Goal: Task Accomplishment & Management: Complete application form

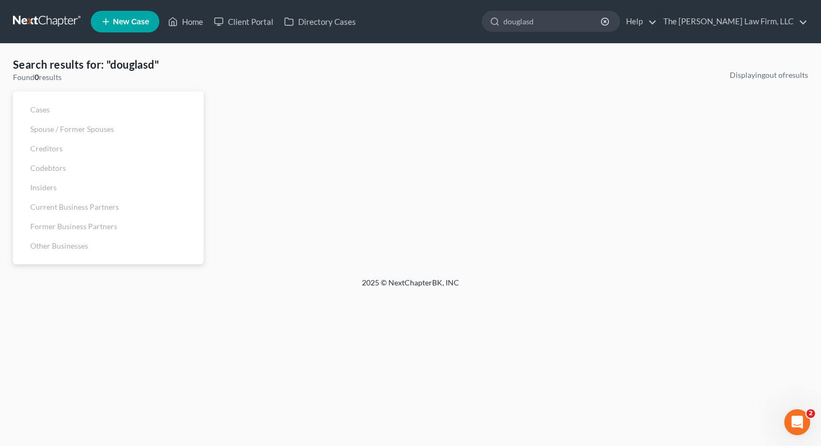
type input "douglasd"
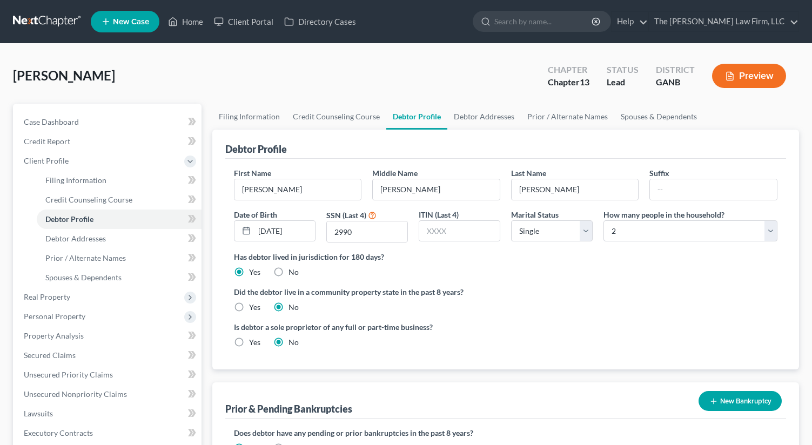
select select "0"
select select "1"
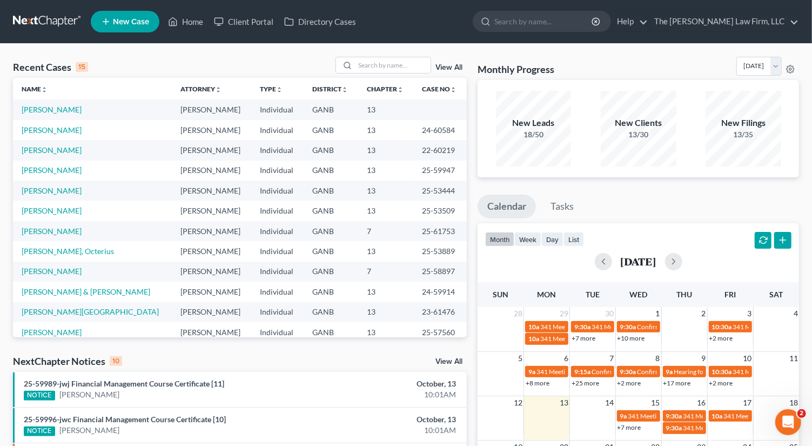
click at [122, 22] on span "New Case" at bounding box center [131, 22] width 36 height 8
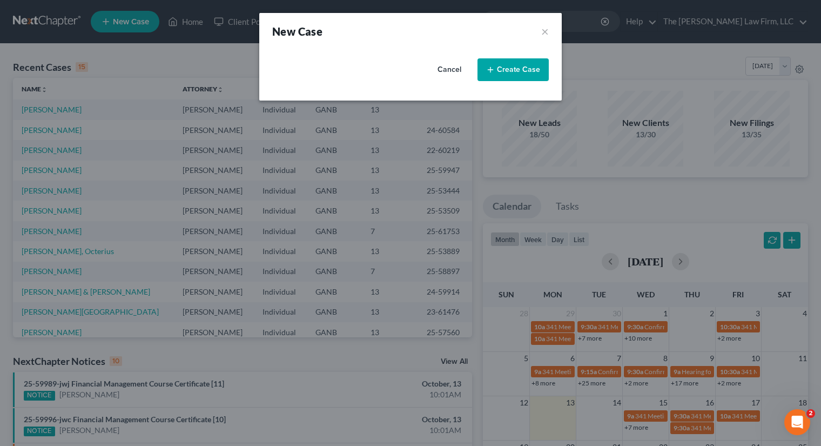
select select "19"
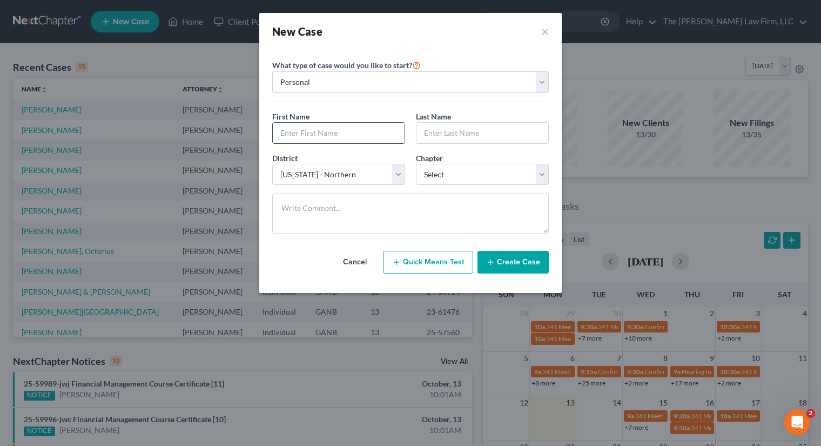
click at [330, 134] on input "text" at bounding box center [339, 133] width 132 height 21
type input "anthony"
click at [468, 130] on input "text" at bounding box center [482, 133] width 132 height 21
type input "wilson"
click at [509, 267] on button "Create Case" at bounding box center [512, 262] width 71 height 23
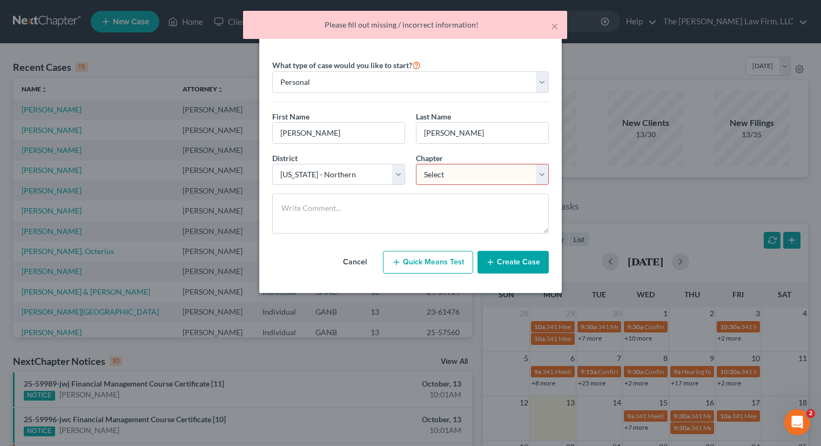
click at [467, 176] on select "Select 7 11 12 13" at bounding box center [482, 175] width 133 height 22
select select "3"
click at [416, 164] on select "Select 7 11 12 13" at bounding box center [482, 175] width 133 height 22
click at [509, 262] on button "Create Case" at bounding box center [512, 262] width 71 height 23
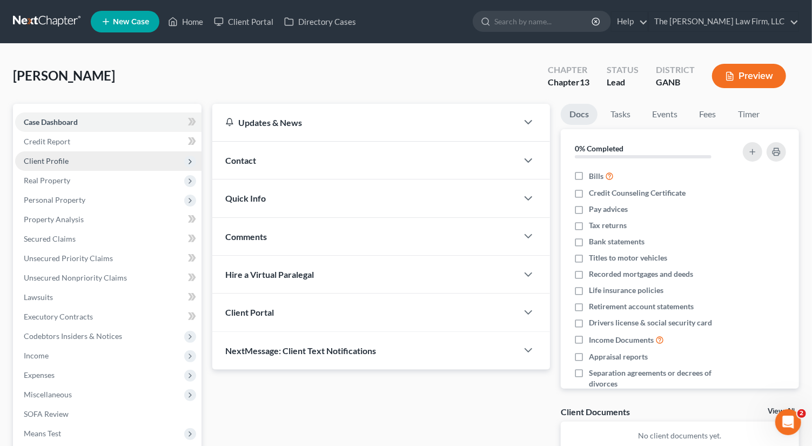
click at [73, 164] on span "Client Profile" at bounding box center [108, 160] width 186 height 19
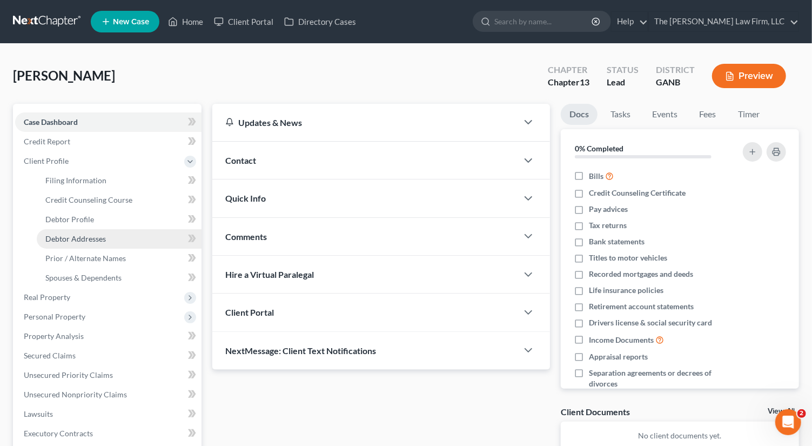
click at [104, 242] on span "Debtor Addresses" at bounding box center [75, 238] width 60 height 9
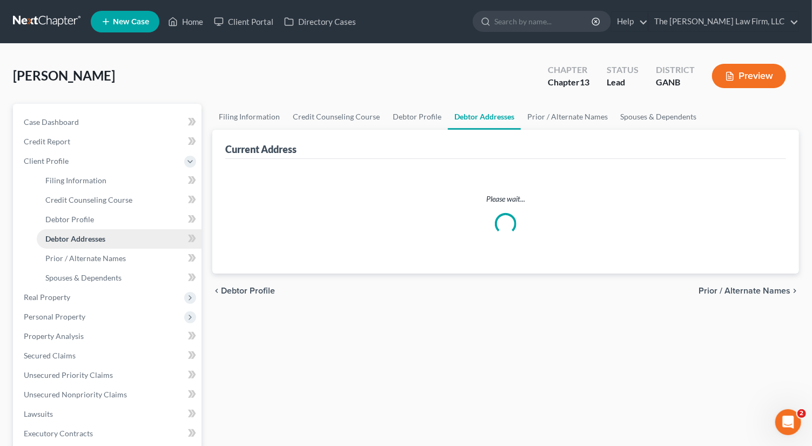
select select "0"
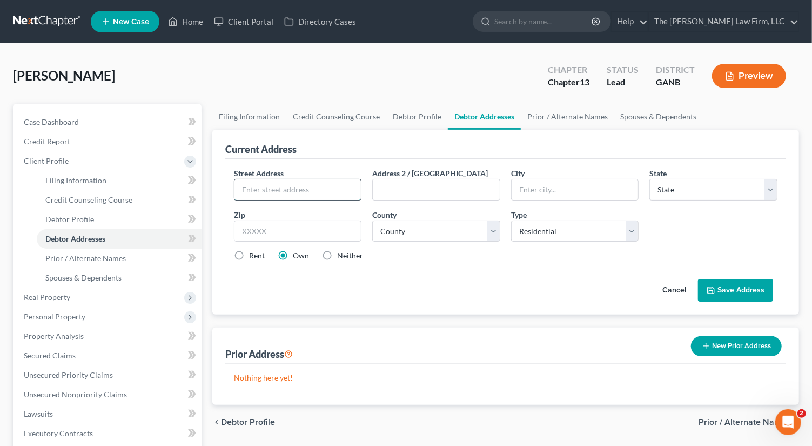
click at [309, 188] on input "text" at bounding box center [297, 189] width 127 height 21
type input "2"
type input "11758"
click at [281, 224] on input "text" at bounding box center [298, 231] width 128 height 22
type input "30228"
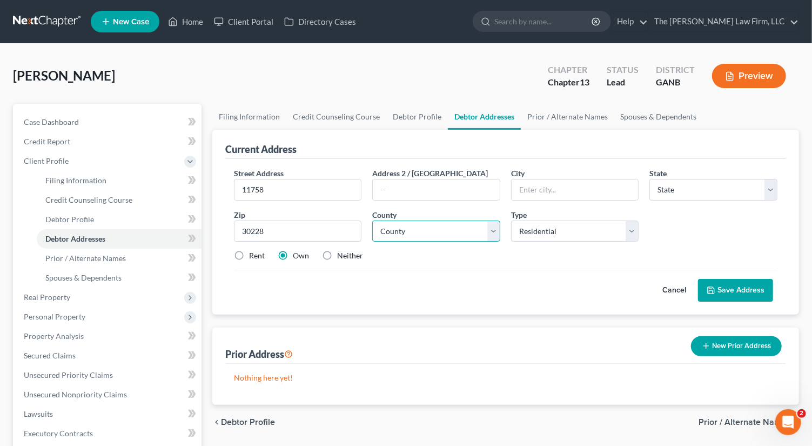
click at [427, 220] on select "County" at bounding box center [436, 231] width 128 height 22
type input "Hampton"
select select "10"
click at [372, 220] on select "County Appling County Atkinson County Bacon County Baker County Baldwin County …" at bounding box center [436, 231] width 128 height 22
click at [433, 228] on select "County Appling County Atkinson County Bacon County Baker County Baldwin County …" at bounding box center [436, 231] width 128 height 22
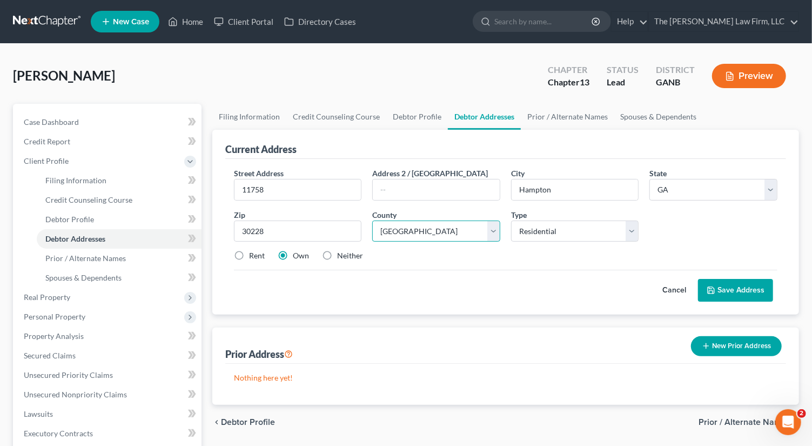
select select "30"
click at [372, 220] on select "County Appling County Atkinson County Bacon County Baker County Baldwin County …" at bounding box center [436, 231] width 128 height 22
click at [249, 253] on label "Rent" at bounding box center [257, 255] width 16 height 11
click at [253, 253] on input "Rent" at bounding box center [256, 253] width 7 height 7
radio input "true"
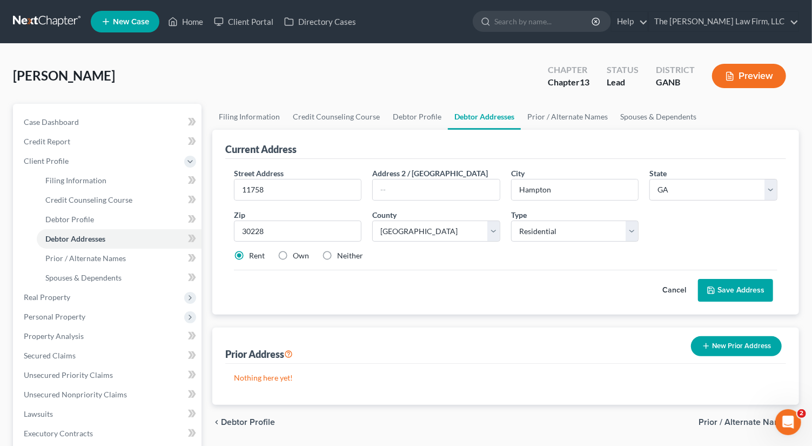
click at [293, 254] on label "Own" at bounding box center [301, 255] width 16 height 11
click at [297, 254] on input "Own" at bounding box center [300, 253] width 7 height 7
radio input "true"
click at [736, 286] on button "Save Address" at bounding box center [735, 290] width 75 height 23
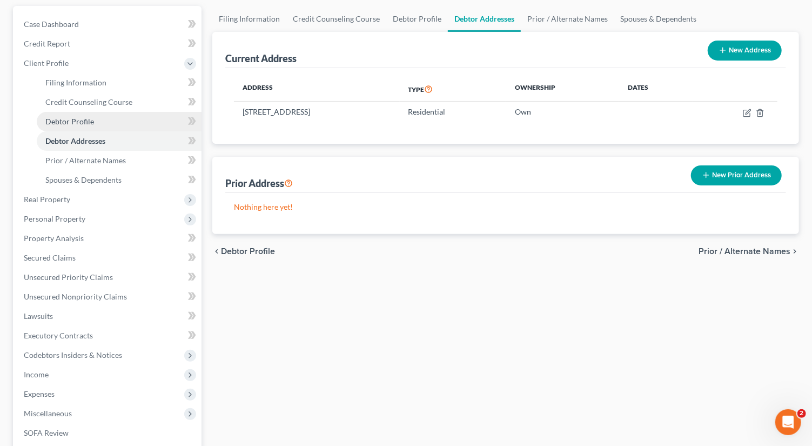
scroll to position [185, 0]
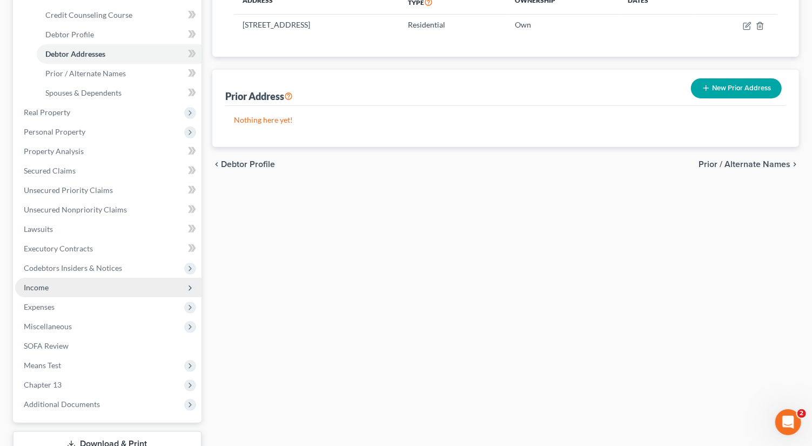
click at [66, 293] on span "Income" at bounding box center [108, 287] width 186 height 19
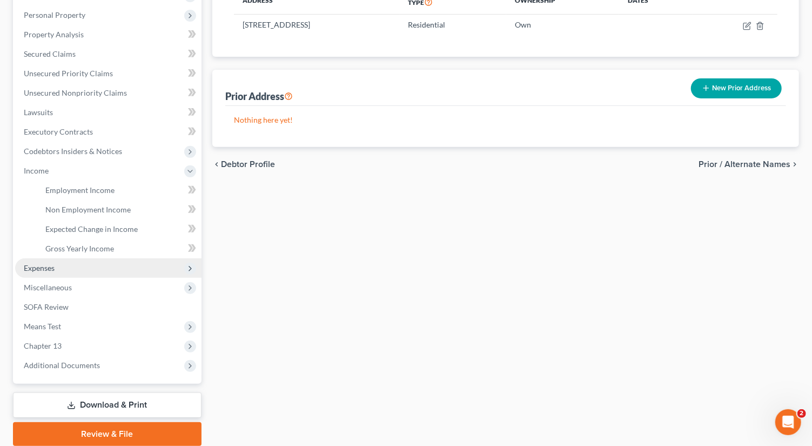
click at [82, 266] on span "Expenses" at bounding box center [108, 267] width 186 height 19
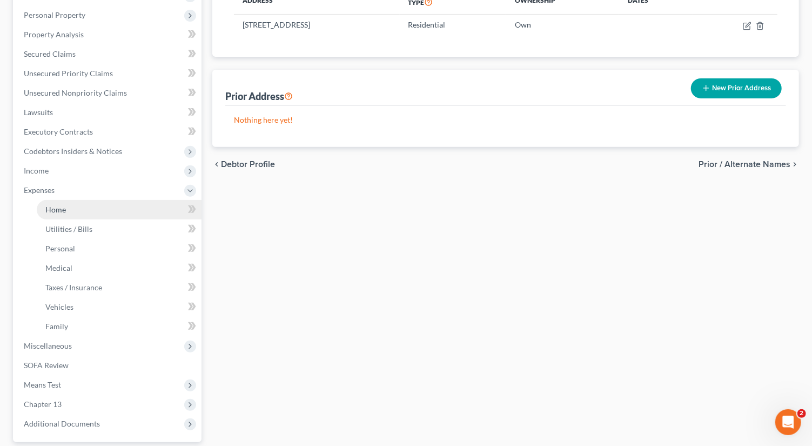
click at [89, 211] on link "Home" at bounding box center [119, 209] width 165 height 19
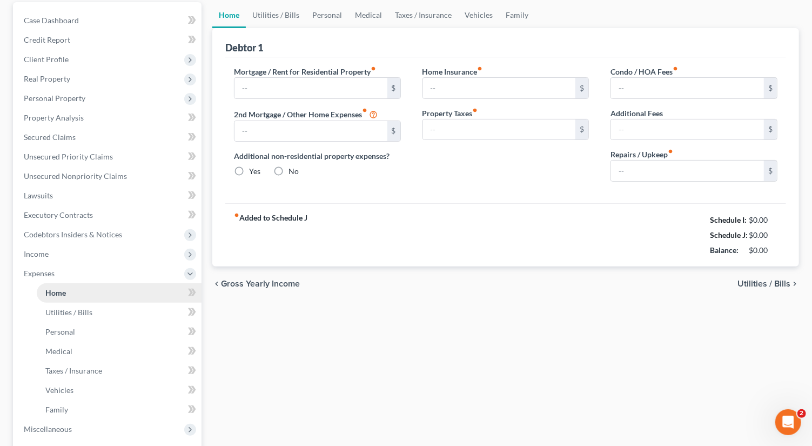
type input "0.00"
radio input "true"
type input "0.00"
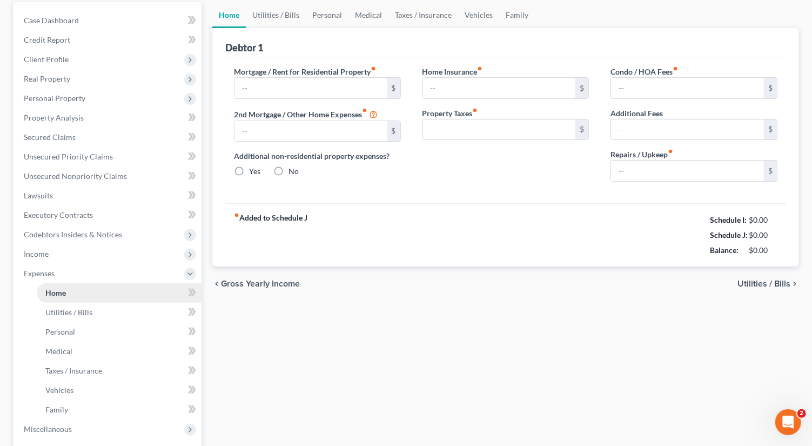
type input "0.00"
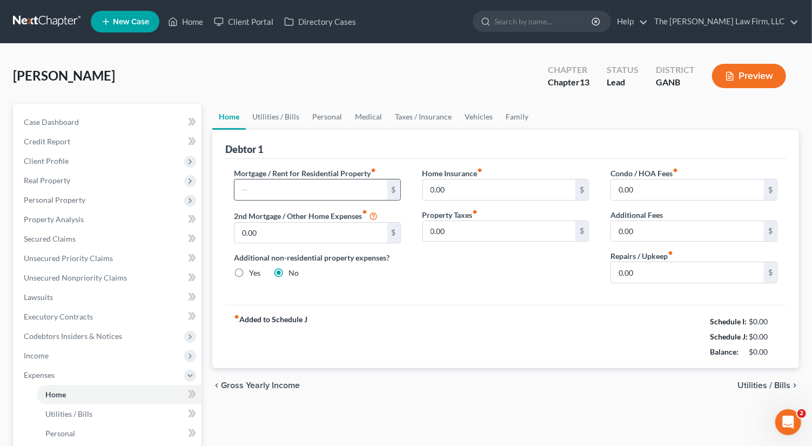
click at [285, 195] on input "text" at bounding box center [310, 189] width 153 height 21
type input "1,577"
click at [653, 193] on input "0.00" at bounding box center [687, 189] width 153 height 21
type input "25"
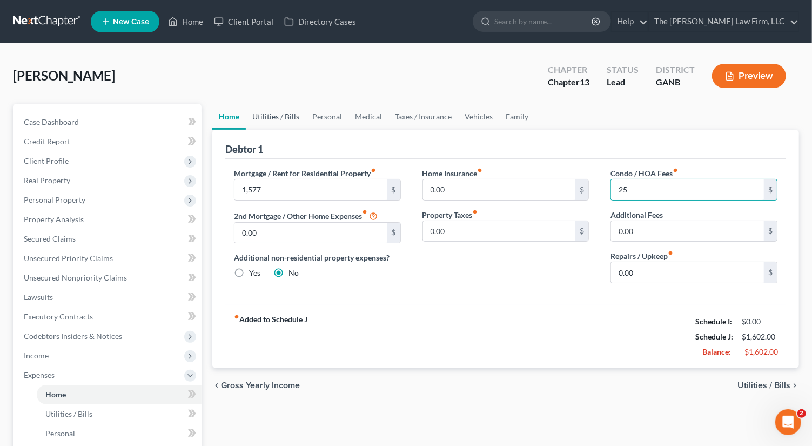
click at [269, 107] on link "Utilities / Bills" at bounding box center [276, 117] width 60 height 26
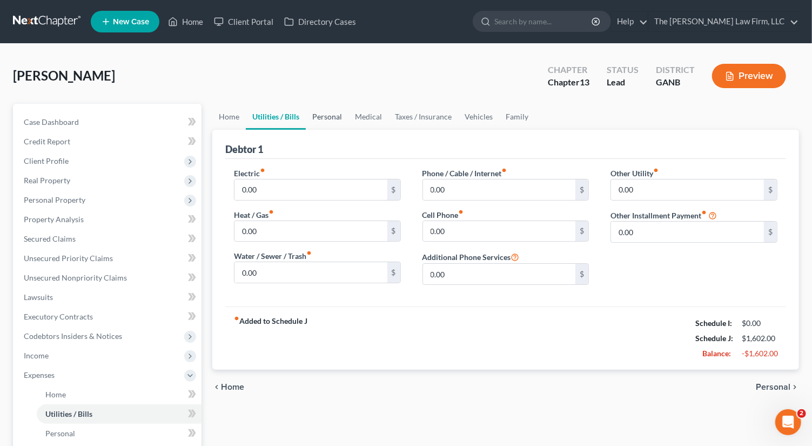
click at [316, 106] on link "Personal" at bounding box center [327, 117] width 43 height 26
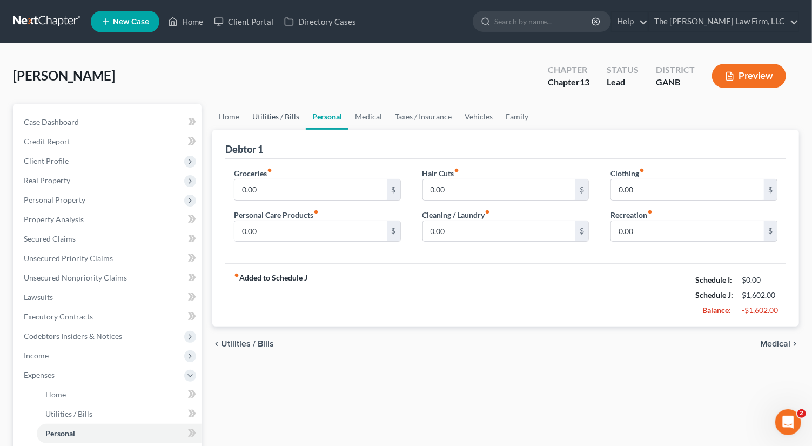
click at [272, 113] on link "Utilities / Bills" at bounding box center [276, 117] width 60 height 26
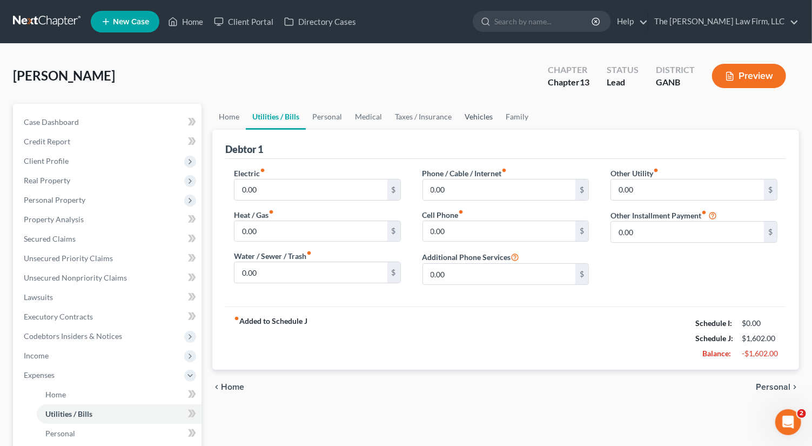
click at [479, 113] on link "Vehicles" at bounding box center [478, 117] width 41 height 26
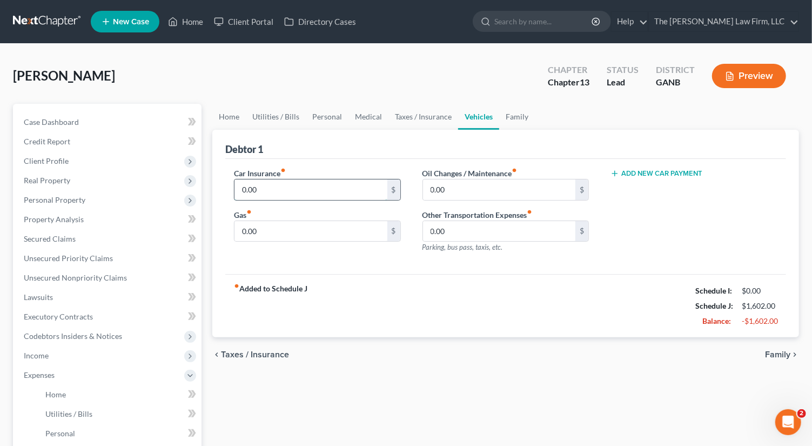
click at [278, 188] on input "0.00" at bounding box center [310, 189] width 153 height 21
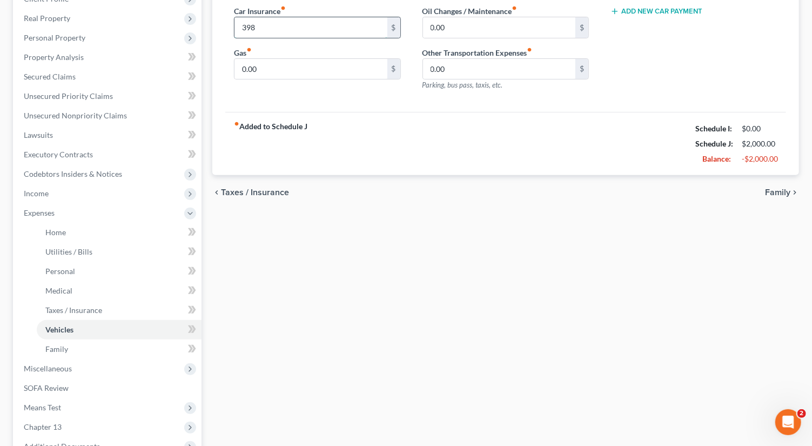
scroll to position [176, 0]
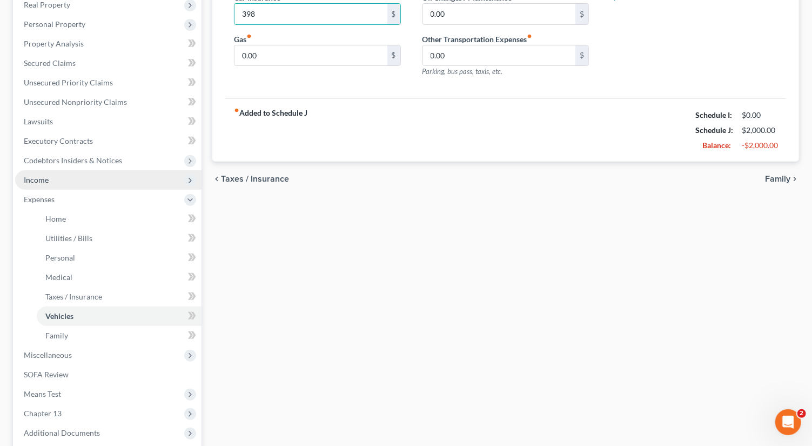
click at [83, 173] on span "Income" at bounding box center [108, 179] width 186 height 19
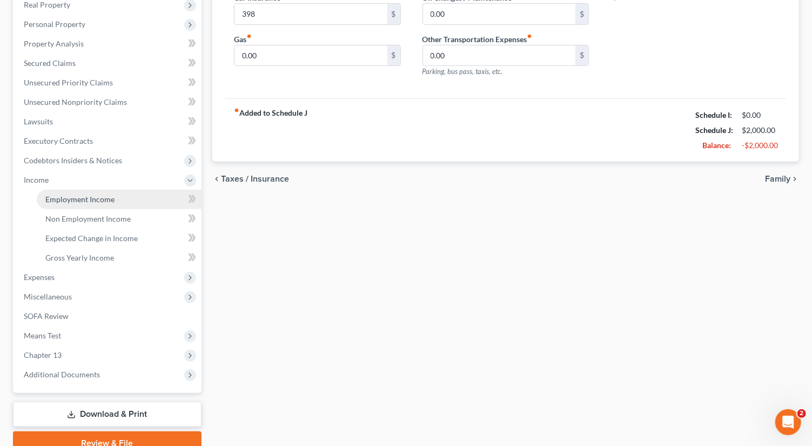
click at [100, 198] on span "Employment Income" at bounding box center [79, 198] width 69 height 9
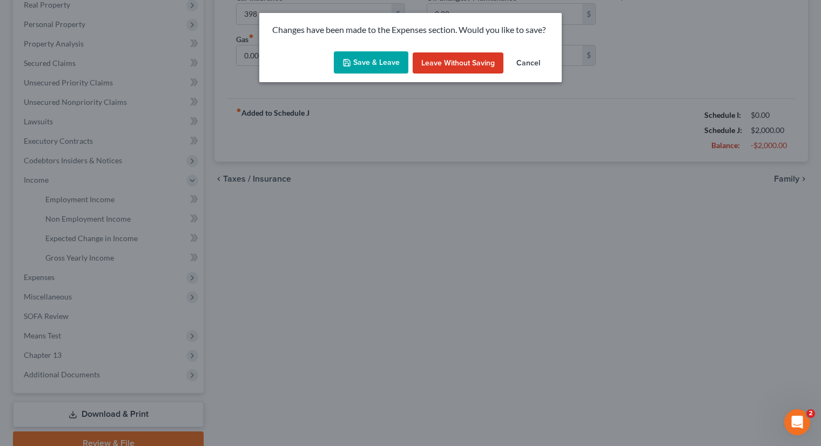
click at [373, 61] on button "Save & Leave" at bounding box center [371, 62] width 75 height 23
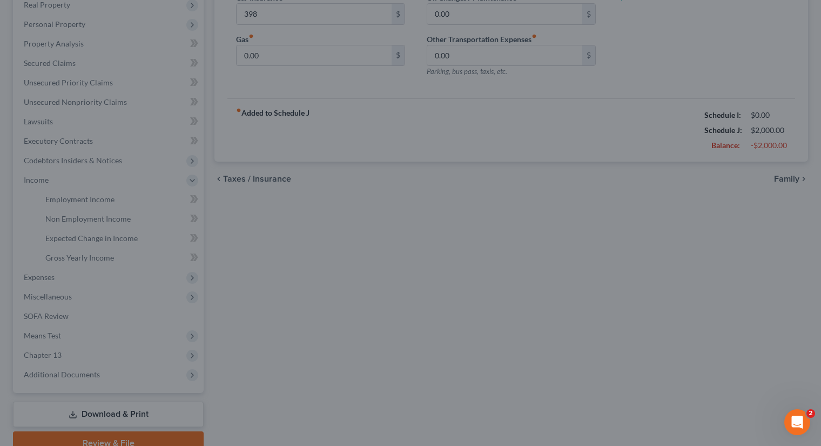
type input "398.00"
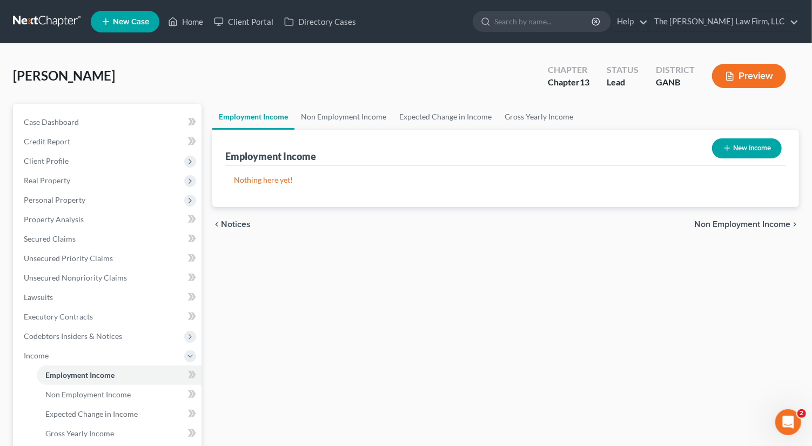
click at [747, 152] on button "New Income" at bounding box center [747, 148] width 70 height 20
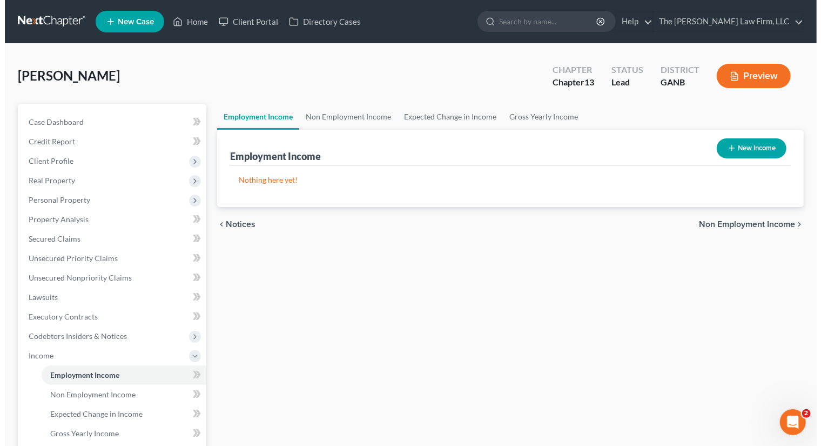
select select "0"
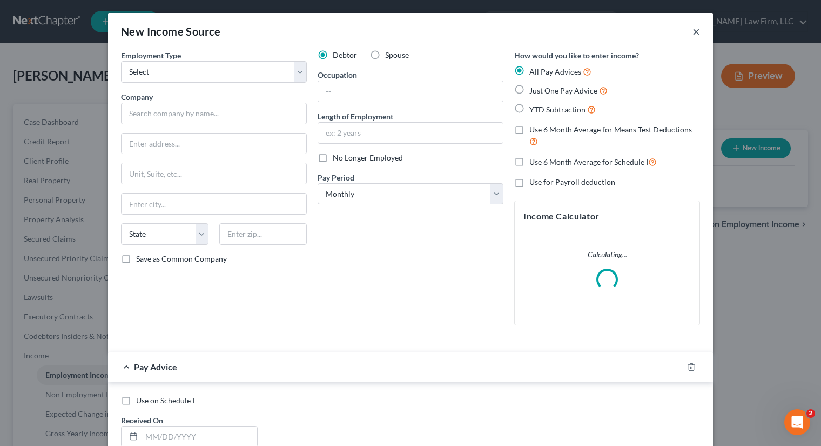
click at [695, 33] on button "×" at bounding box center [696, 31] width 8 height 13
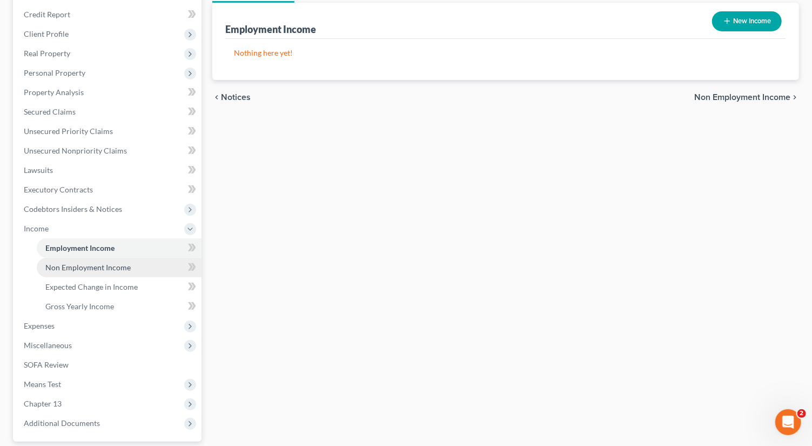
click at [97, 263] on span "Non Employment Income" at bounding box center [87, 266] width 85 height 9
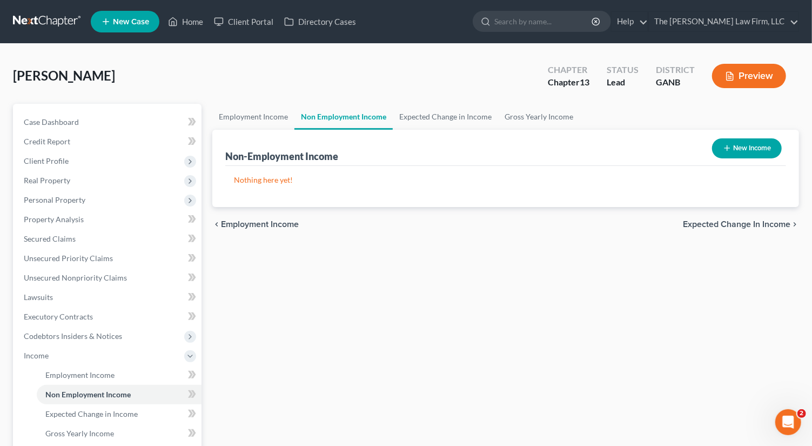
click at [746, 149] on button "New Income" at bounding box center [747, 148] width 70 height 20
select select "0"
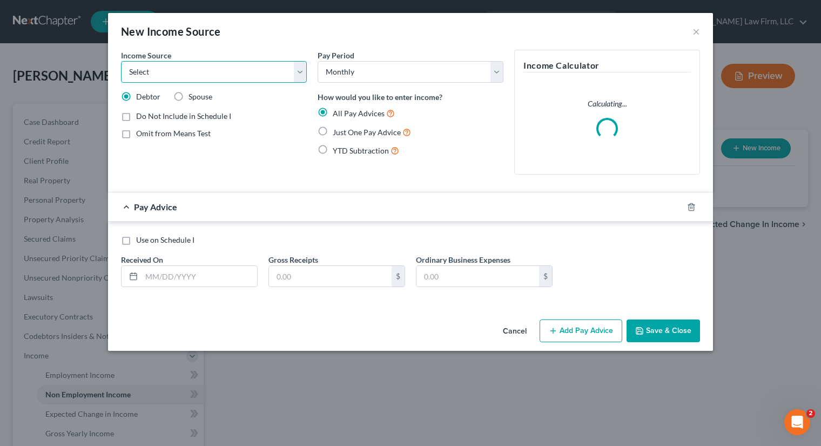
click at [220, 72] on select "Select Unemployment Disability (from employer) Pension Retirement Social Securi…" at bounding box center [214, 72] width 186 height 22
select select "12"
click at [121, 61] on select "Select Unemployment Disability (from employer) Pension Retirement Social Securi…" at bounding box center [214, 72] width 186 height 22
click at [333, 126] on label "Just One Pay Advice" at bounding box center [372, 132] width 78 height 12
click at [337, 126] on input "Just One Pay Advice" at bounding box center [340, 129] width 7 height 7
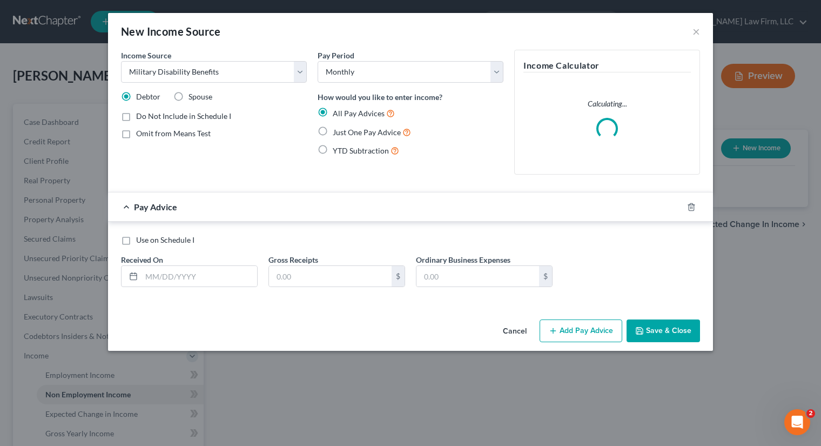
radio input "true"
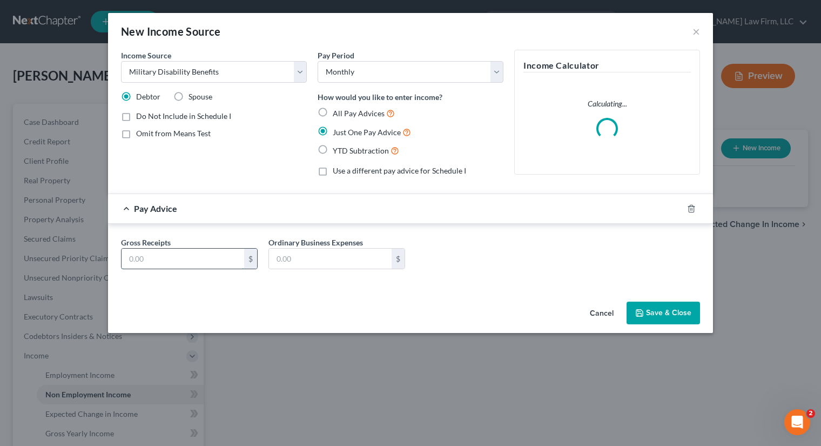
click at [196, 252] on input "text" at bounding box center [183, 258] width 123 height 21
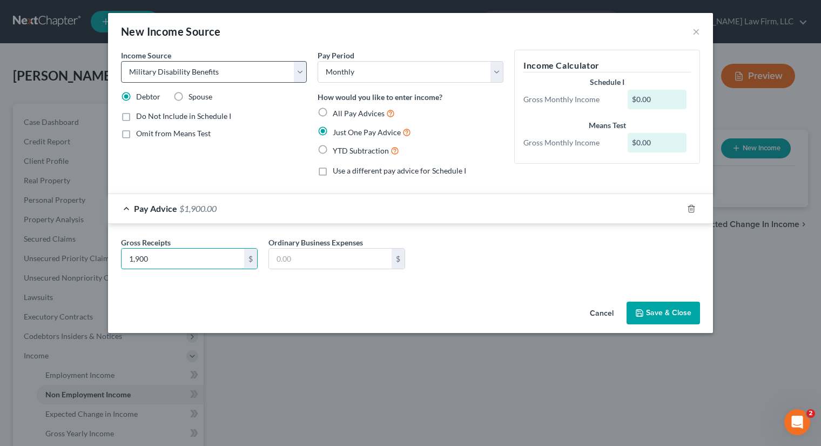
type input "1,900"
click at [250, 61] on select "Select Unemployment Disability (from employer) Pension Retirement Social Securi…" at bounding box center [214, 72] width 186 height 22
select select "3"
click at [121, 61] on select "Select Unemployment Disability (from employer) Pension Retirement Social Securi…" at bounding box center [214, 72] width 186 height 22
click at [333, 255] on input "text" at bounding box center [330, 258] width 123 height 21
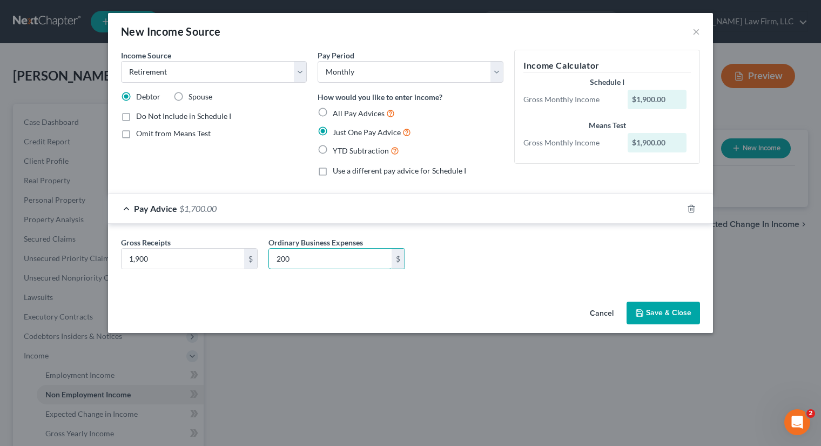
type input "200"
click at [665, 311] on button "Save & Close" at bounding box center [662, 312] width 73 height 23
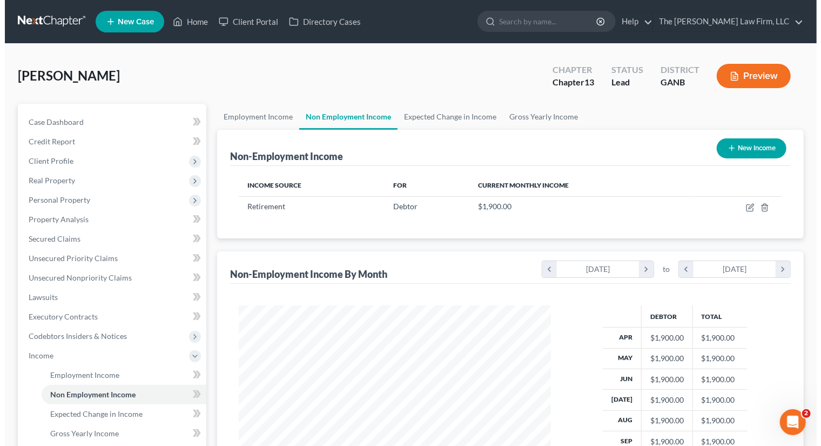
scroll to position [192, 329]
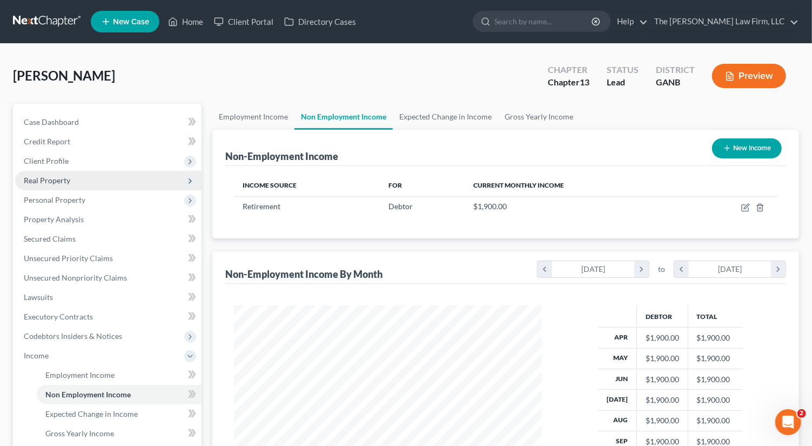
click at [66, 174] on span "Real Property" at bounding box center [108, 180] width 186 height 19
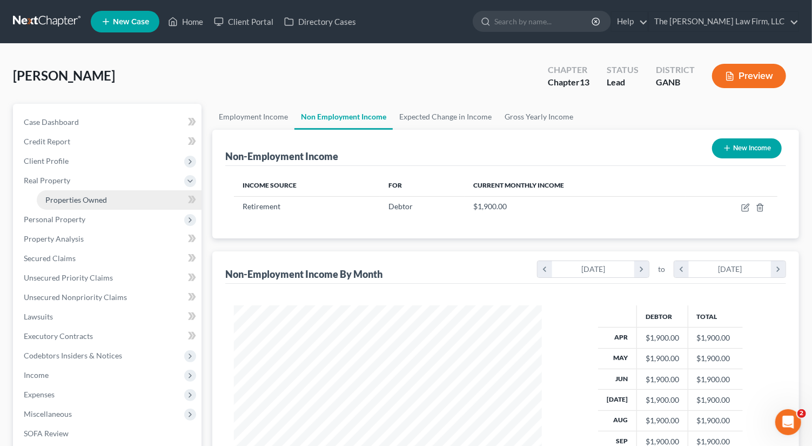
click at [98, 200] on span "Properties Owned" at bounding box center [76, 199] width 62 height 9
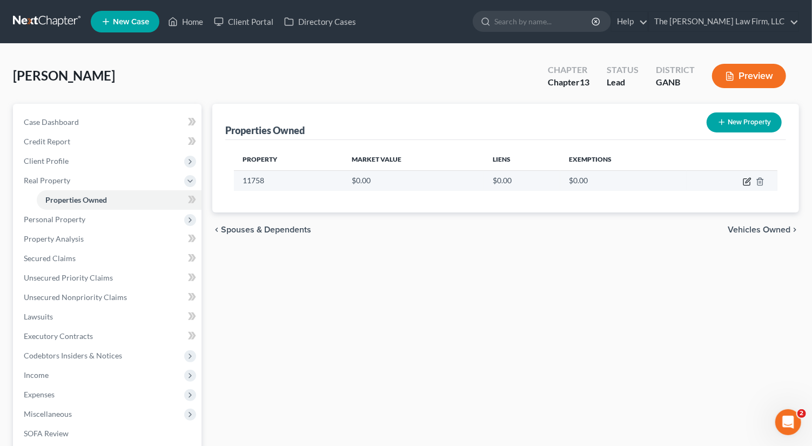
click at [746, 183] on icon "button" at bounding box center [747, 181] width 9 height 9
select select "10"
select select "30"
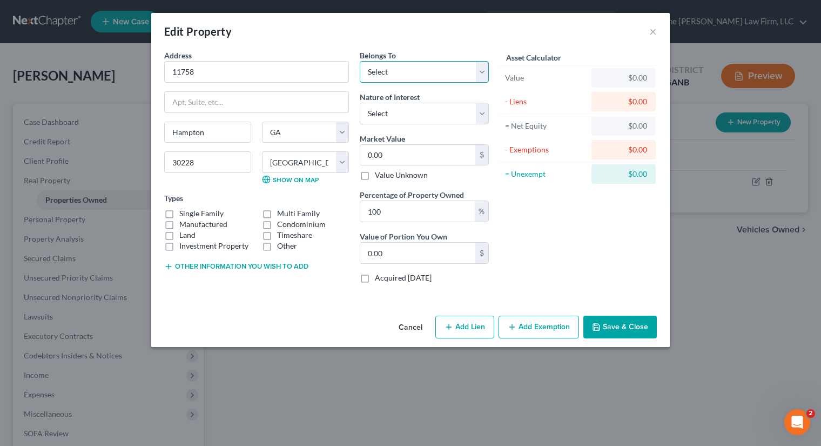
click at [411, 75] on select "Select Debtor 1 Only Debtor 2 Only Debtor 1 And Debtor 2 Only At Least One Of T…" at bounding box center [424, 72] width 129 height 22
select select "0"
click at [360, 61] on select "Select Debtor 1 Only Debtor 2 Only Debtor 1 And Debtor 2 Only At Least One Of T…" at bounding box center [424, 72] width 129 height 22
click at [390, 149] on input "0.00" at bounding box center [417, 155] width 115 height 21
type input "3"
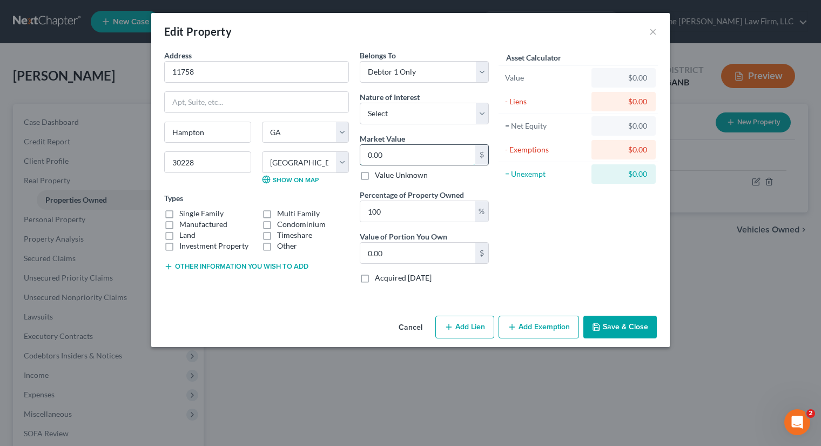
type input "3.00"
type input "33"
type input "33.00"
type input "336"
type input "336.00"
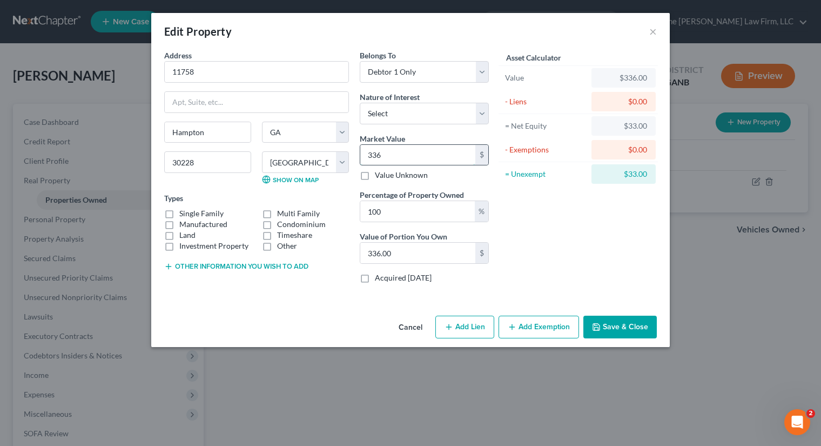
type input "3360"
type input "3,360.00"
type input "3,3600"
type input "33,600.00"
type input "33,6000"
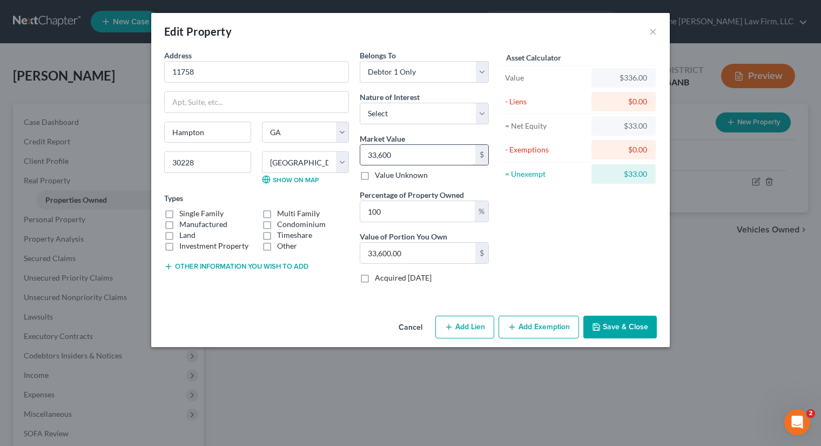
type input "336,000.00"
type input "336,000"
click at [544, 323] on button "Add Exemption" at bounding box center [538, 326] width 80 height 23
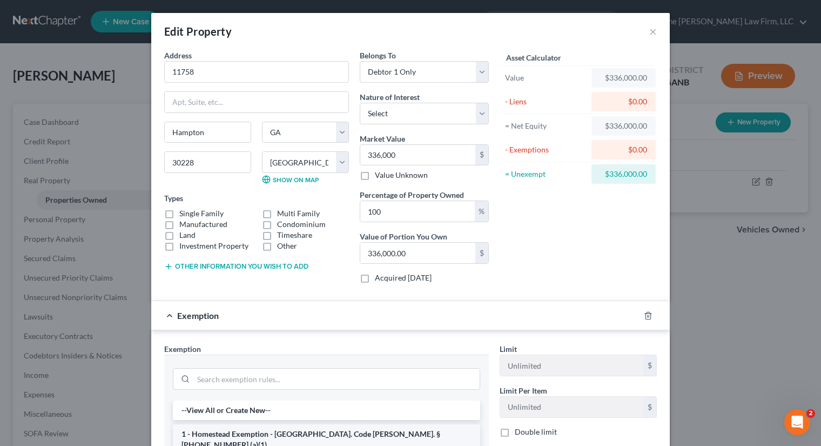
click at [308, 430] on li "1 - Homestead Exemption - Ga. Code Ann. § 44-13-100 (a)(1)" at bounding box center [326, 439] width 307 height 30
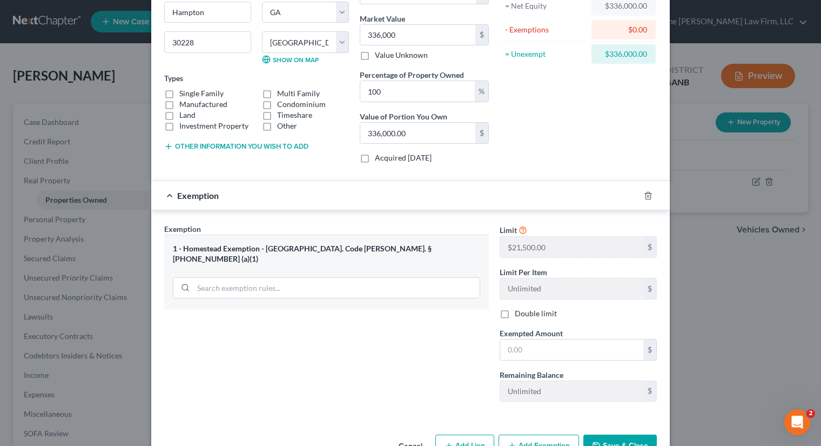
scroll to position [147, 0]
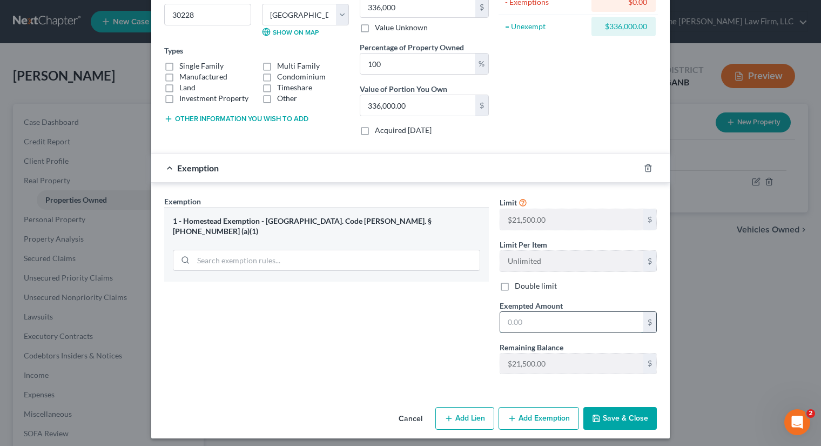
click at [556, 319] on input "text" at bounding box center [571, 322] width 143 height 21
type input "21,500"
click at [618, 417] on button "Save & Close" at bounding box center [619, 418] width 73 height 23
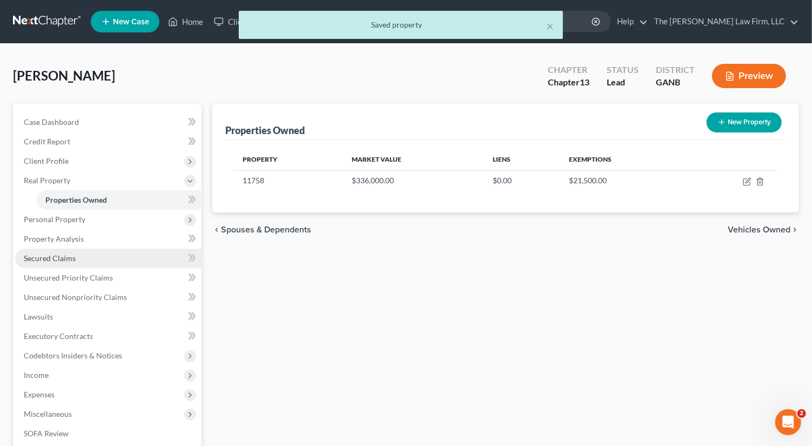
click at [58, 257] on span "Secured Claims" at bounding box center [50, 257] width 52 height 9
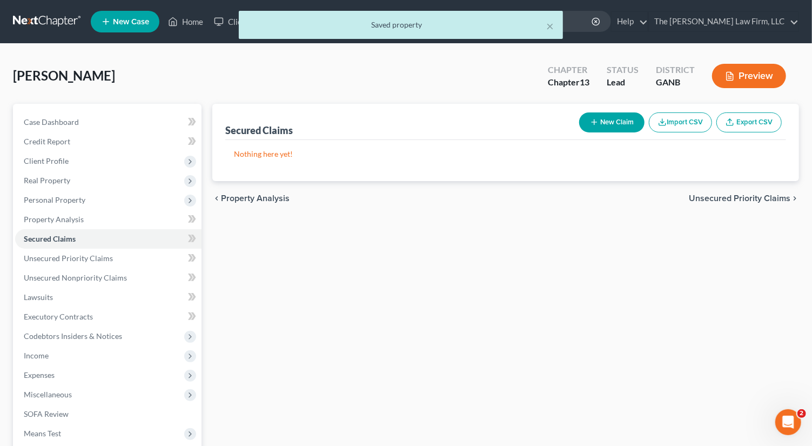
click at [613, 123] on button "New Claim" at bounding box center [611, 122] width 65 height 20
select select "0"
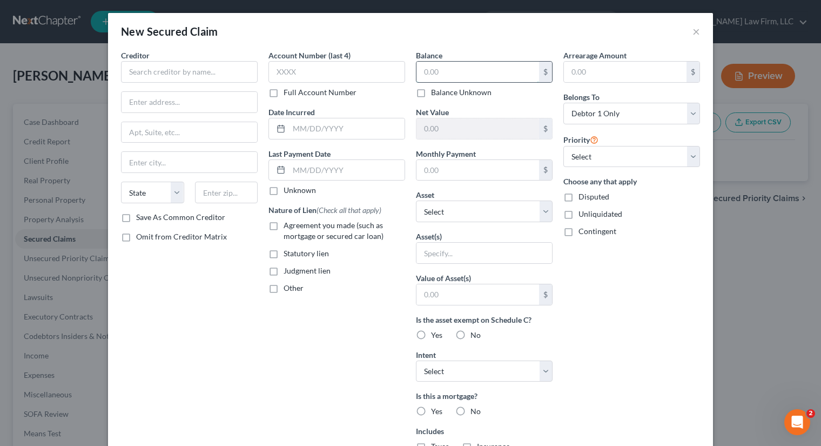
click at [484, 71] on input "text" at bounding box center [477, 72] width 123 height 21
type input "23,200"
click at [179, 69] on input "text" at bounding box center [189, 72] width 137 height 22
type input "house"
click at [431, 331] on label "Yes" at bounding box center [436, 334] width 11 height 11
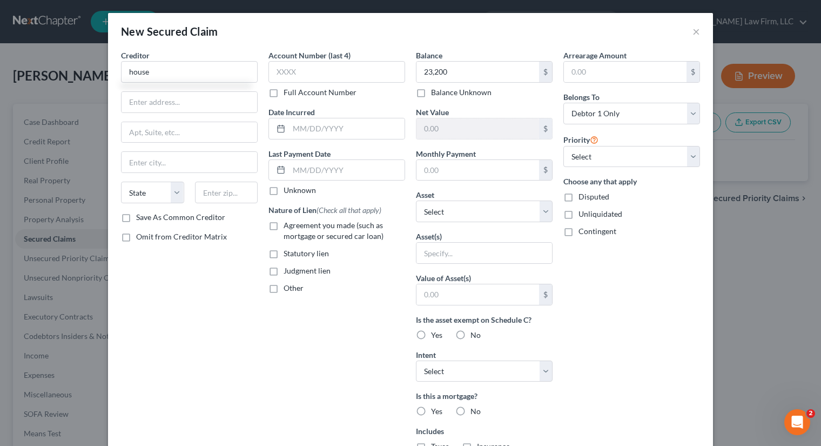
click at [435, 331] on input "Yes" at bounding box center [438, 332] width 7 height 7
radio input "true"
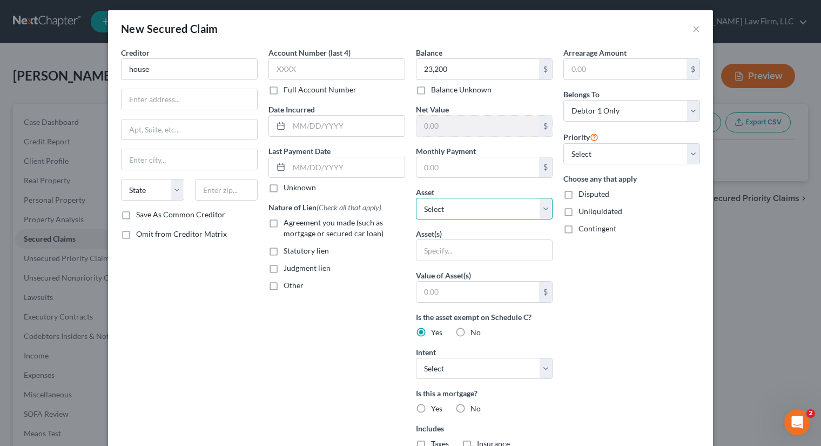
click at [492, 206] on select "Select Other Multiple Assets 11758 - $336000.0" at bounding box center [484, 209] width 137 height 22
select select "2"
click at [416, 198] on select "Select Other Multiple Assets 11758 - $336000.0" at bounding box center [484, 209] width 137 height 22
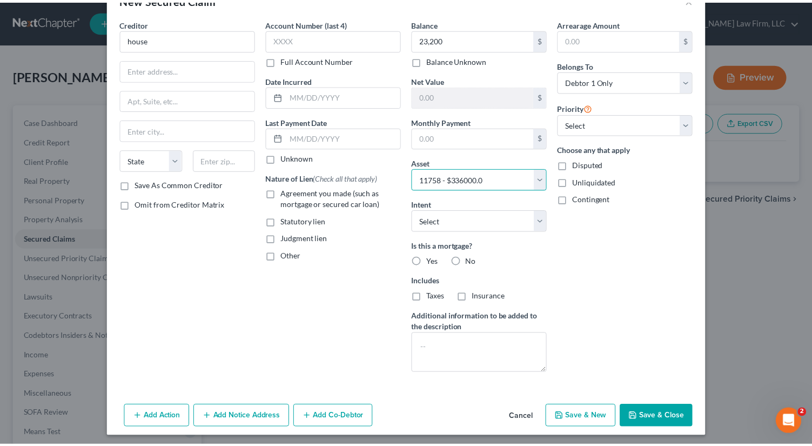
scroll to position [29, 0]
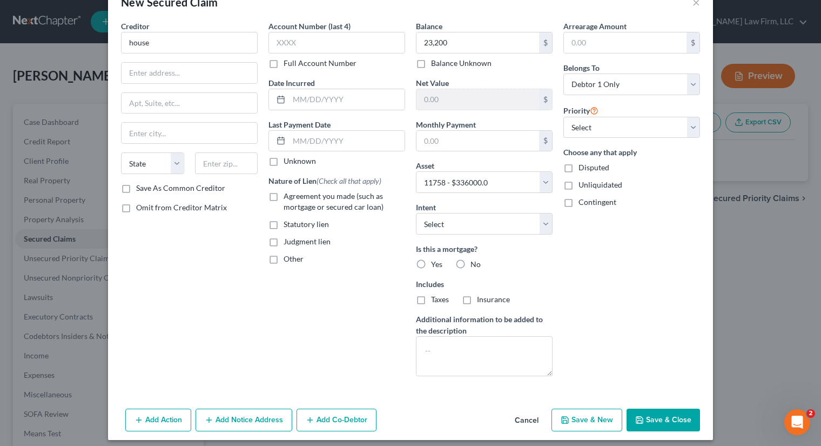
click at [675, 409] on button "Save & Close" at bounding box center [662, 419] width 73 height 23
select select
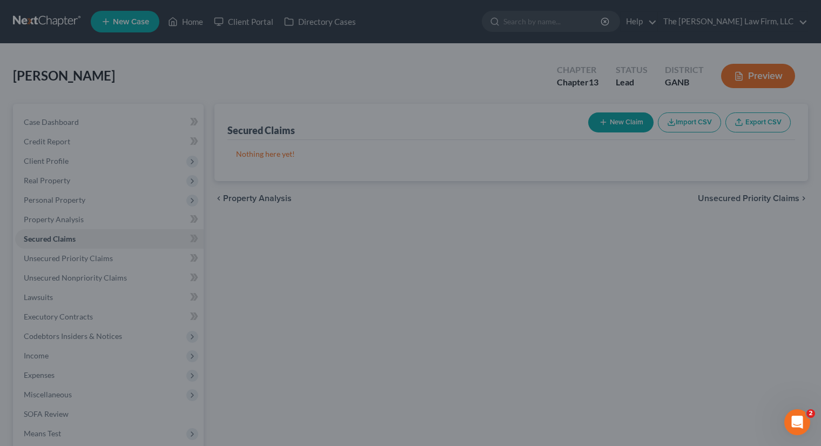
click at [660, 422] on div "Secured Claims New Claim Import CSV Export CSV Nothing here yet! Previous 1 Nex…" at bounding box center [511, 328] width 604 height 449
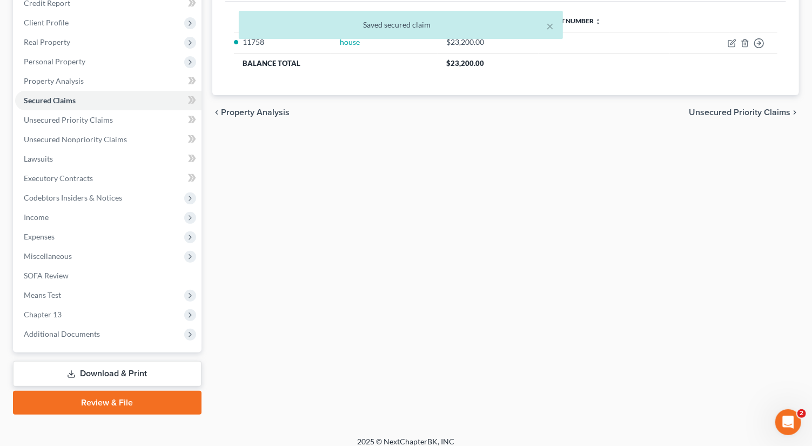
scroll to position [146, 0]
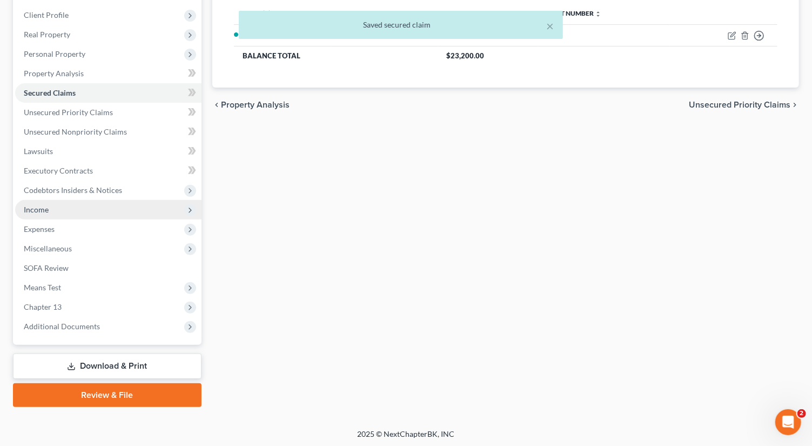
click at [68, 211] on span "Income" at bounding box center [108, 209] width 186 height 19
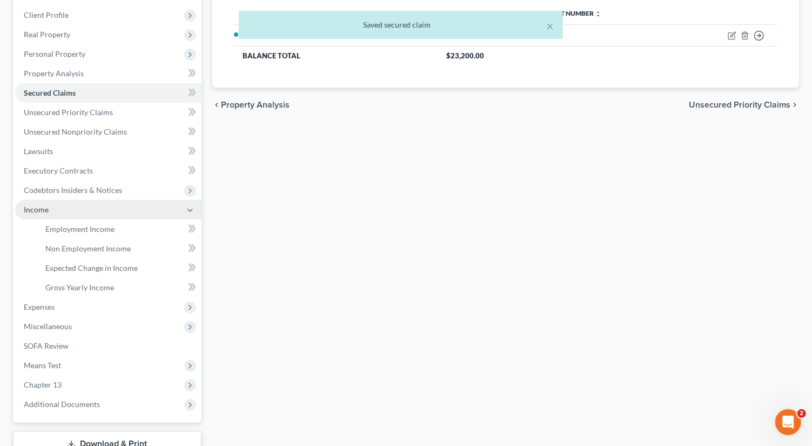
click at [94, 217] on span "Income" at bounding box center [108, 209] width 186 height 19
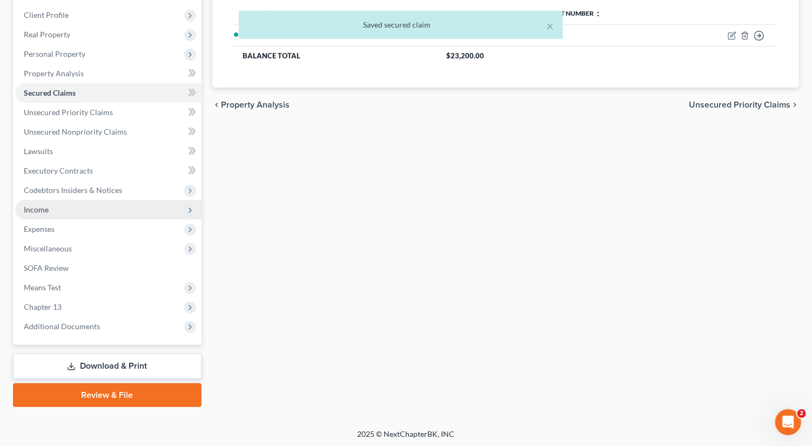
click at [79, 214] on span "Income" at bounding box center [108, 209] width 186 height 19
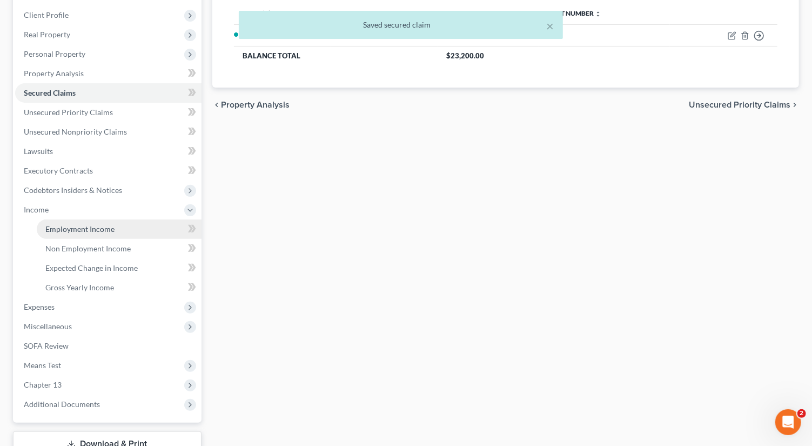
click at [101, 225] on span "Employment Income" at bounding box center [79, 228] width 69 height 9
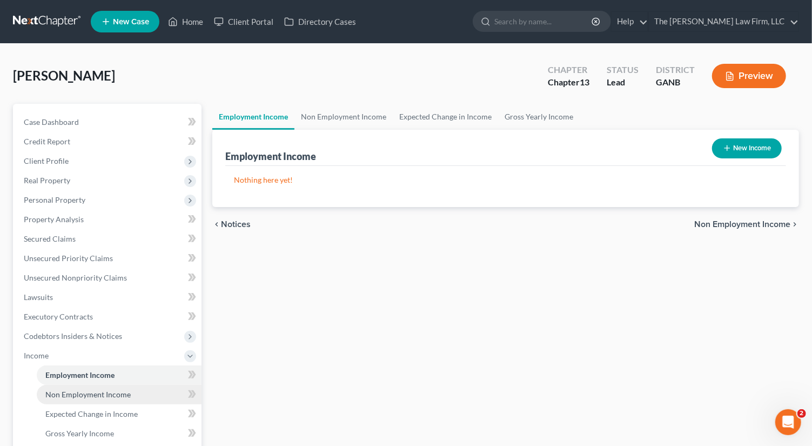
click at [113, 393] on span "Non Employment Income" at bounding box center [87, 393] width 85 height 9
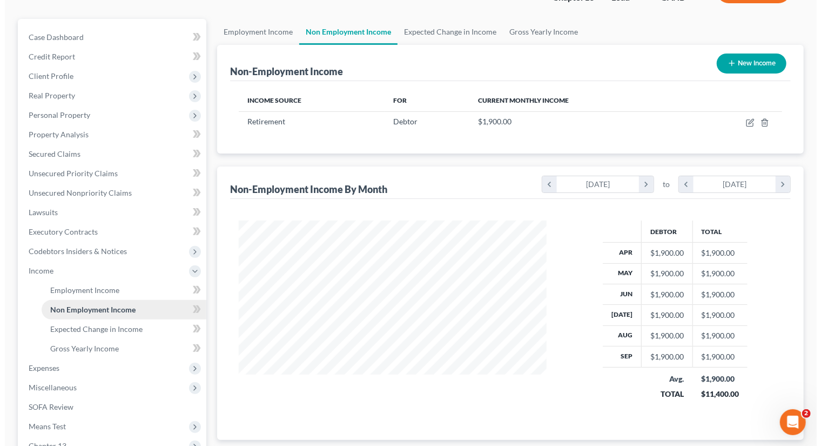
scroll to position [91, 0]
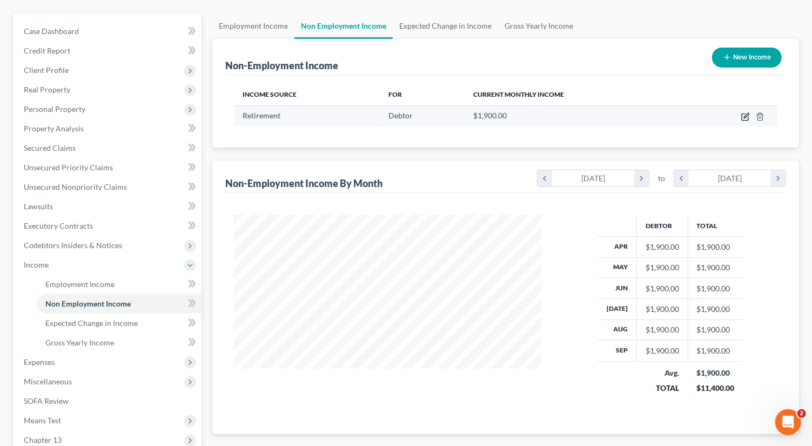
click at [744, 113] on icon "button" at bounding box center [745, 116] width 9 height 9
select select "3"
select select "0"
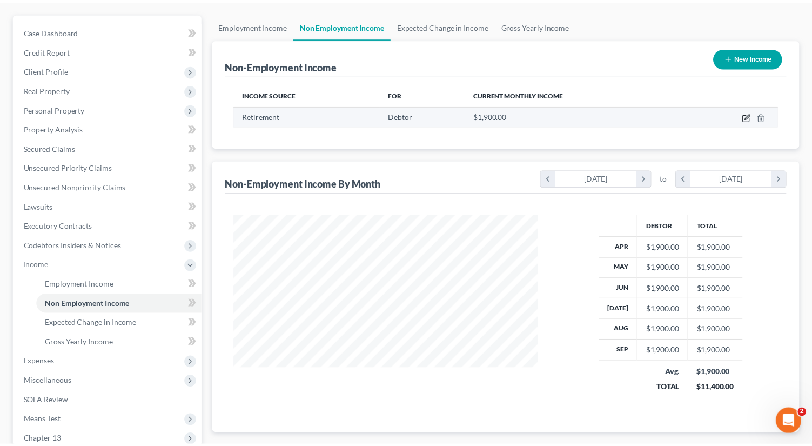
scroll to position [192, 333]
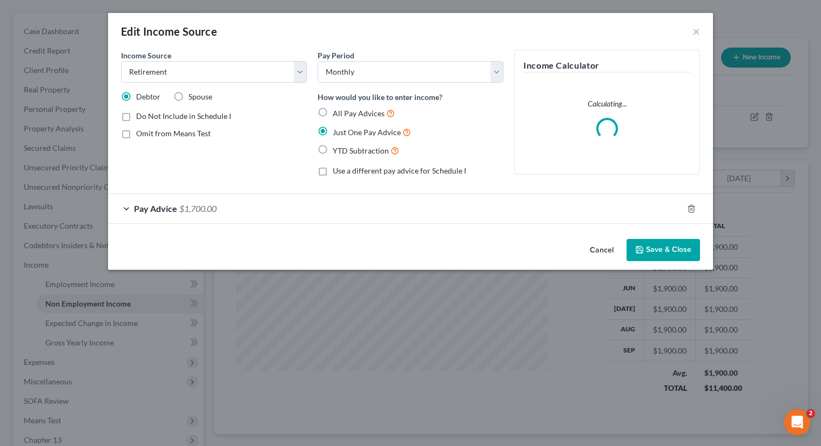
click at [669, 245] on button "Save & Close" at bounding box center [662, 250] width 73 height 23
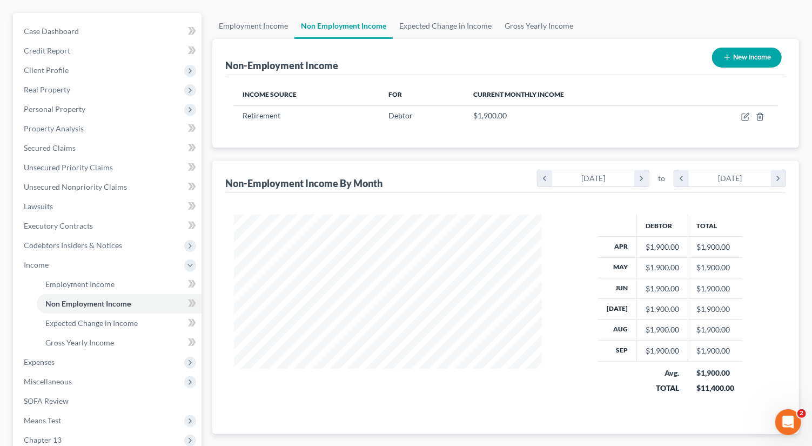
scroll to position [192, 329]
click at [754, 59] on button "New Income" at bounding box center [747, 58] width 70 height 20
select select "0"
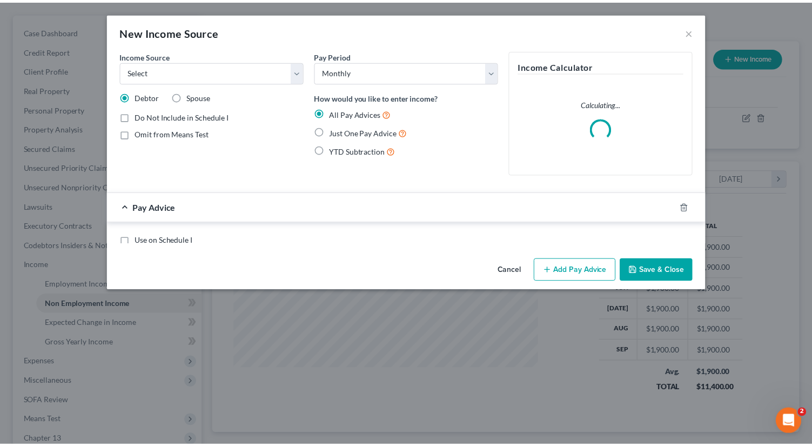
scroll to position [192, 333]
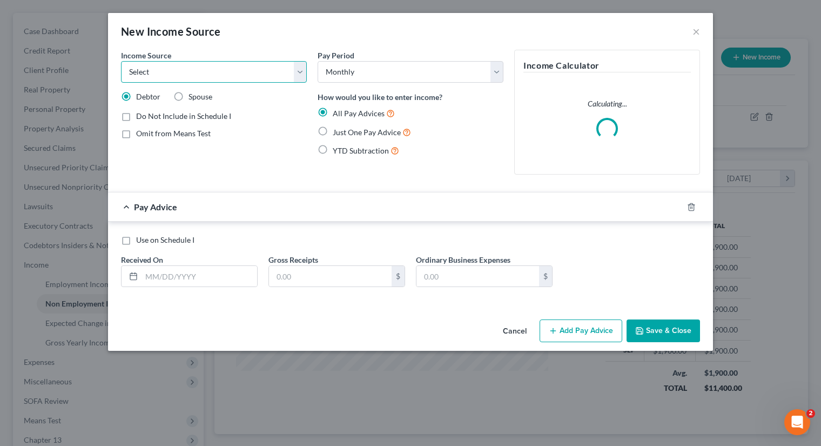
click at [208, 69] on select "Select Unemployment Disability (from employer) Pension Retirement Social Securi…" at bounding box center [214, 72] width 186 height 22
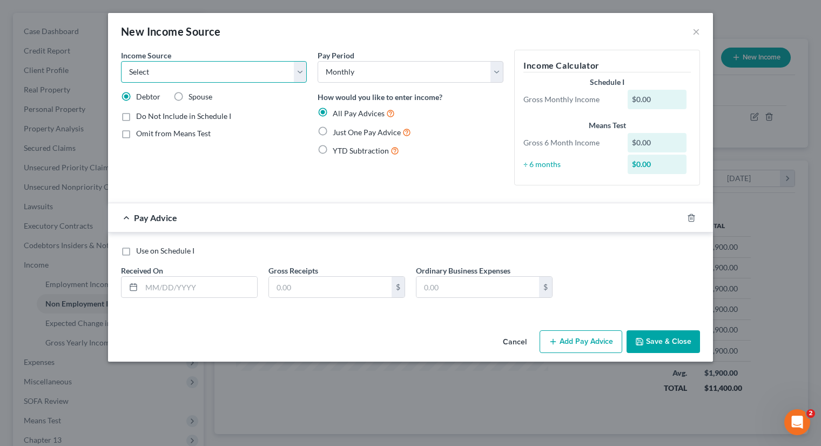
select select "4"
click at [121, 61] on select "Select Unemployment Disability (from employer) Pension Retirement Social Securi…" at bounding box center [214, 72] width 186 height 22
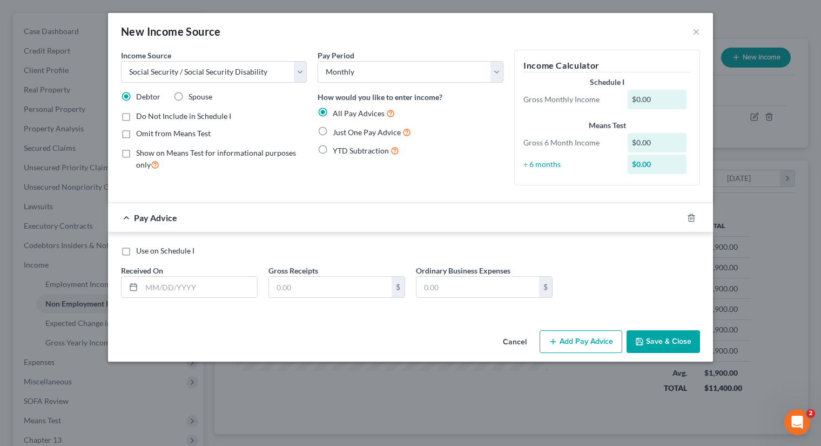
click at [261, 345] on div "Cancel Add Pay Advice Save & Close" at bounding box center [410, 344] width 605 height 36
click at [333, 130] on label "Just One Pay Advice" at bounding box center [372, 132] width 78 height 12
click at [337, 130] on input "Just One Pay Advice" at bounding box center [340, 129] width 7 height 7
radio input "true"
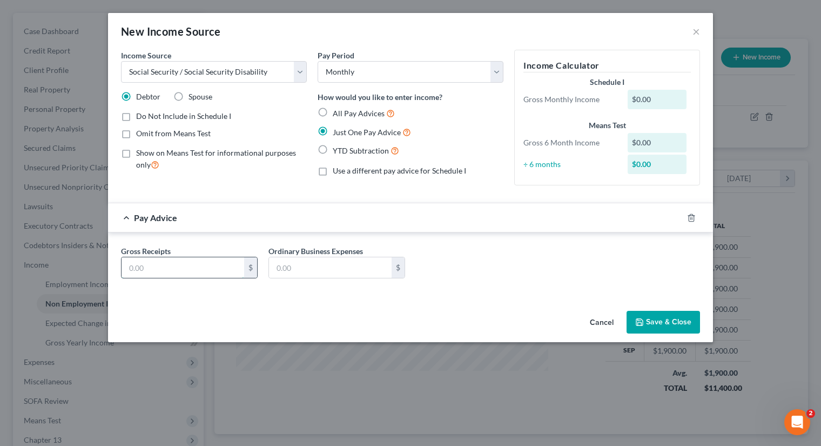
click at [194, 260] on input "text" at bounding box center [183, 267] width 123 height 21
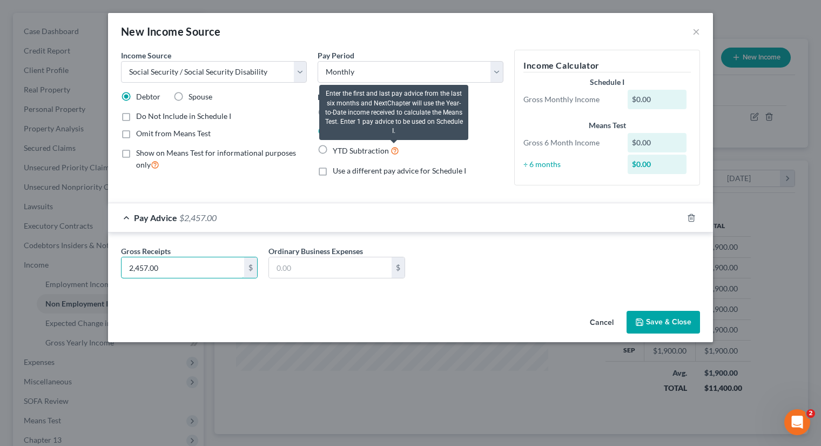
type input "2,457.00"
click at [667, 328] on button "Save & Close" at bounding box center [662, 322] width 73 height 23
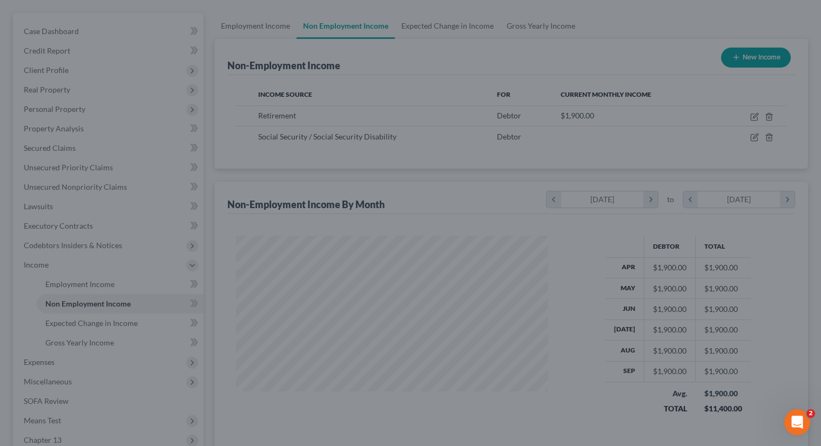
click at [656, 304] on button "Save & Close" at bounding box center [630, 294] width 64 height 19
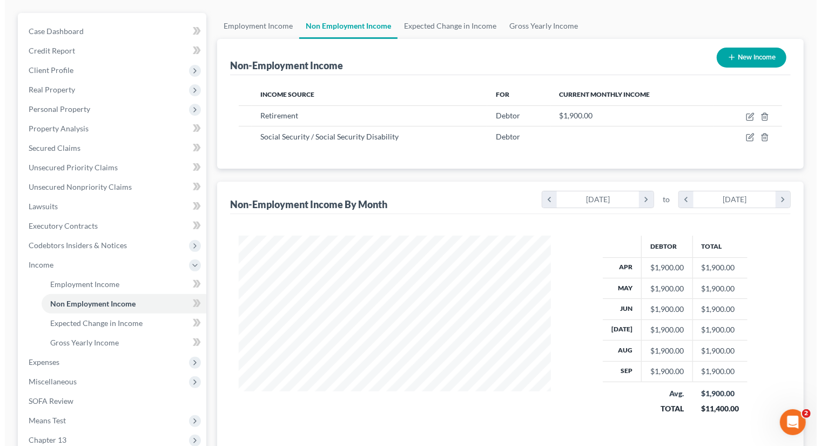
scroll to position [539856, 539718]
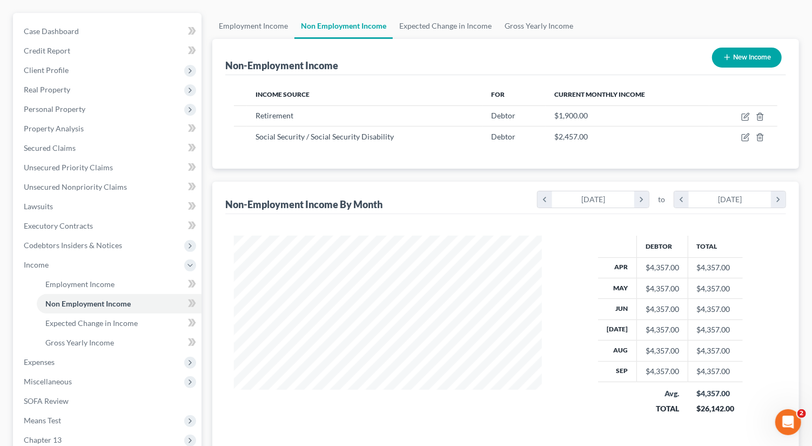
click at [734, 62] on button "New Income" at bounding box center [747, 58] width 70 height 20
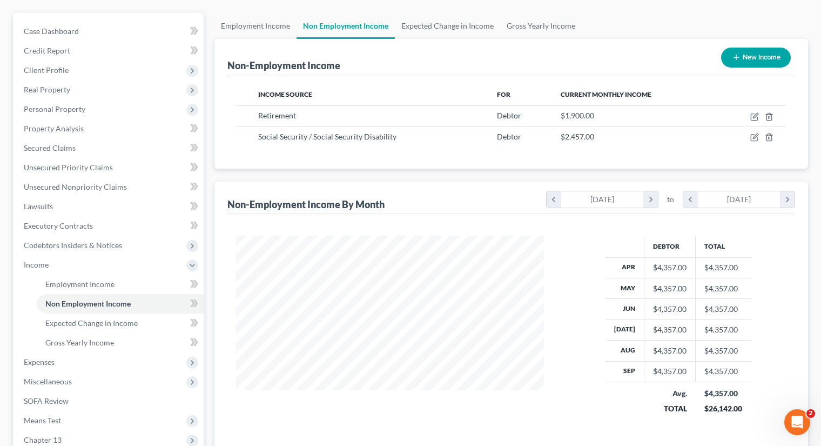
select select "0"
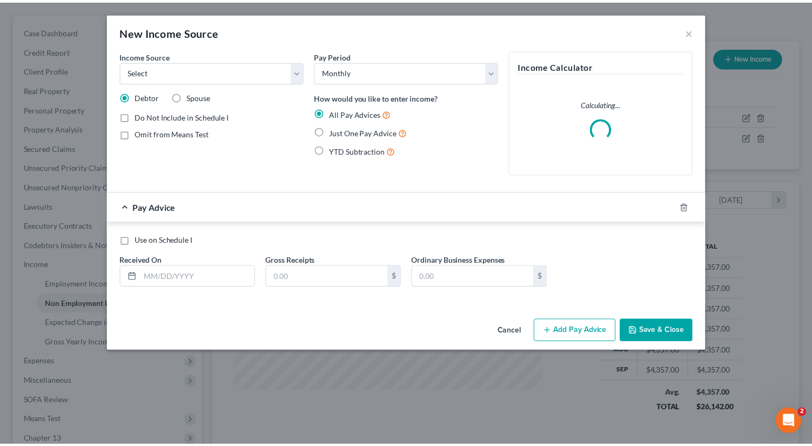
scroll to position [192, 333]
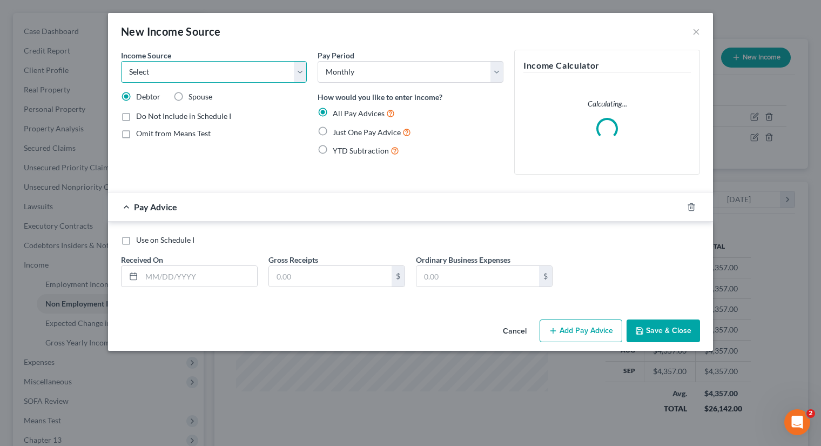
click at [212, 79] on select "Select Unemployment Disability (from employer) Pension Retirement Social Securi…" at bounding box center [214, 72] width 186 height 22
click at [121, 61] on select "Select Unemployment Disability (from employer) Pension Retirement Social Securi…" at bounding box center [214, 72] width 186 height 22
click at [244, 65] on select "Select Unemployment Disability (from employer) Pension Retirement Social Securi…" at bounding box center [214, 72] width 186 height 22
select select "12"
click at [121, 61] on select "Select Unemployment Disability (from employer) Pension Retirement Social Securi…" at bounding box center [214, 72] width 186 height 22
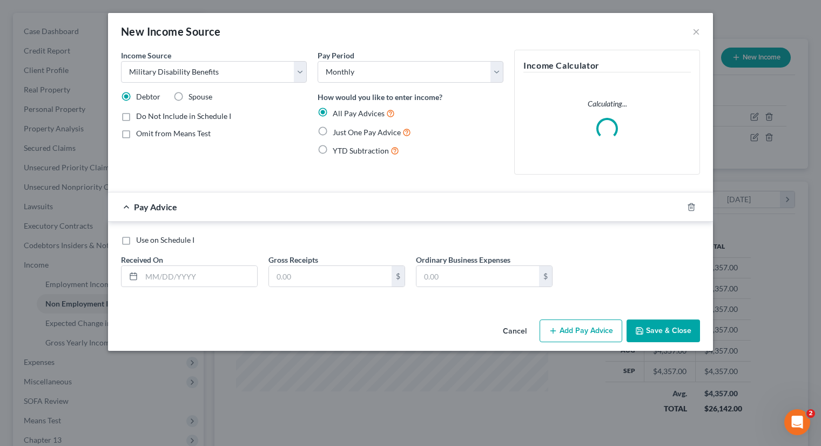
click at [333, 132] on label "Just One Pay Advice" at bounding box center [372, 132] width 78 height 12
click at [337, 132] on input "Just One Pay Advice" at bounding box center [340, 129] width 7 height 7
radio input "true"
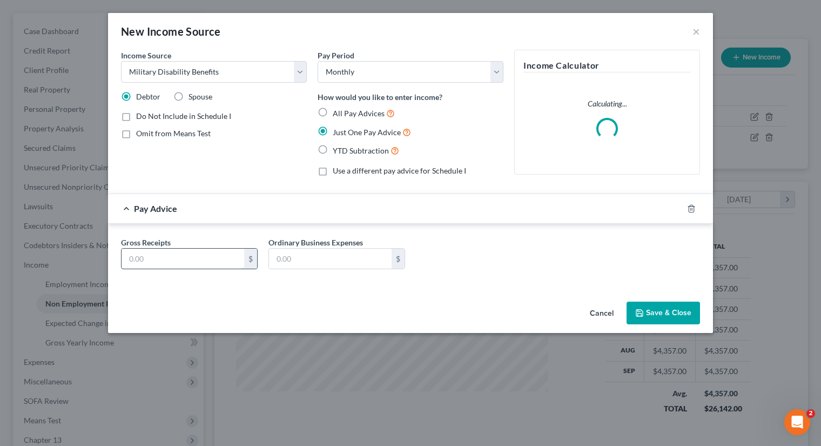
click at [195, 254] on input "text" at bounding box center [183, 258] width 123 height 21
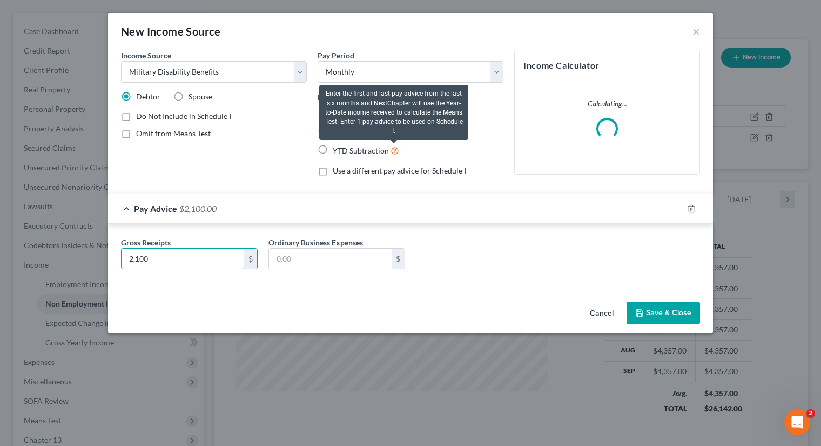
type input "2,100"
click at [662, 307] on button "Save & Close" at bounding box center [662, 312] width 73 height 23
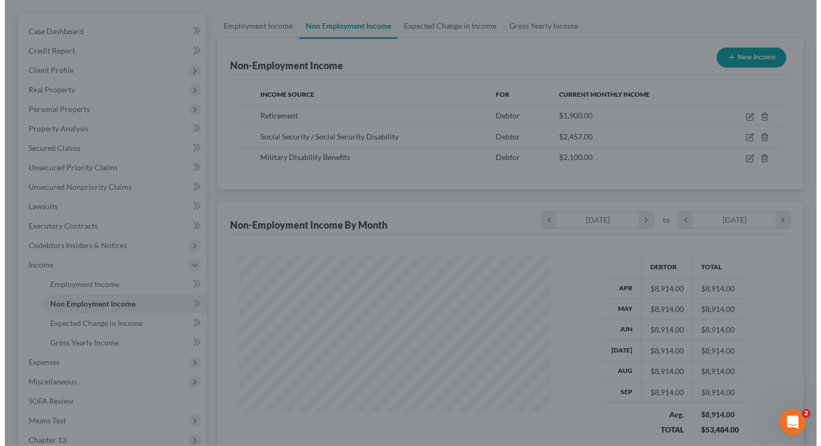
scroll to position [539856, 539718]
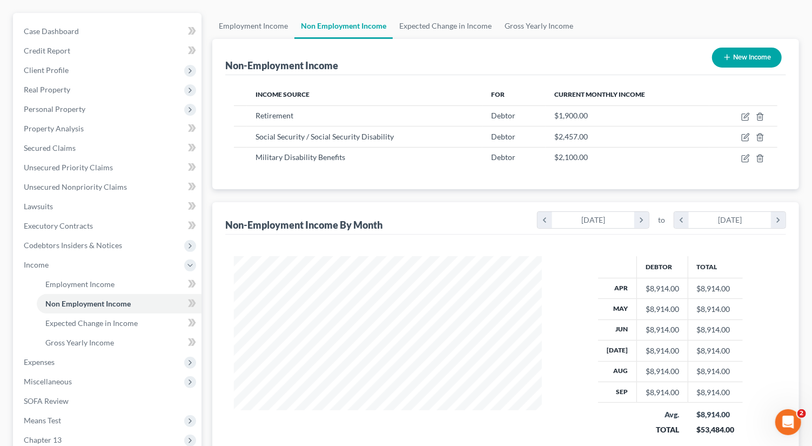
click at [723, 60] on icon "button" at bounding box center [727, 57] width 9 height 9
select select "0"
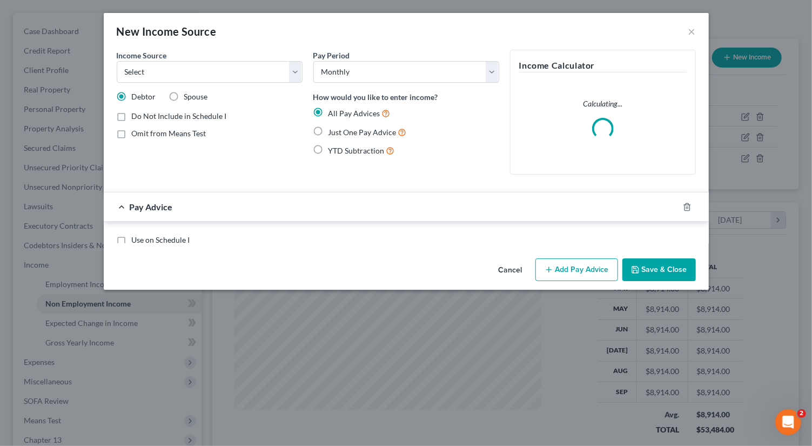
scroll to position [192, 333]
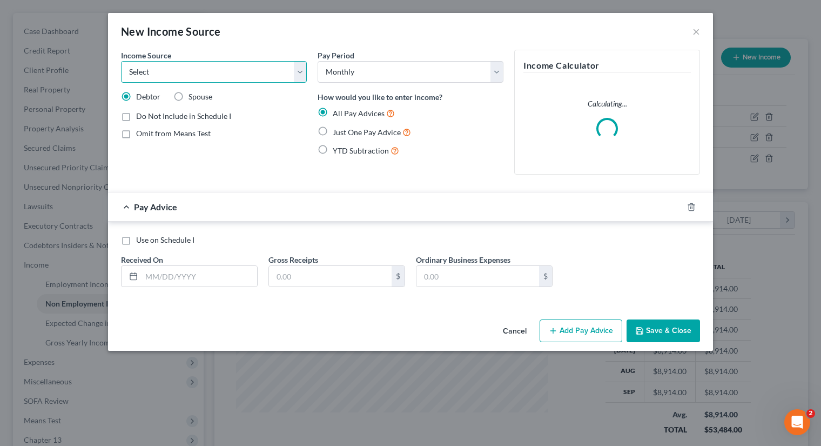
click at [224, 77] on select "Select Unemployment Disability (from employer) Pension Retirement Social Securi…" at bounding box center [214, 72] width 186 height 22
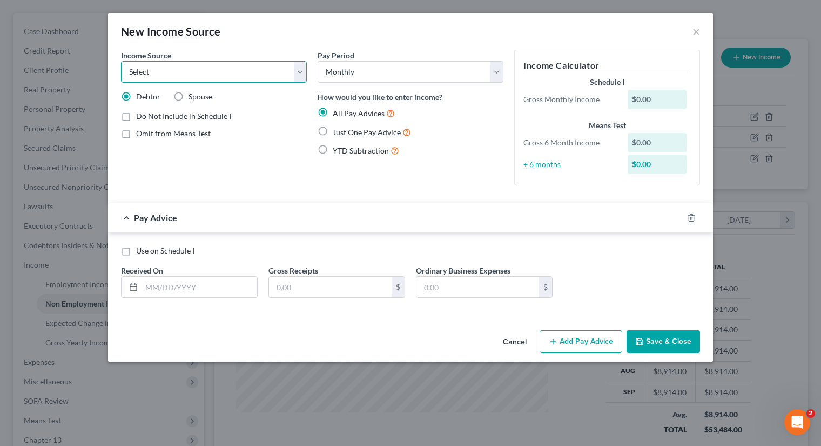
select select "4"
click at [121, 61] on select "Select Unemployment Disability (from employer) Pension Retirement Social Securi…" at bounding box center [214, 72] width 186 height 22
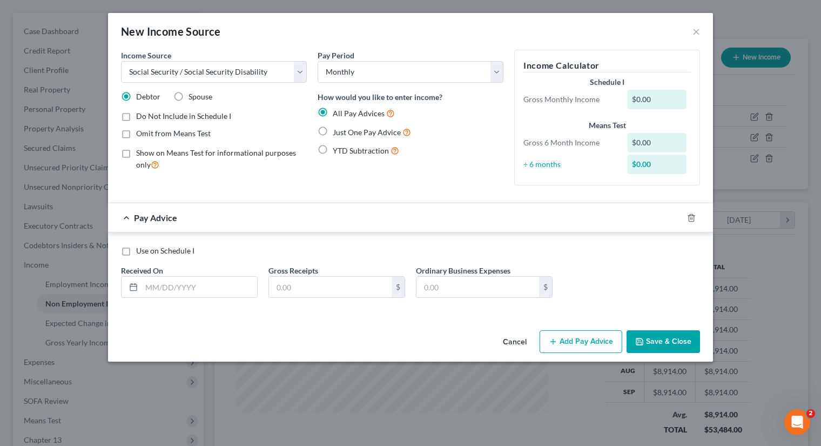
click at [188, 95] on label "Spouse" at bounding box center [200, 96] width 24 height 11
click at [193, 95] on input "Spouse" at bounding box center [196, 94] width 7 height 7
radio input "true"
click at [333, 133] on label "Just One Pay Advice" at bounding box center [372, 132] width 78 height 12
click at [337, 133] on input "Just One Pay Advice" at bounding box center [340, 129] width 7 height 7
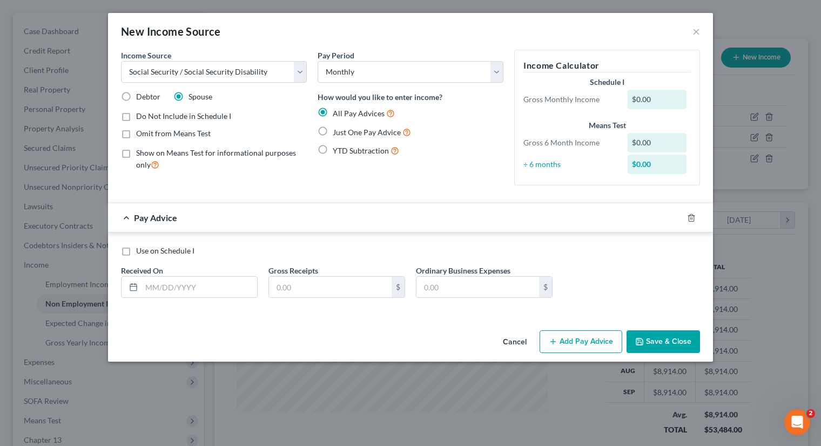
radio input "true"
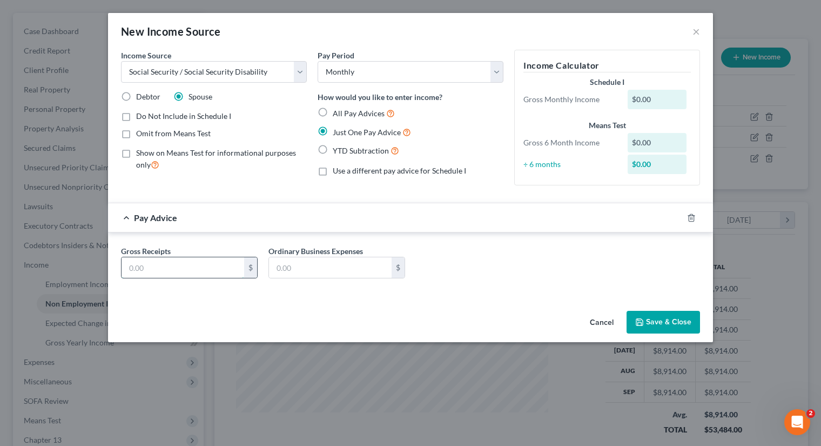
click at [172, 269] on input "text" at bounding box center [183, 267] width 123 height 21
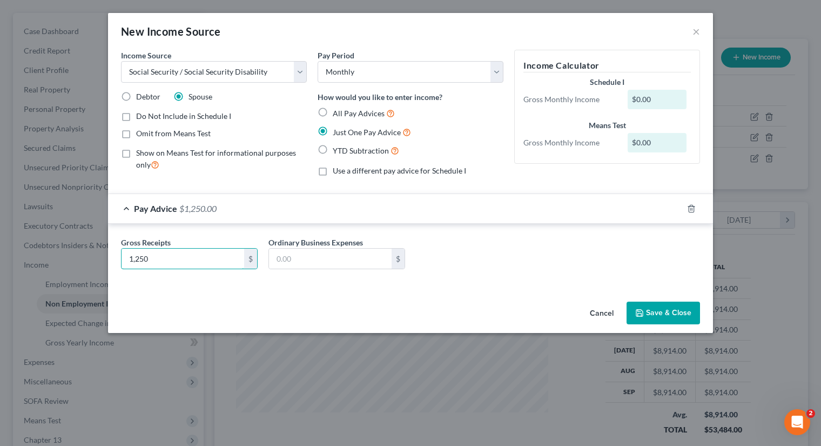
type input "1,250"
click at [661, 304] on button "Save & Close" at bounding box center [662, 312] width 73 height 23
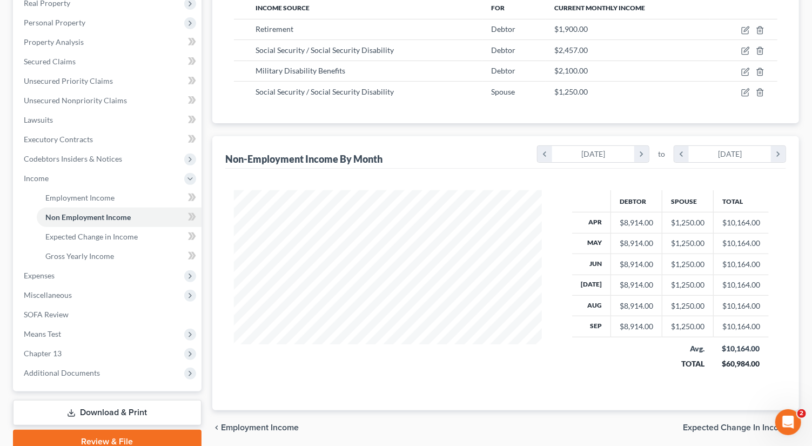
scroll to position [220, 0]
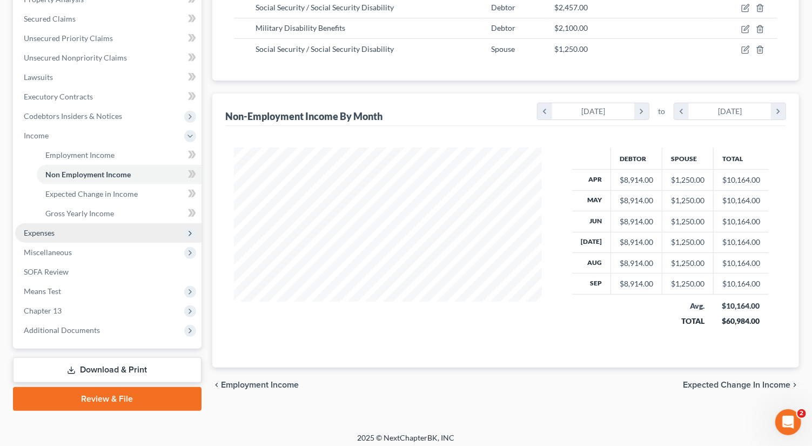
click at [58, 228] on span "Expenses" at bounding box center [108, 232] width 186 height 19
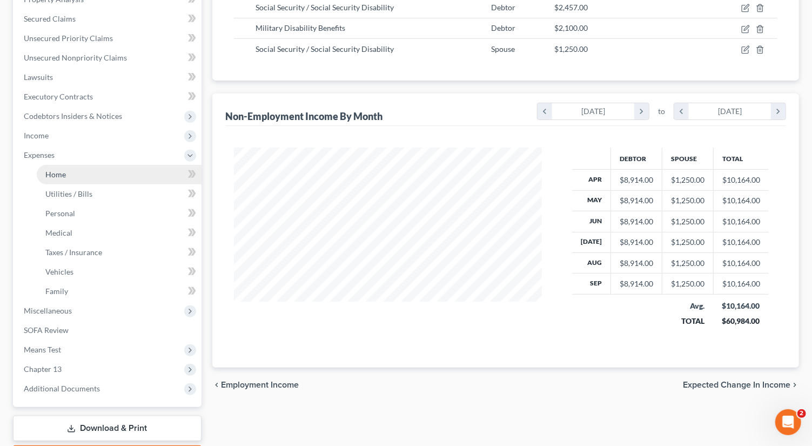
click at [89, 165] on link "Home" at bounding box center [119, 174] width 165 height 19
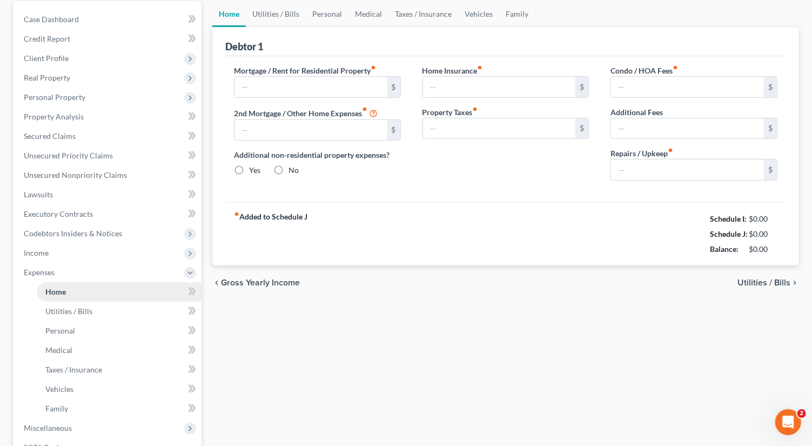
type input "1,577.00"
type input "0.00"
radio input "true"
type input "0.00"
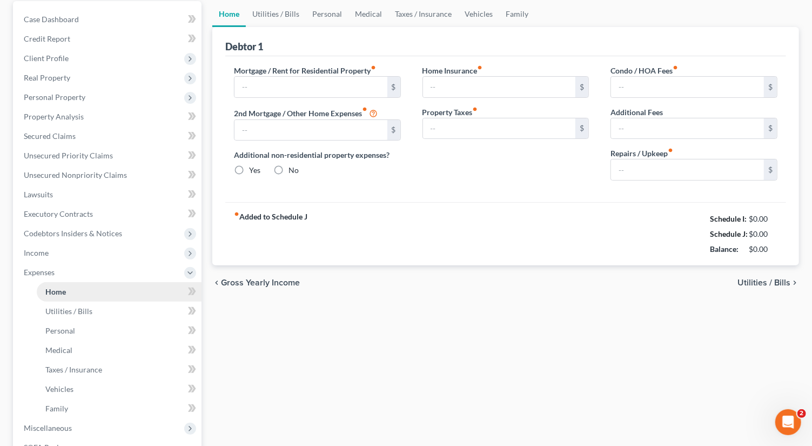
type input "25.00"
type input "0.00"
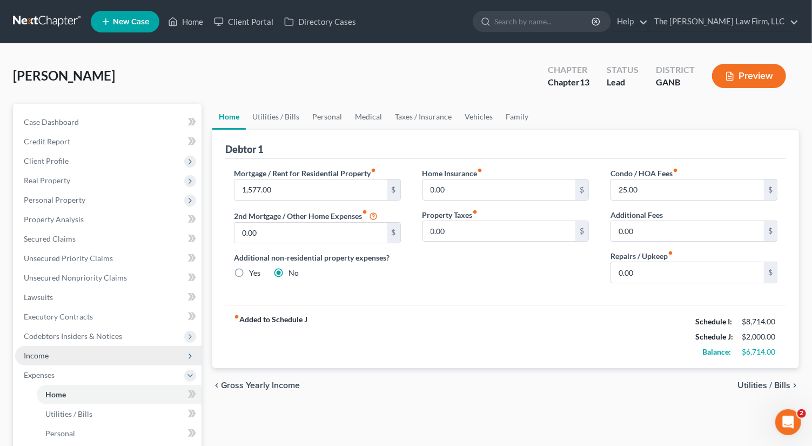
click at [80, 355] on span "Income" at bounding box center [108, 355] width 186 height 19
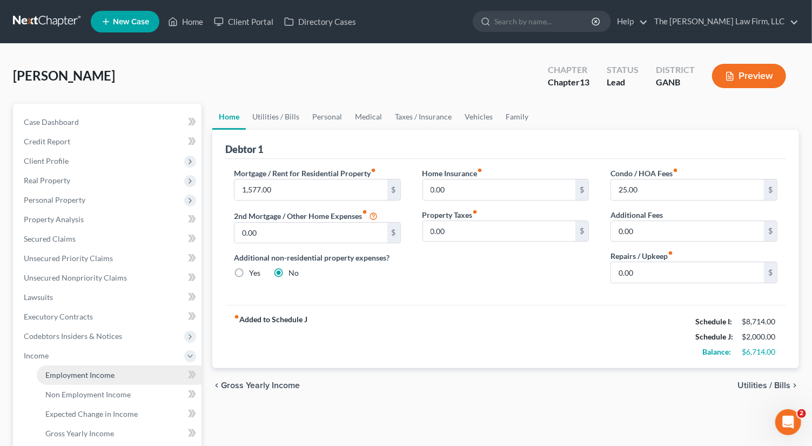
click at [101, 374] on span "Employment Income" at bounding box center [79, 374] width 69 height 9
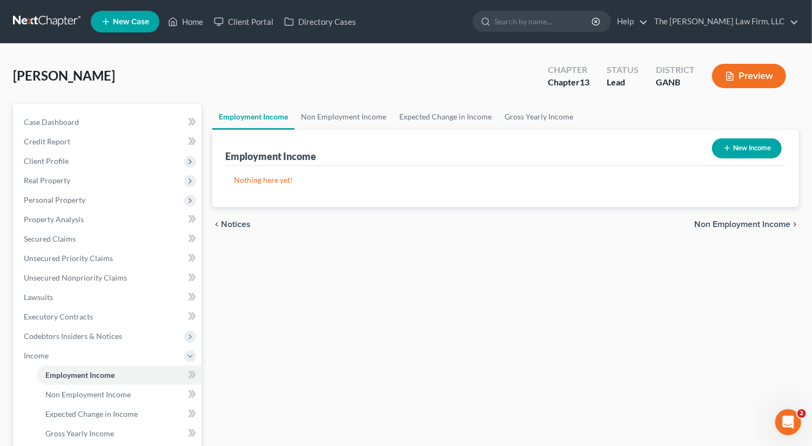
click at [754, 149] on button "New Income" at bounding box center [747, 148] width 70 height 20
select select "0"
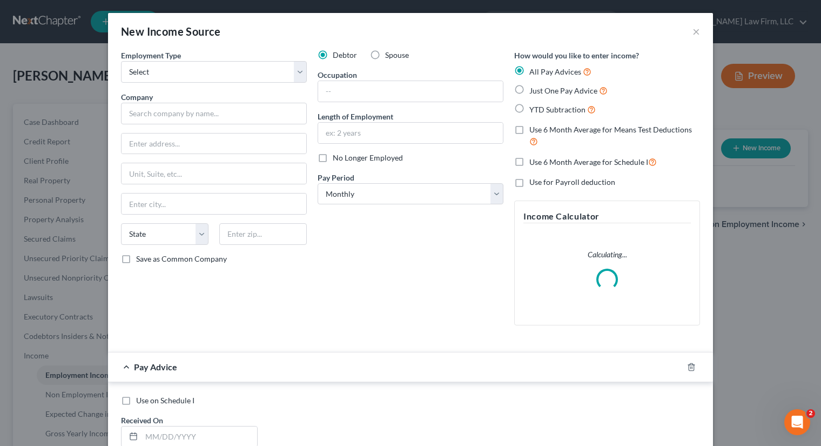
click at [385, 52] on label "Spouse" at bounding box center [397, 55] width 24 height 11
click at [389, 52] on input "Spouse" at bounding box center [392, 53] width 7 height 7
radio input "true"
click at [529, 92] on label "Just One Pay Advice" at bounding box center [568, 90] width 78 height 12
click at [534, 91] on input "Just One Pay Advice" at bounding box center [537, 87] width 7 height 7
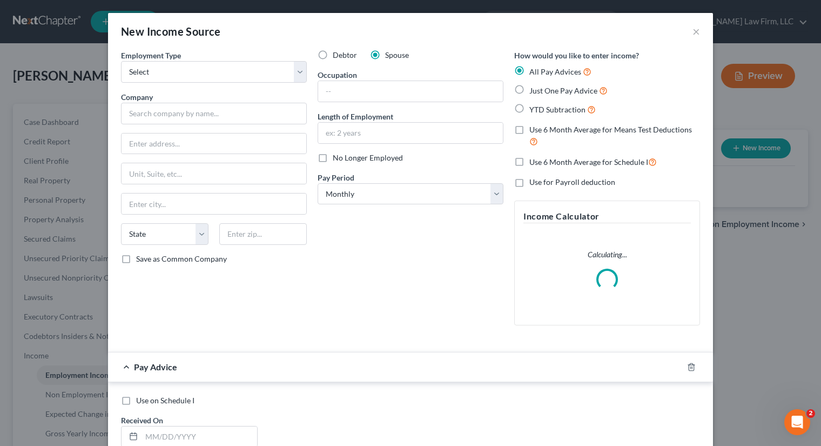
radio input "true"
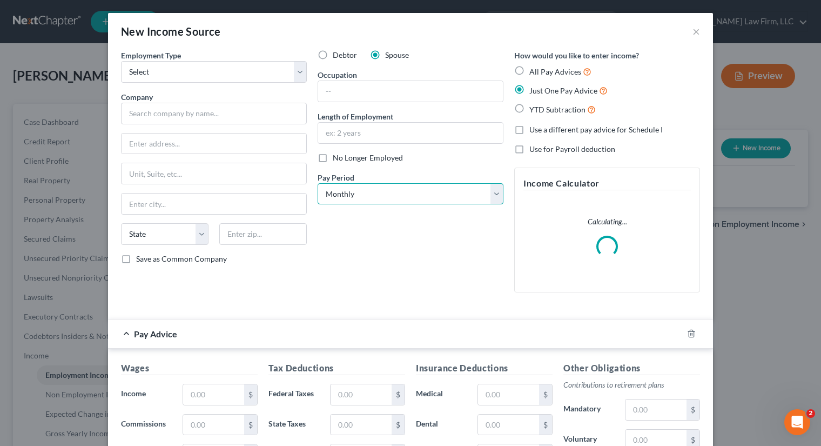
click at [383, 200] on select "Select Monthly Twice Monthly Every Other Week Weekly" at bounding box center [411, 194] width 186 height 22
select select "3"
click at [318, 183] on select "Select Monthly Twice Monthly Every Other Week Weekly" at bounding box center [411, 194] width 186 height 22
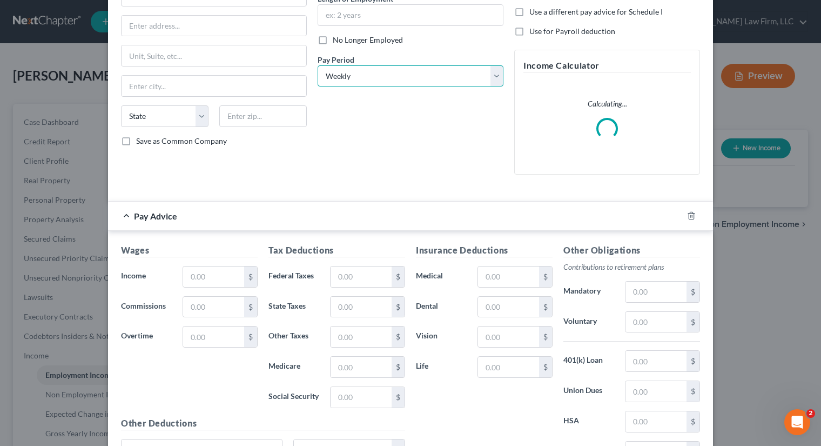
scroll to position [117, 0]
click at [209, 280] on input "text" at bounding box center [213, 277] width 61 height 21
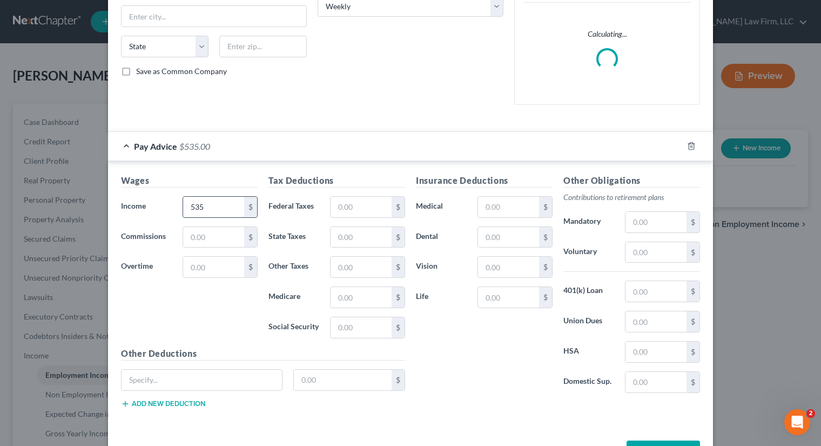
scroll to position [220, 0]
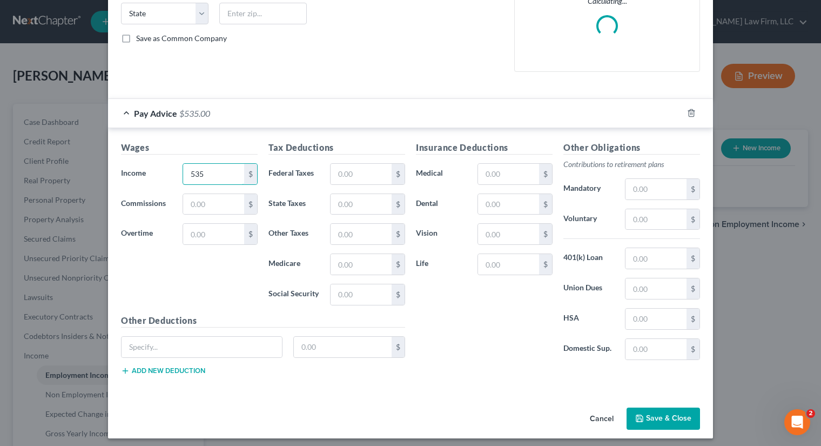
type input "535"
click at [659, 413] on button "Save & Close" at bounding box center [662, 418] width 73 height 23
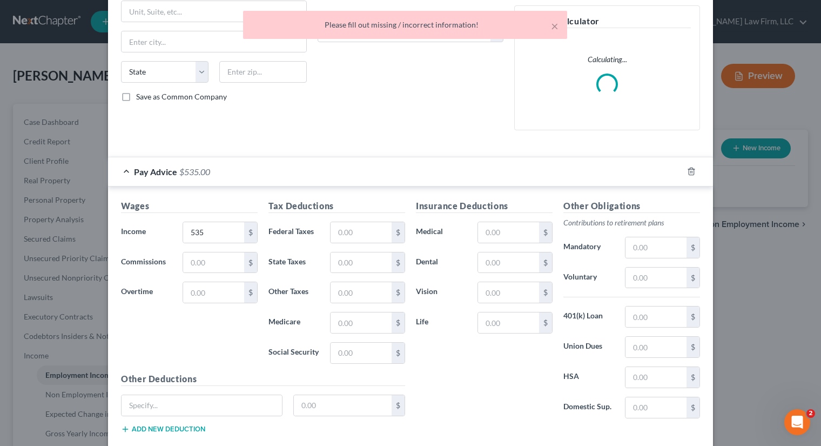
scroll to position [0, 0]
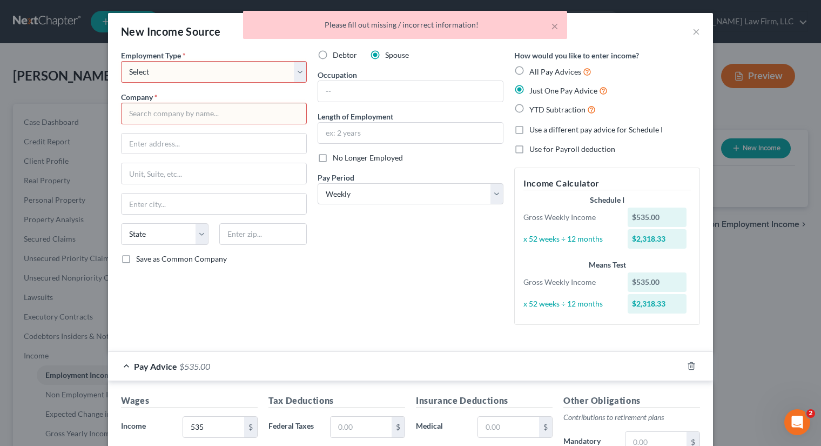
click at [210, 73] on select "Select Full or Part Time Employment Self Employment" at bounding box center [214, 72] width 186 height 22
select select "0"
click at [121, 61] on select "Select Full or Part Time Employment Self Employment" at bounding box center [214, 72] width 186 height 22
click at [200, 107] on input "text" at bounding box center [214, 114] width 186 height 22
type input "g"
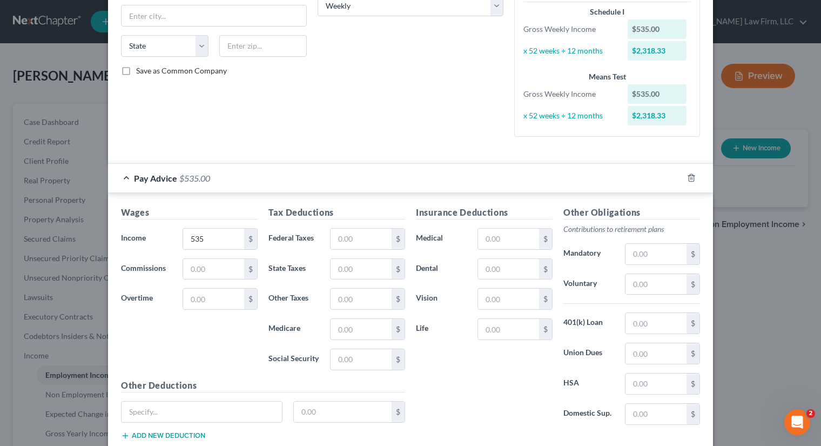
scroll to position [253, 0]
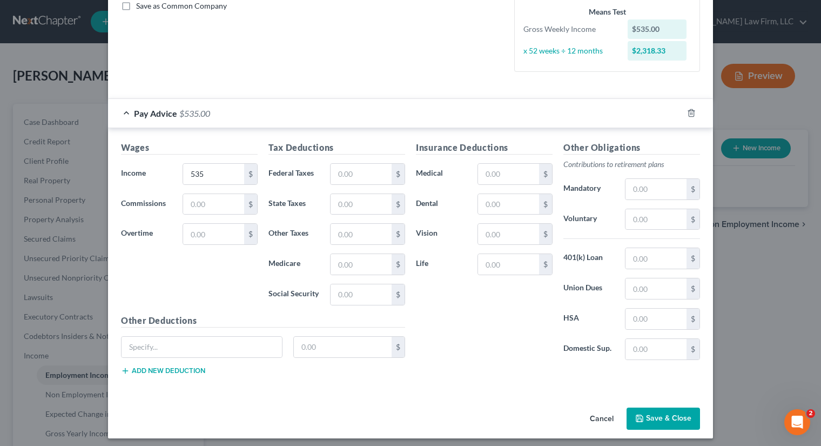
type input "job"
click at [658, 417] on button "Save & Close" at bounding box center [662, 418] width 73 height 23
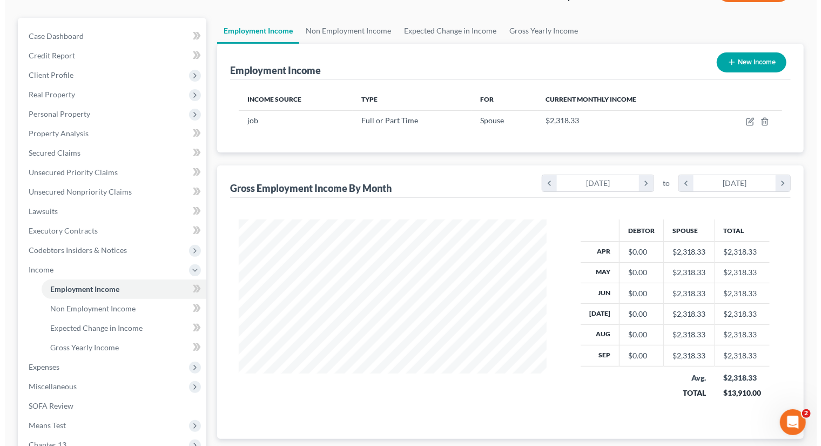
scroll to position [139, 0]
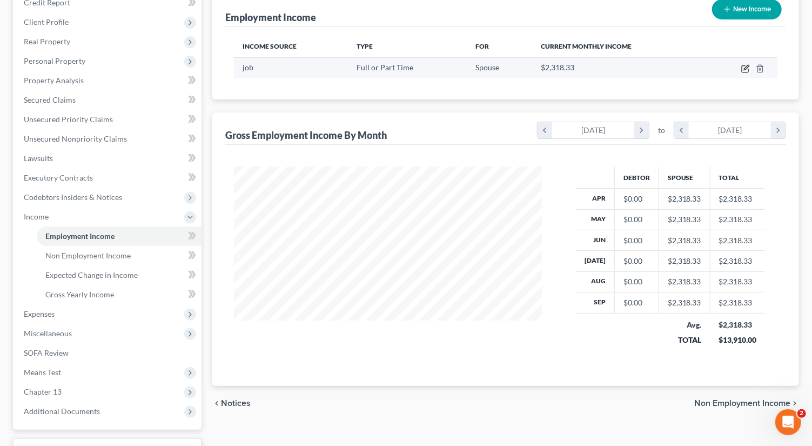
click at [746, 68] on icon "button" at bounding box center [746, 67] width 5 height 5
select select "0"
select select "3"
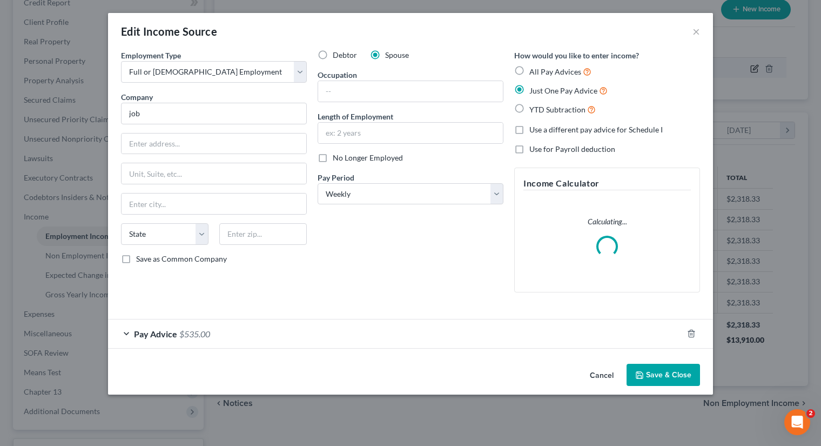
scroll to position [192, 333]
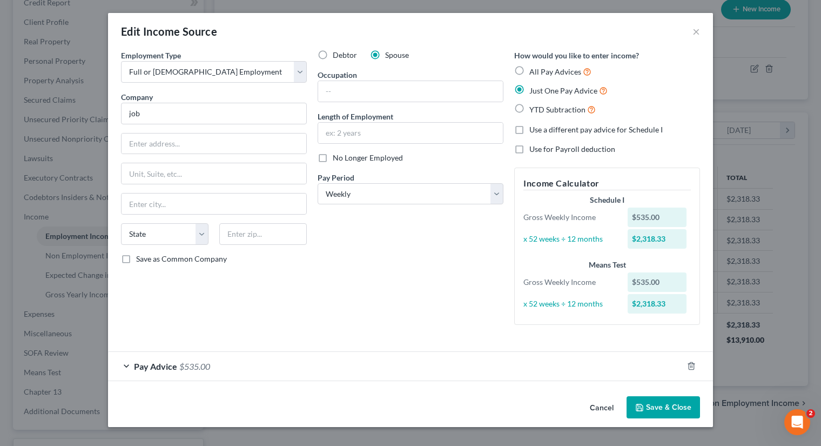
click at [188, 367] on span "$535.00" at bounding box center [194, 366] width 31 height 10
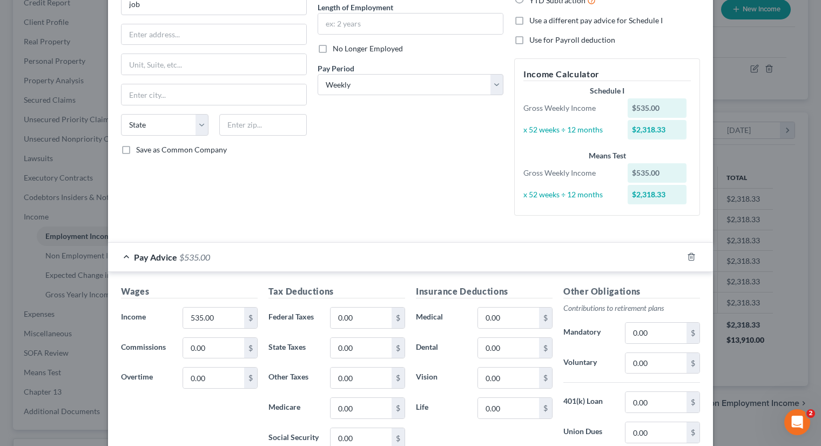
scroll to position [207, 0]
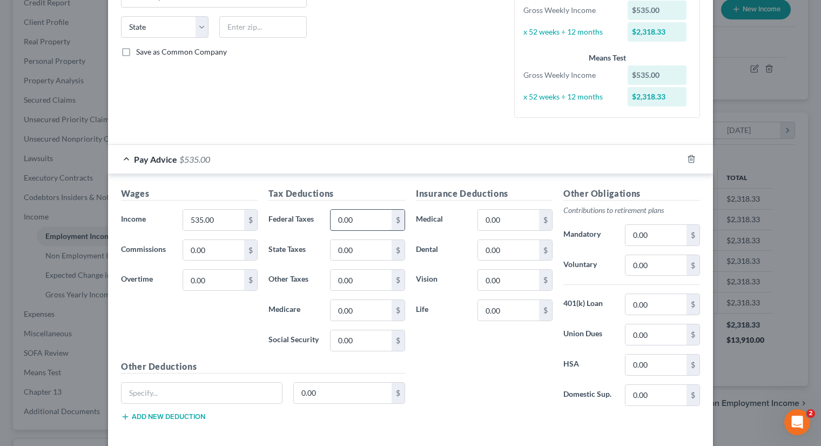
click at [354, 215] on input "0.00" at bounding box center [361, 220] width 61 height 21
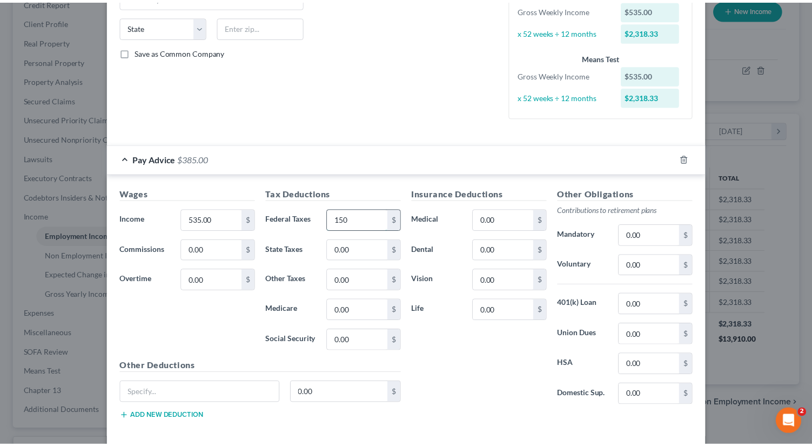
scroll to position [253, 0]
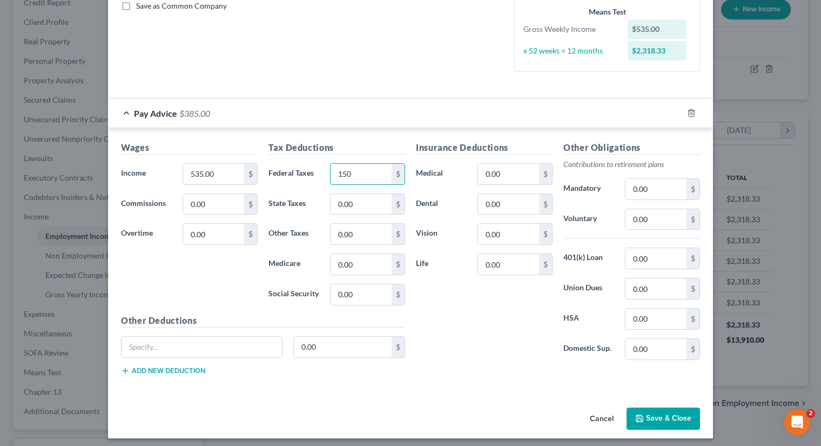
type input "150"
click at [655, 408] on button "Save & Close" at bounding box center [662, 418] width 73 height 23
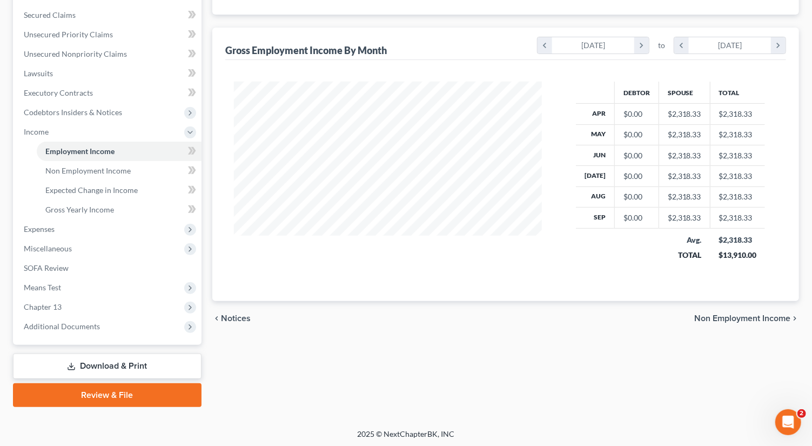
scroll to position [220, 0]
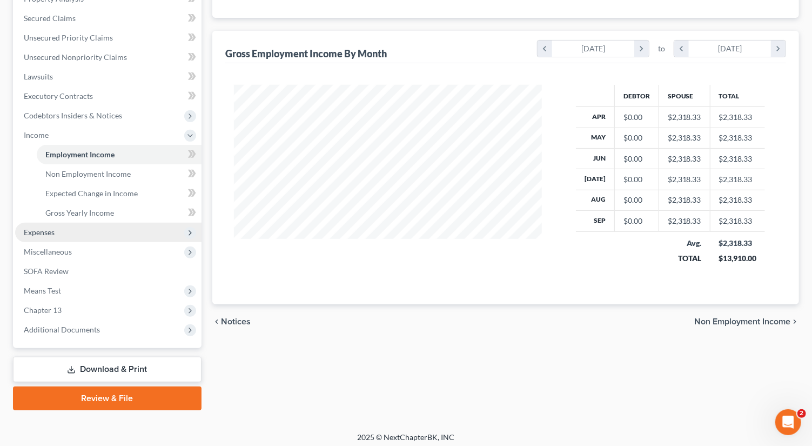
click at [63, 233] on span "Expenses" at bounding box center [108, 231] width 186 height 19
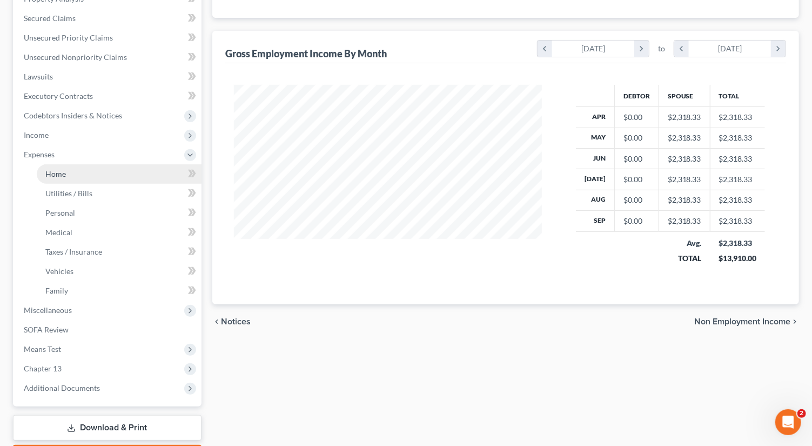
click at [62, 165] on link "Home" at bounding box center [119, 173] width 165 height 19
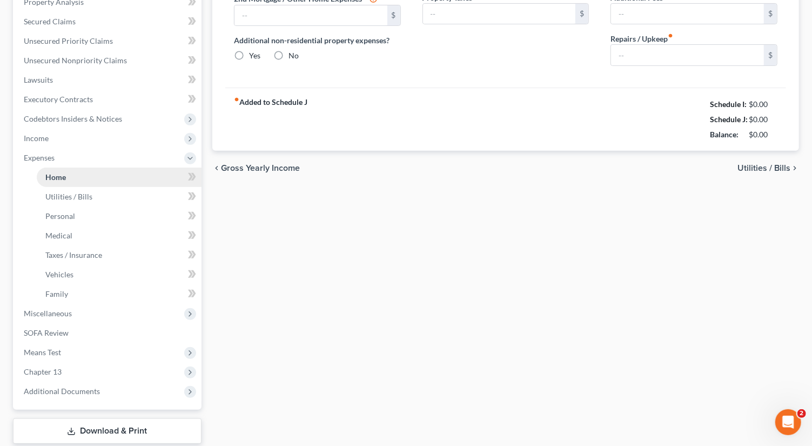
type input "1,577.00"
type input "0.00"
radio input "true"
type input "0.00"
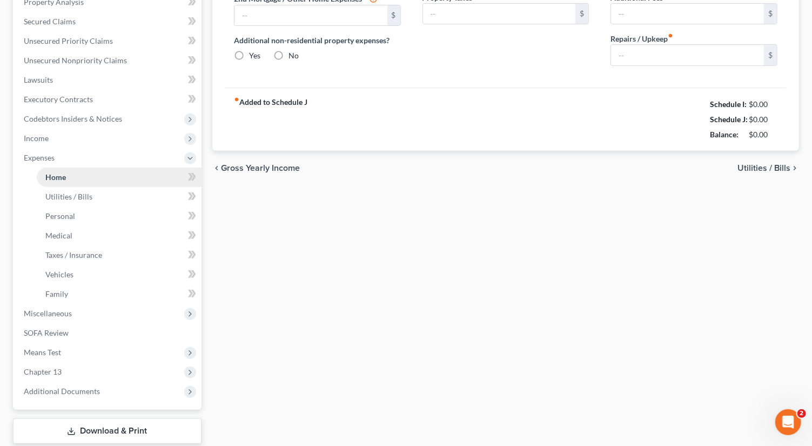
type input "25.00"
type input "0.00"
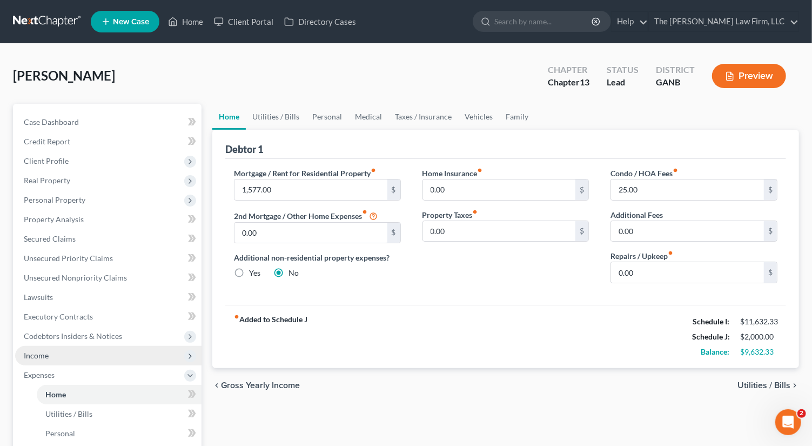
click at [67, 357] on span "Income" at bounding box center [108, 355] width 186 height 19
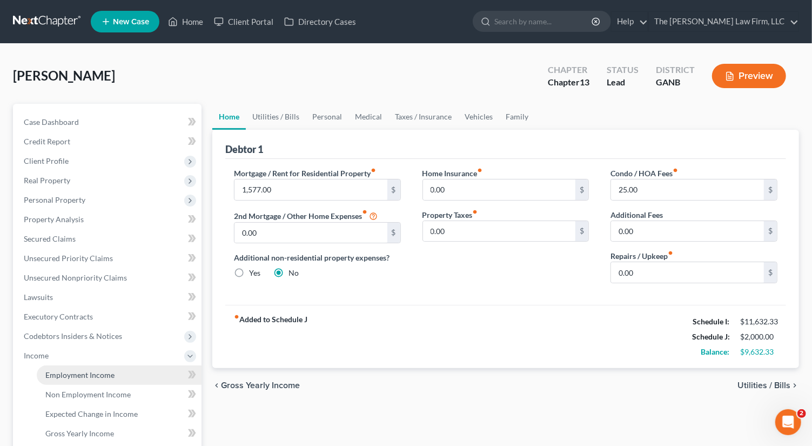
click at [106, 374] on span "Employment Income" at bounding box center [79, 374] width 69 height 9
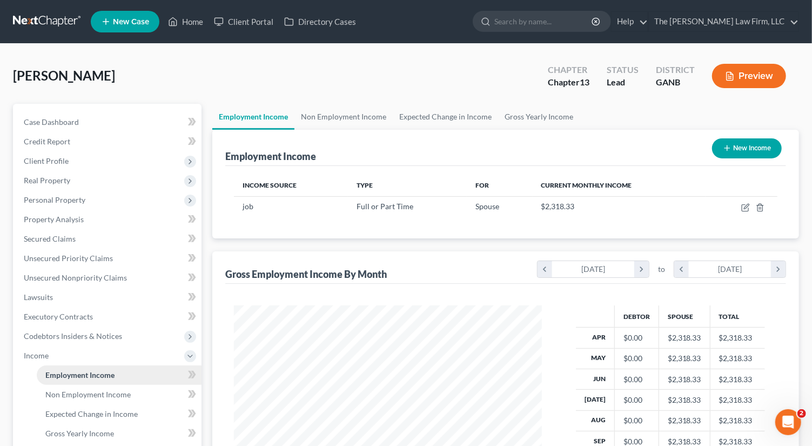
scroll to position [192, 329]
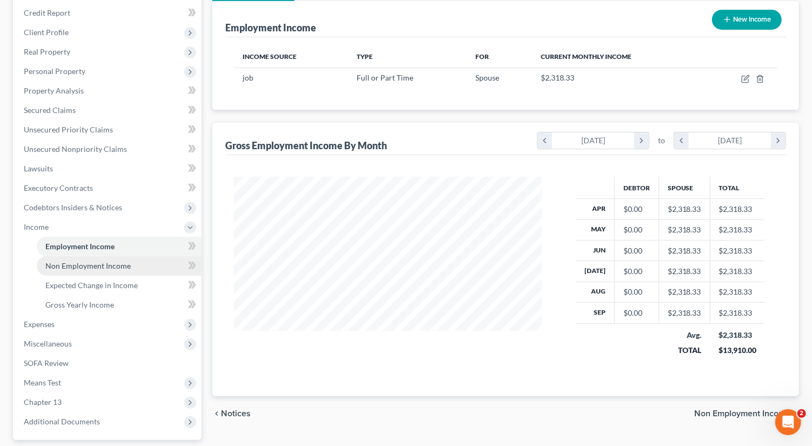
click at [103, 262] on span "Non Employment Income" at bounding box center [87, 265] width 85 height 9
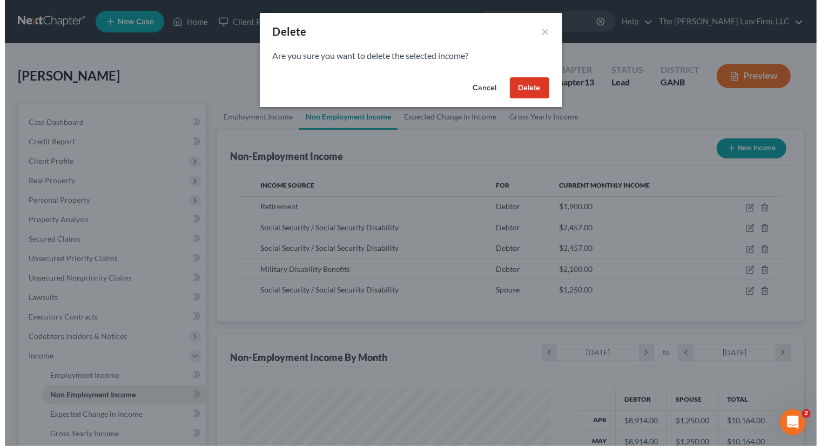
scroll to position [539856, 539718]
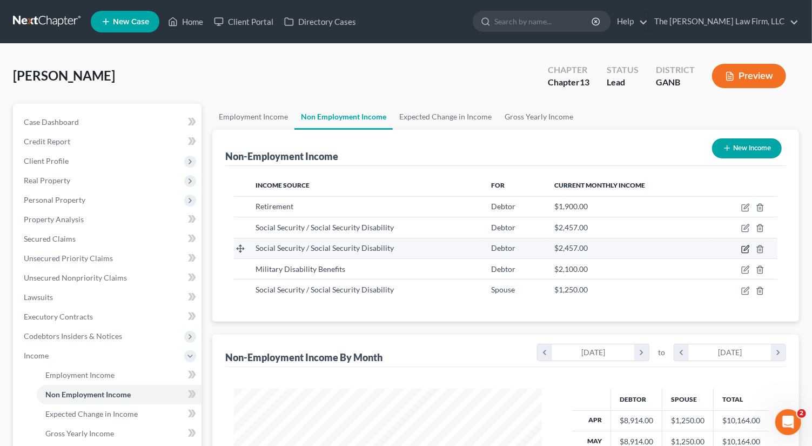
click at [745, 250] on icon "button" at bounding box center [745, 249] width 9 height 9
select select "4"
select select "0"
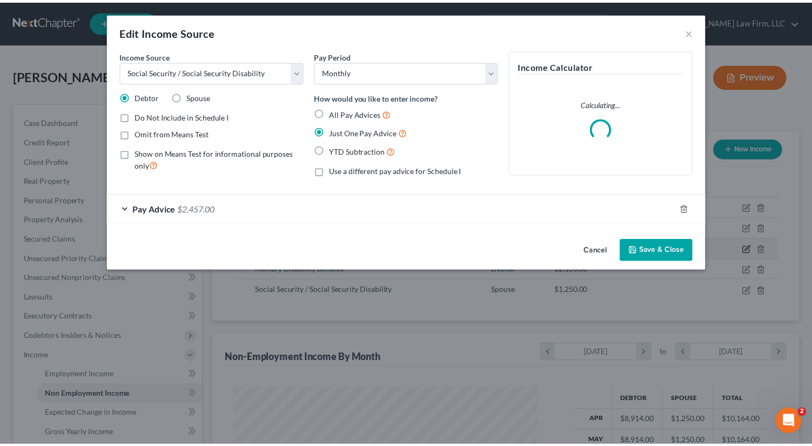
scroll to position [192, 333]
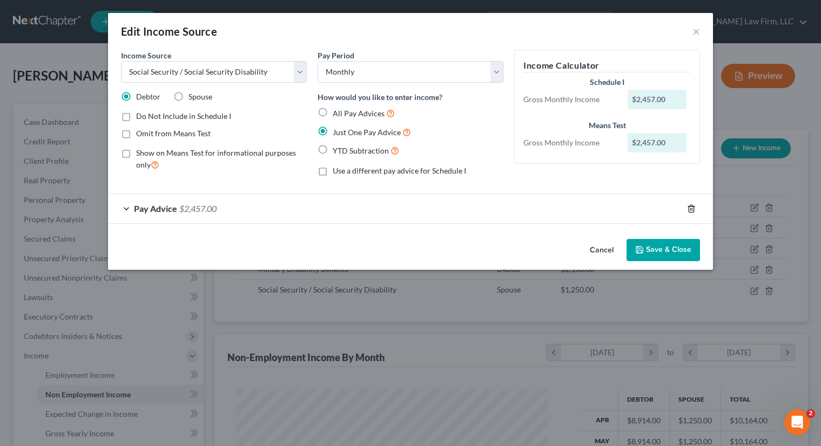
click at [691, 208] on icon "button" at bounding box center [691, 208] width 9 height 9
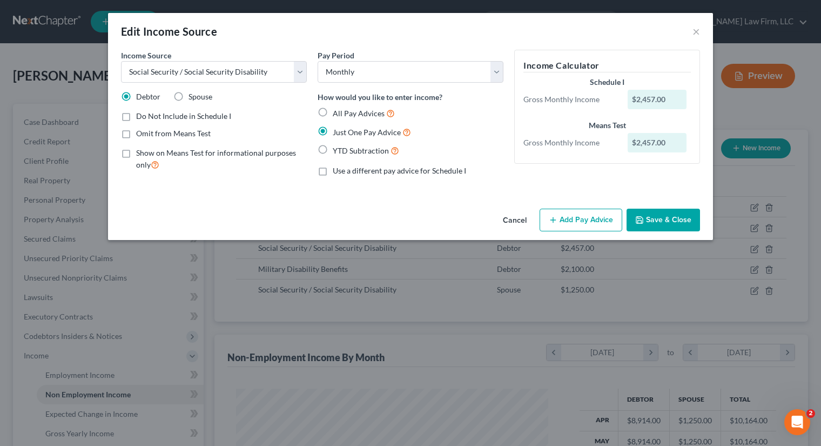
click at [663, 218] on button "Save & Close" at bounding box center [662, 219] width 73 height 23
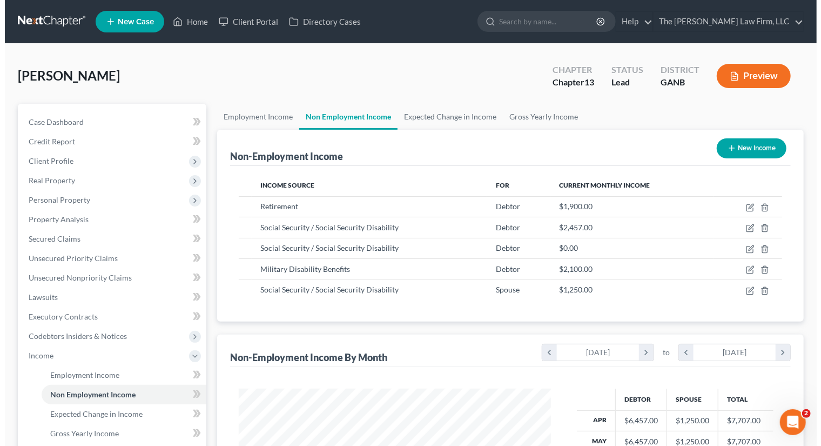
scroll to position [539856, 539718]
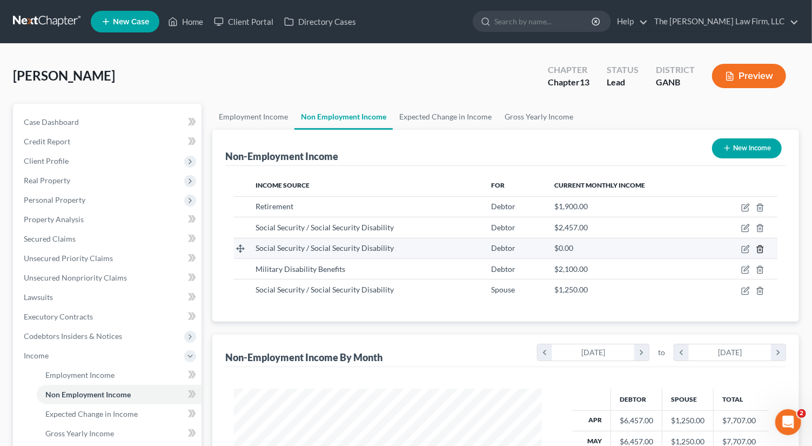
click at [759, 248] on line "button" at bounding box center [759, 249] width 0 height 2
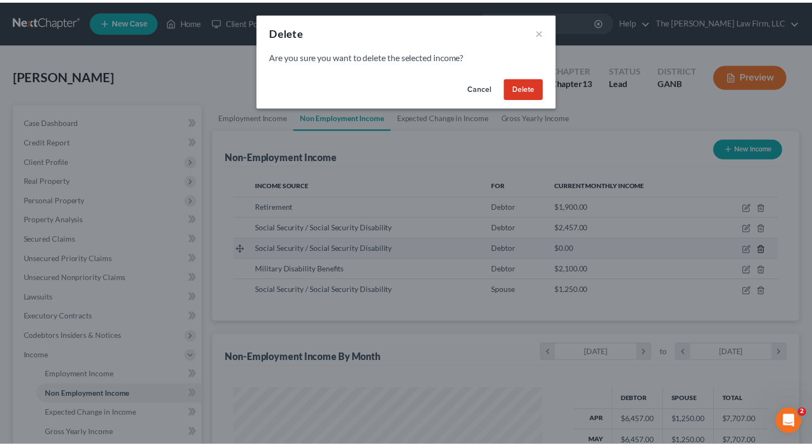
scroll to position [192, 333]
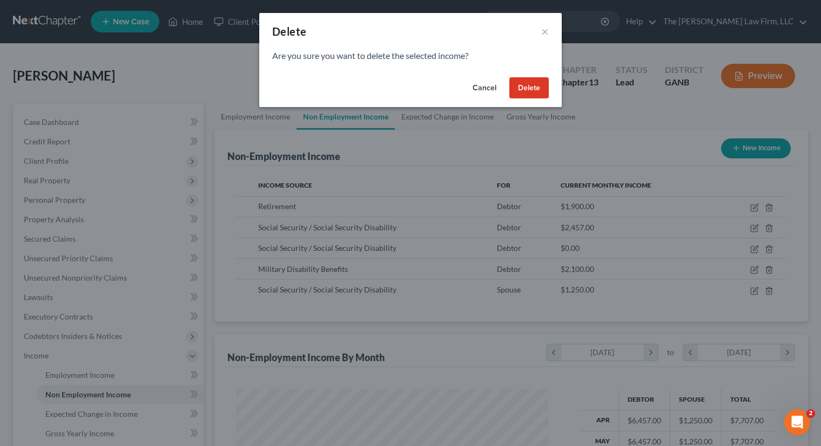
click at [525, 95] on button "Delete" at bounding box center [528, 88] width 39 height 22
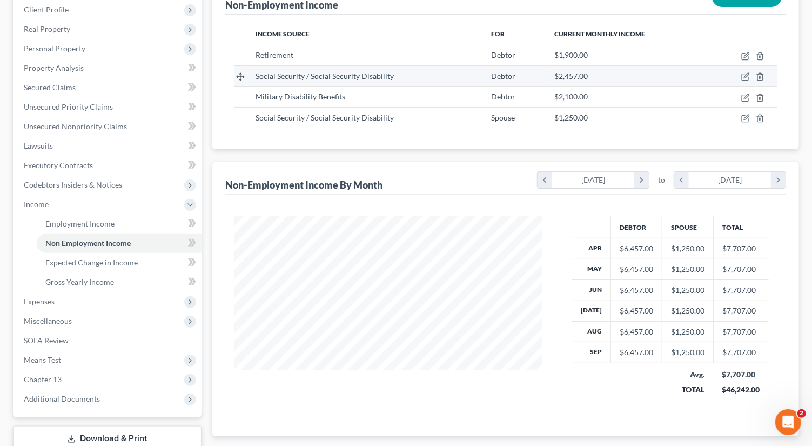
scroll to position [157, 0]
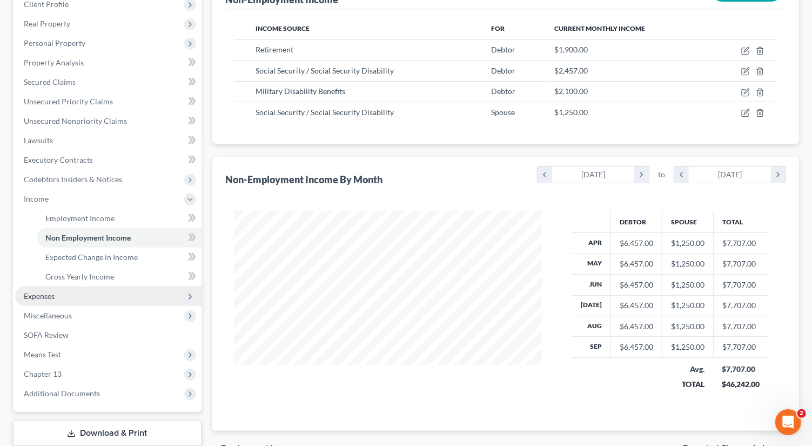
click at [72, 294] on span "Expenses" at bounding box center [108, 295] width 186 height 19
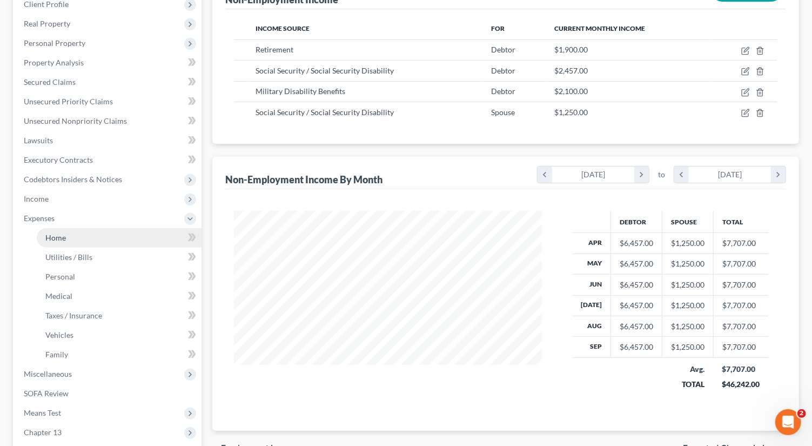
click at [86, 233] on link "Home" at bounding box center [119, 237] width 165 height 19
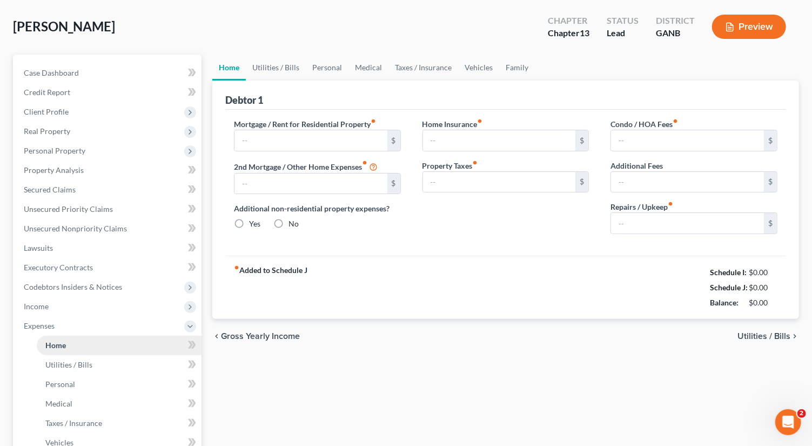
type input "1,577.00"
type input "0.00"
radio input "true"
type input "0.00"
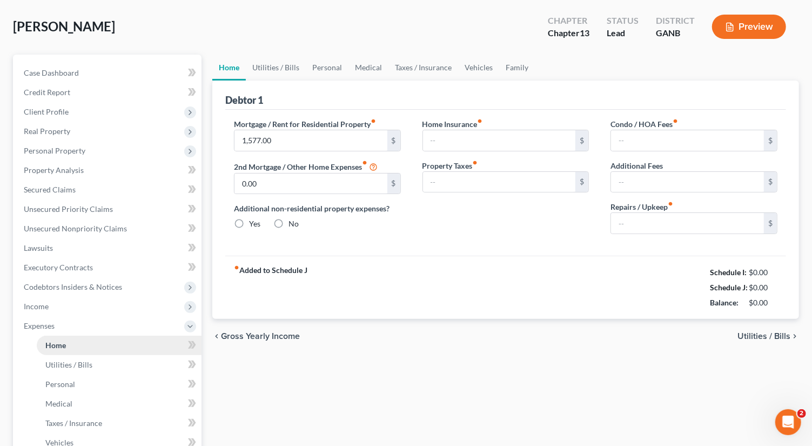
type input "25.00"
type input "0.00"
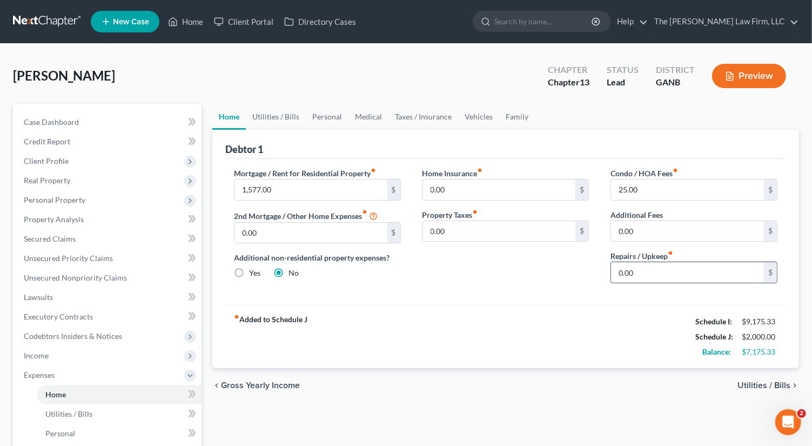
click at [665, 262] on input "0.00" at bounding box center [687, 272] width 153 height 21
type input "150"
click at [364, 115] on link "Medical" at bounding box center [368, 117] width 40 height 26
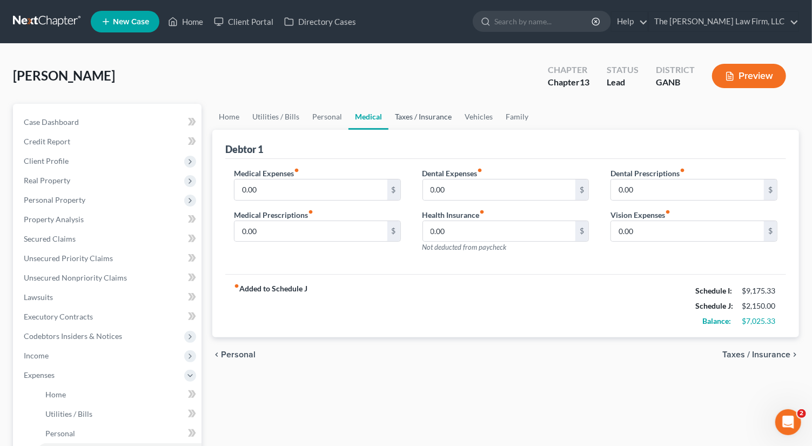
click at [404, 111] on link "Taxes / Insurance" at bounding box center [423, 117] width 70 height 26
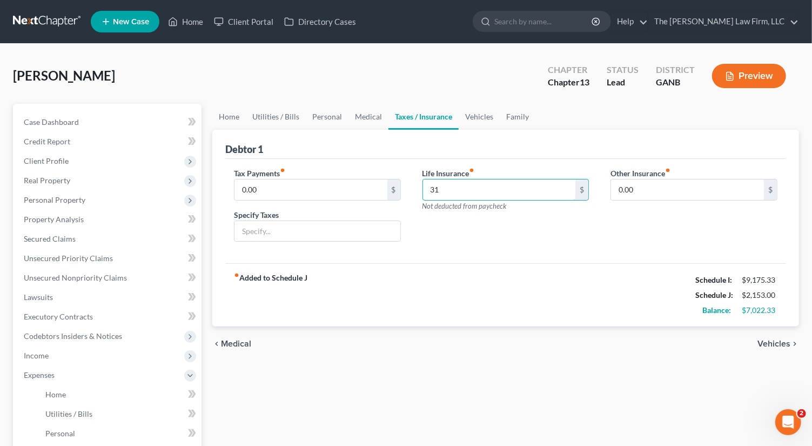
type input "312"
click at [370, 122] on link "Medical" at bounding box center [368, 117] width 40 height 26
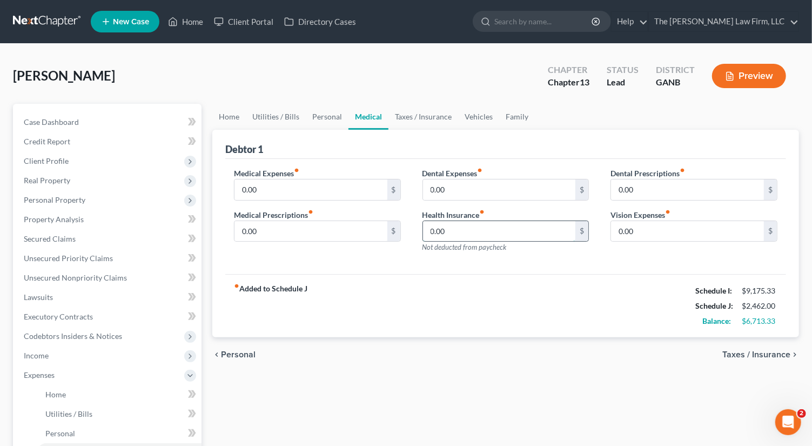
click at [457, 226] on input "0.00" at bounding box center [499, 231] width 153 height 21
type input "187"
click at [262, 227] on input "0.00" at bounding box center [310, 231] width 153 height 21
type input "20"
click at [277, 116] on link "Utilities / Bills" at bounding box center [276, 117] width 60 height 26
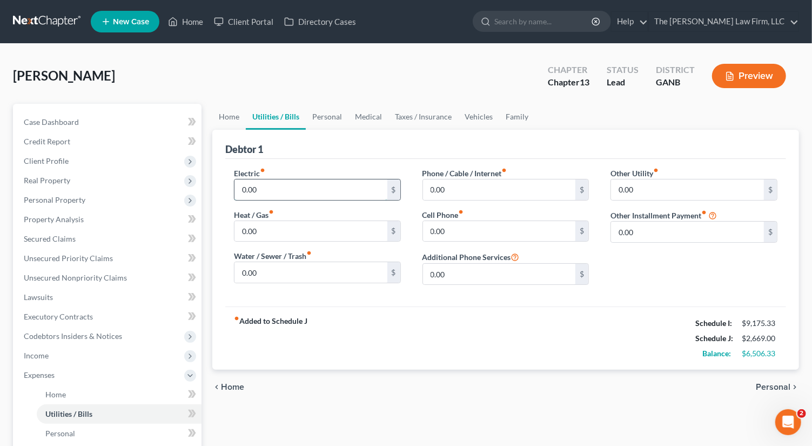
click at [282, 193] on input "0.00" at bounding box center [310, 189] width 153 height 21
type input "450"
click at [257, 262] on input "0.00" at bounding box center [310, 272] width 153 height 21
click at [266, 271] on input "0.00" at bounding box center [310, 272] width 153 height 21
type input "0"
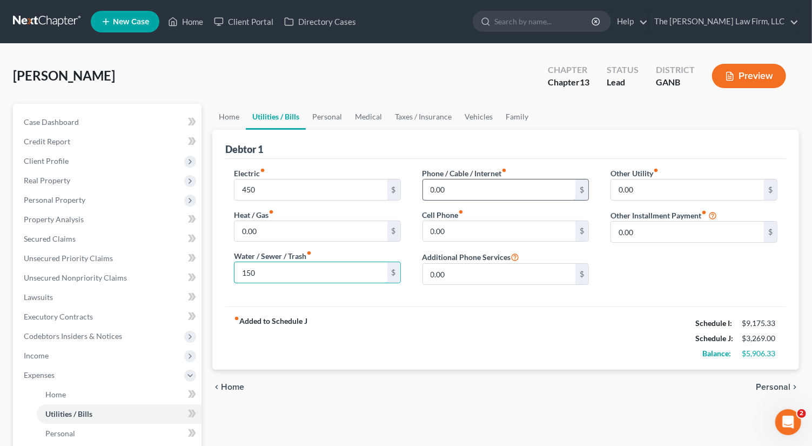
type input "150"
click at [442, 185] on input "0.00" at bounding box center [499, 189] width 153 height 21
type input "3"
type input "450"
click at [319, 128] on link "Personal" at bounding box center [327, 117] width 43 height 26
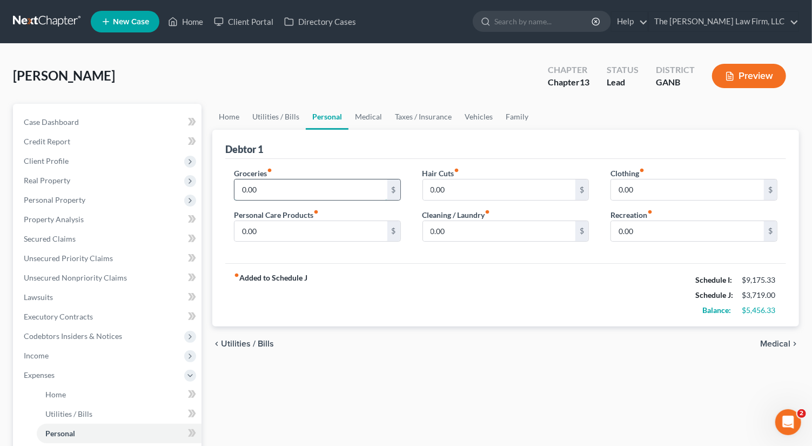
click at [271, 186] on input "0.00" at bounding box center [310, 189] width 153 height 21
type input "900"
click at [262, 227] on input "0.00" at bounding box center [310, 231] width 153 height 21
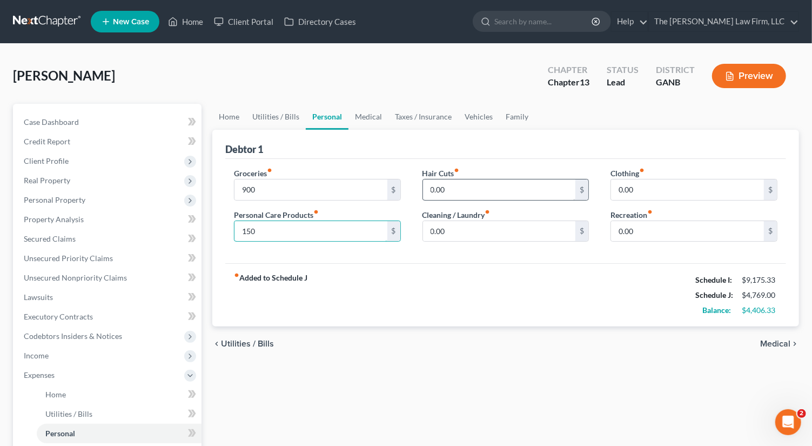
type input "150"
click at [441, 187] on input "0.00" at bounding box center [499, 189] width 153 height 21
type input "100"
click at [444, 228] on input "0.00" at bounding box center [499, 231] width 153 height 21
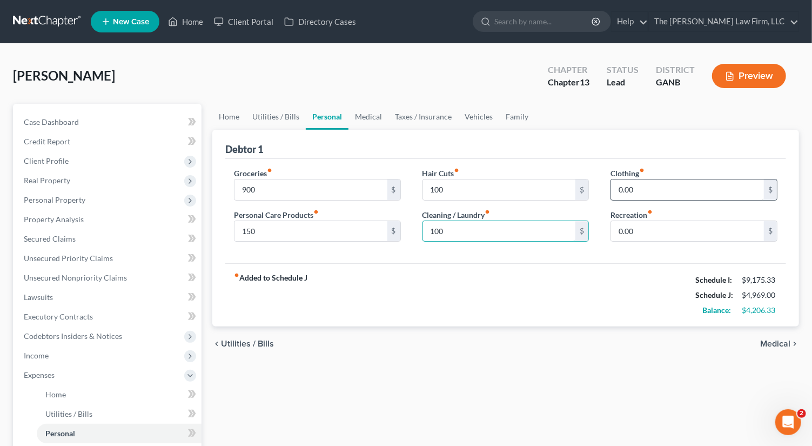
type input "100"
click at [654, 190] on input "0.00" at bounding box center [687, 189] width 153 height 21
type input "100"
click at [278, 114] on link "Utilities / Bills" at bounding box center [276, 117] width 60 height 26
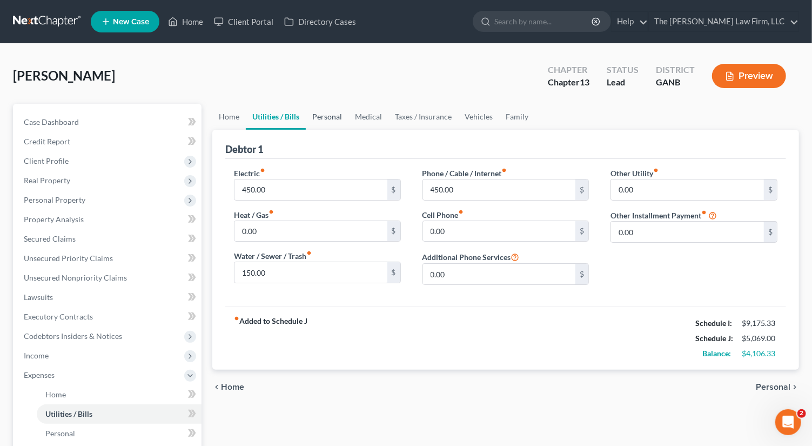
click at [328, 113] on link "Personal" at bounding box center [327, 117] width 43 height 26
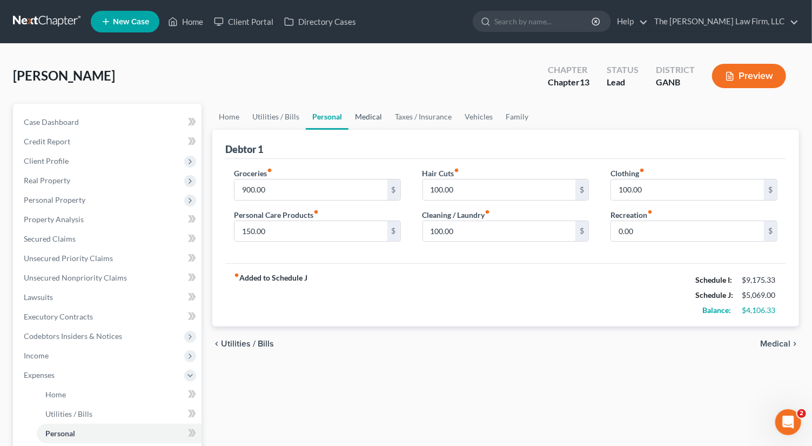
click at [362, 128] on link "Medical" at bounding box center [368, 117] width 40 height 26
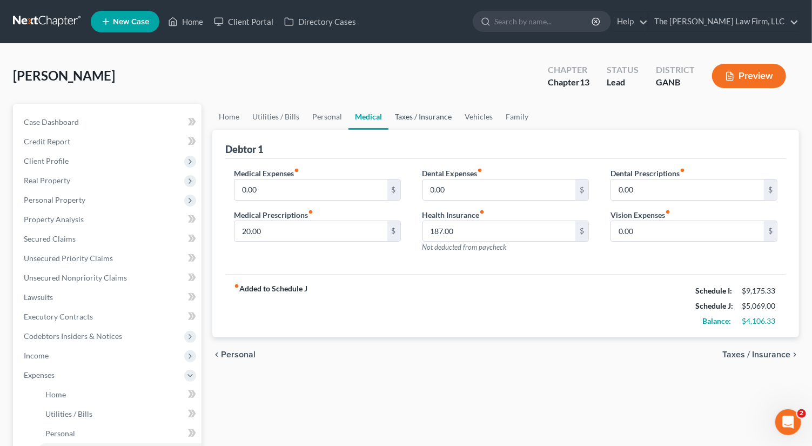
click at [420, 128] on link "Taxes / Insurance" at bounding box center [423, 117] width 70 height 26
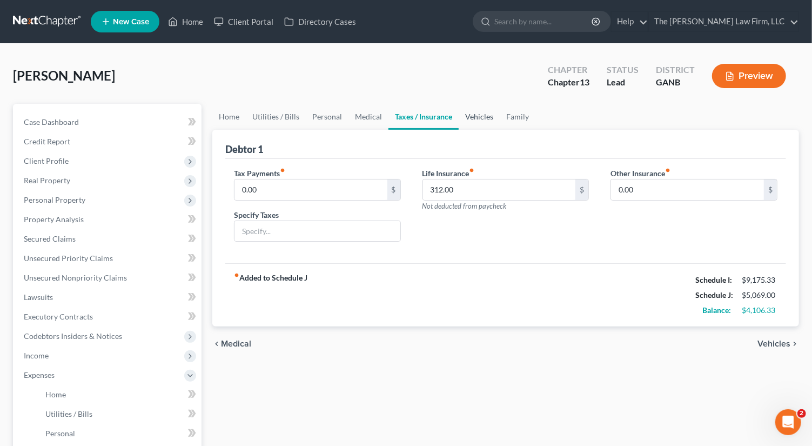
click at [481, 113] on link "Vehicles" at bounding box center [479, 117] width 41 height 26
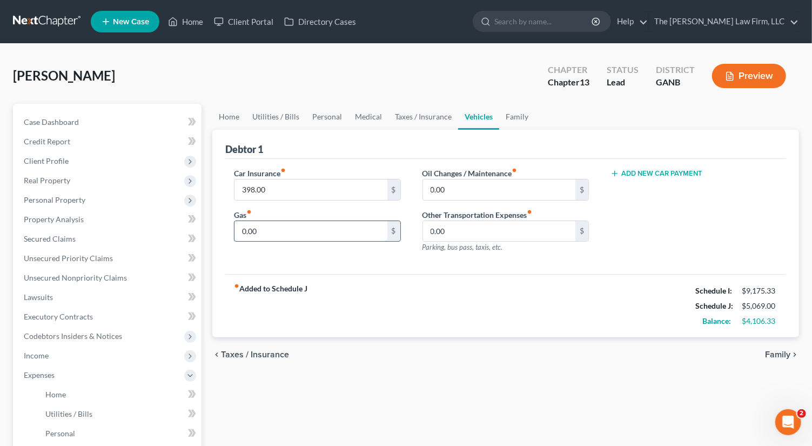
click at [272, 231] on input "0.00" at bounding box center [310, 231] width 153 height 21
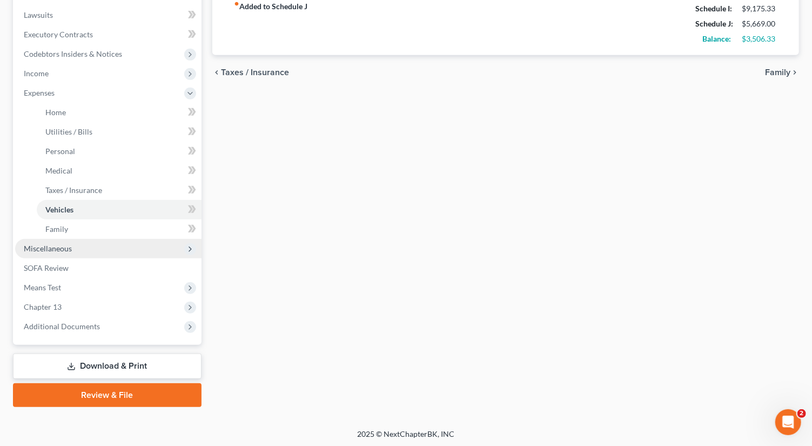
type input "600"
click at [78, 246] on span "Miscellaneous" at bounding box center [108, 248] width 186 height 19
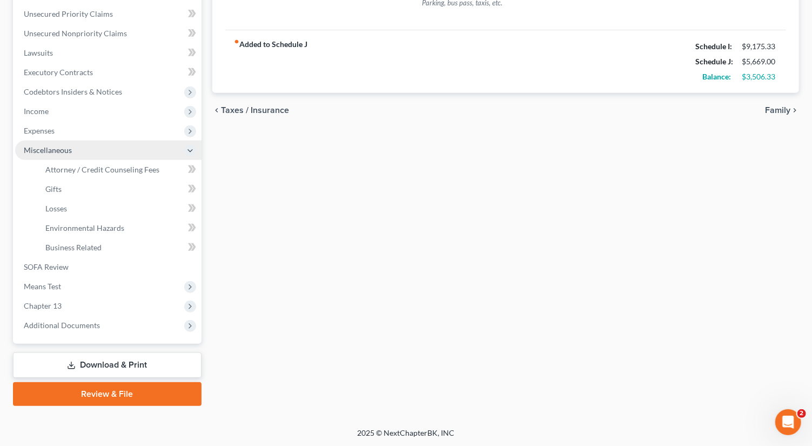
scroll to position [243, 0]
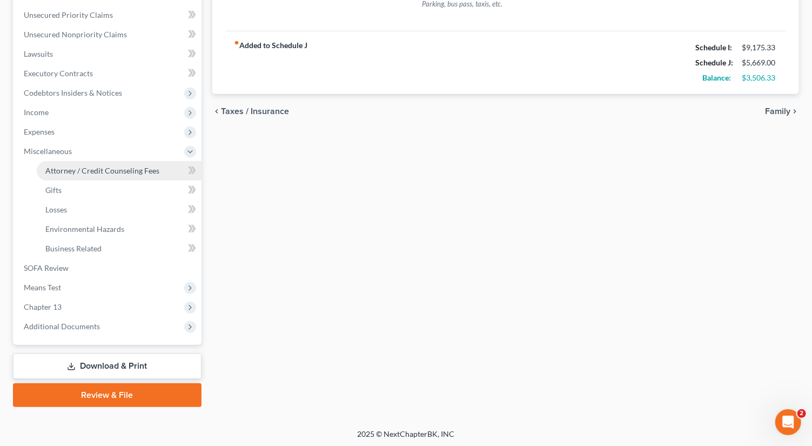
click at [123, 168] on span "Attorney / Credit Counseling Fees" at bounding box center [102, 170] width 114 height 9
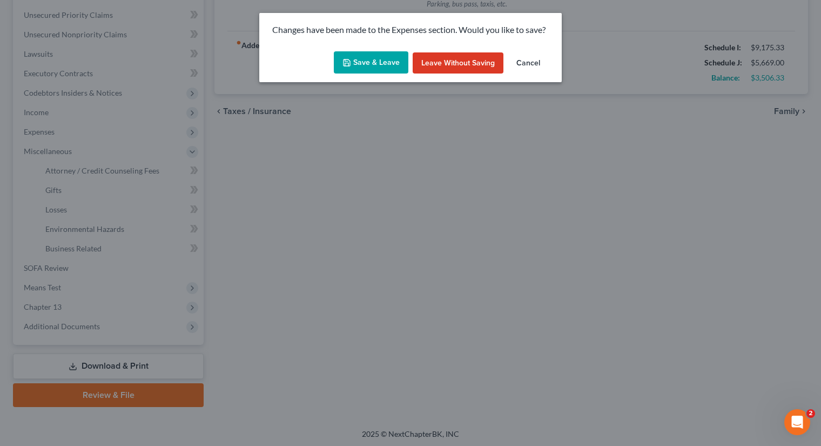
click at [370, 65] on button "Save & Leave" at bounding box center [371, 62] width 75 height 23
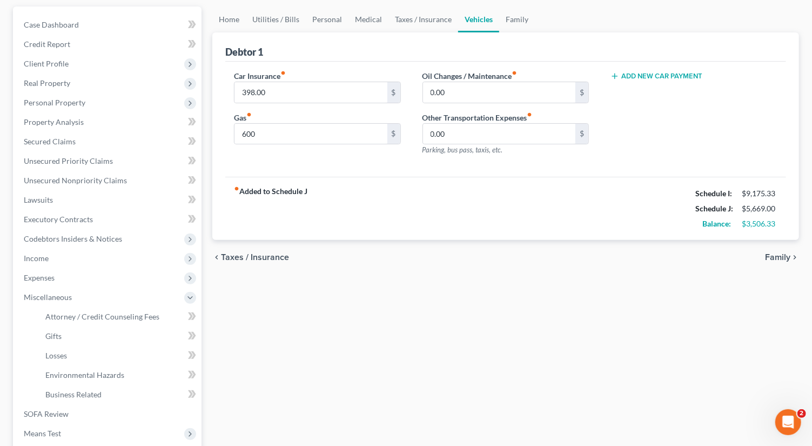
scroll to position [98, 0]
click at [89, 77] on span "Real Property" at bounding box center [108, 81] width 186 height 19
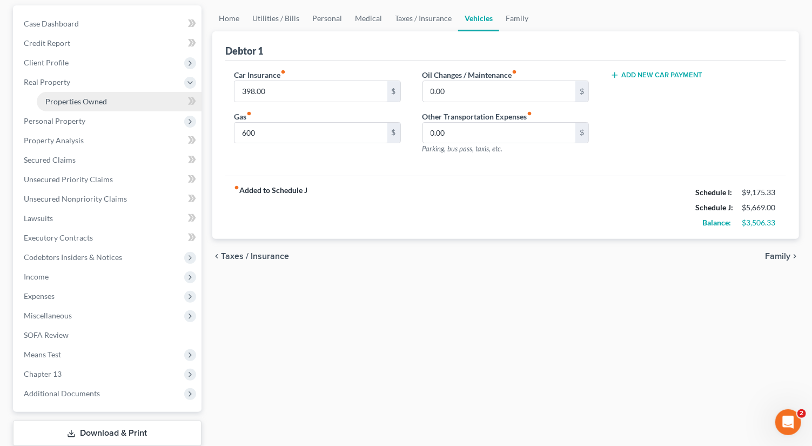
click at [110, 100] on link "Properties Owned" at bounding box center [119, 101] width 165 height 19
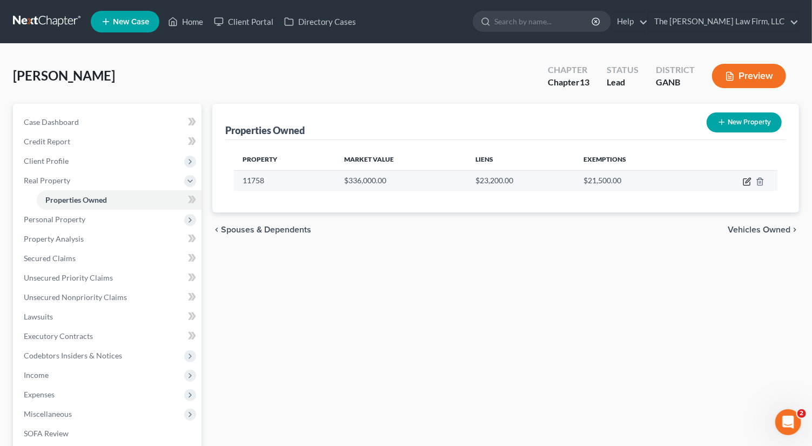
click at [746, 181] on icon "button" at bounding box center [747, 181] width 9 height 9
select select "10"
select select "30"
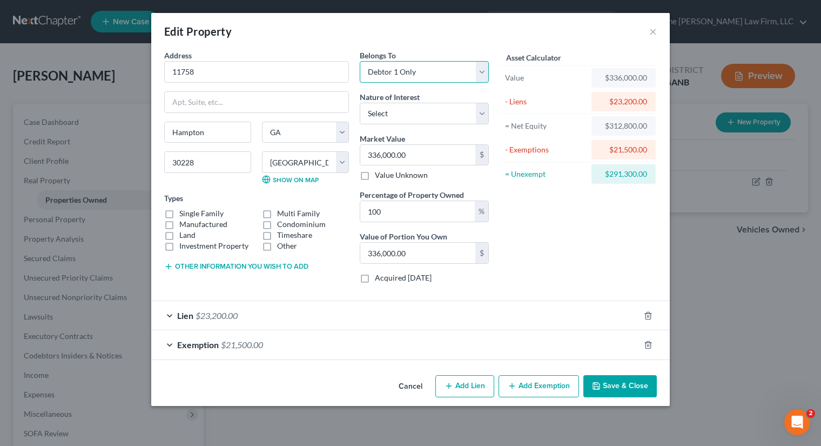
click at [450, 70] on select "Select Debtor 1 Only Debtor 2 Only Debtor 1 And Debtor 2 Only At Least One Of T…" at bounding box center [424, 72] width 129 height 22
select select "2"
click at [360, 61] on select "Select Debtor 1 Only Debtor 2 Only Debtor 1 And Debtor 2 Only At Least One Of T…" at bounding box center [424, 72] width 129 height 22
click at [241, 341] on span "$21,500.00" at bounding box center [242, 344] width 42 height 10
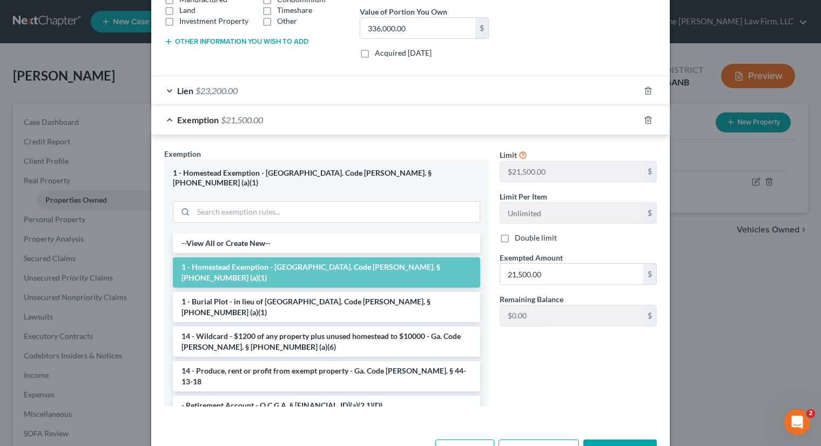
scroll to position [220, 0]
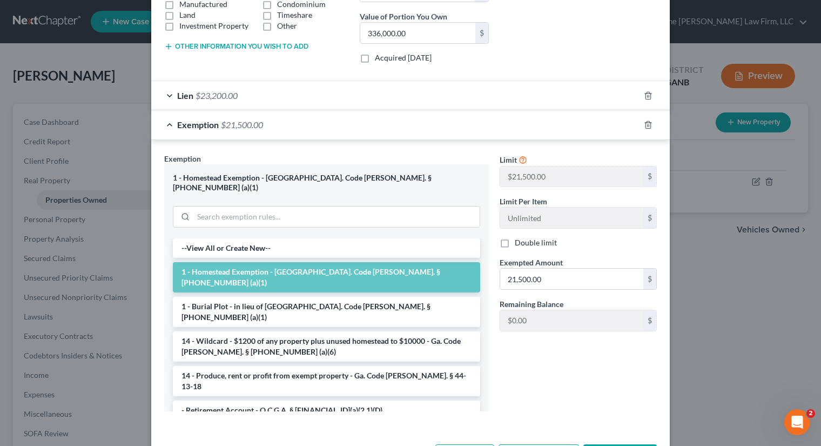
click at [515, 239] on label "Double limit" at bounding box center [536, 242] width 42 height 11
click at [519, 239] on input "Double limit" at bounding box center [522, 240] width 7 height 7
checkbox input "true"
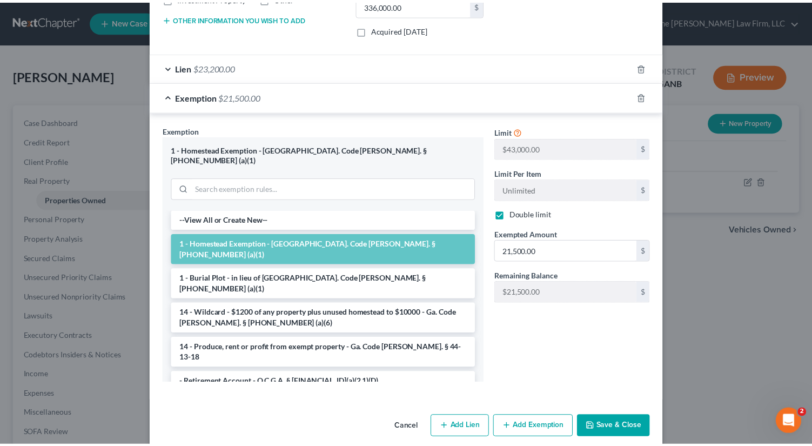
scroll to position [247, 0]
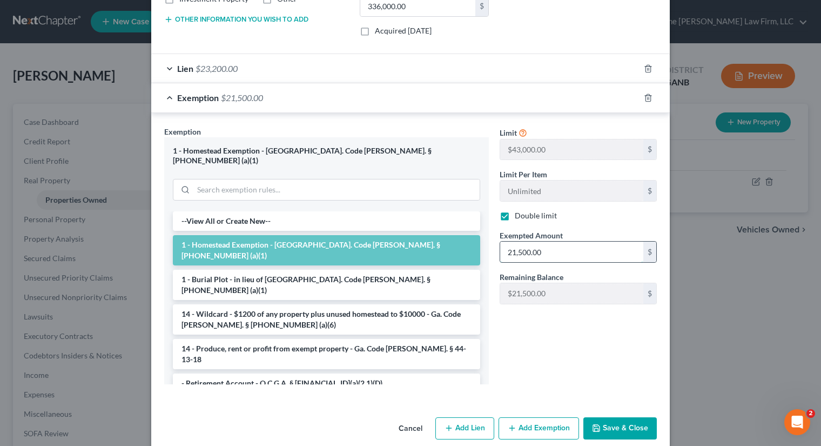
click at [552, 241] on input "21,500.00" at bounding box center [571, 251] width 143 height 21
type input "43,000"
click at [616, 417] on button "Save & Close" at bounding box center [619, 428] width 73 height 23
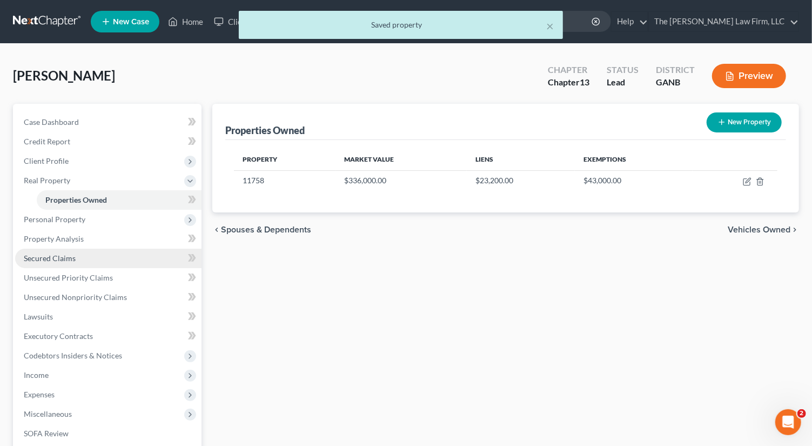
click at [60, 259] on span "Secured Claims" at bounding box center [50, 257] width 52 height 9
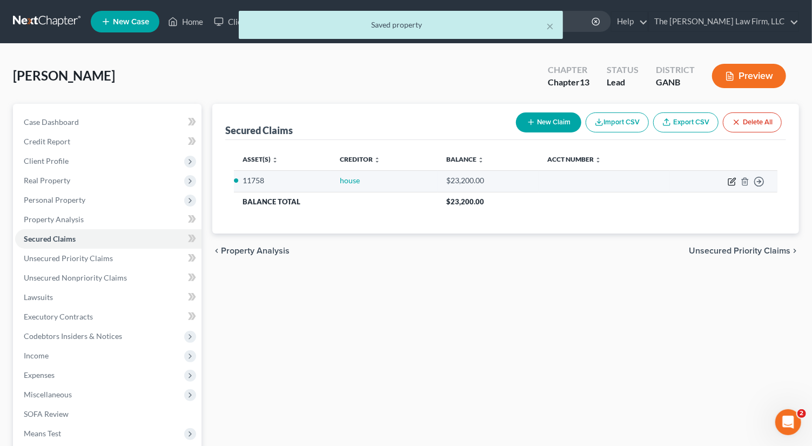
click at [733, 179] on icon "button" at bounding box center [731, 181] width 9 height 9
select select "0"
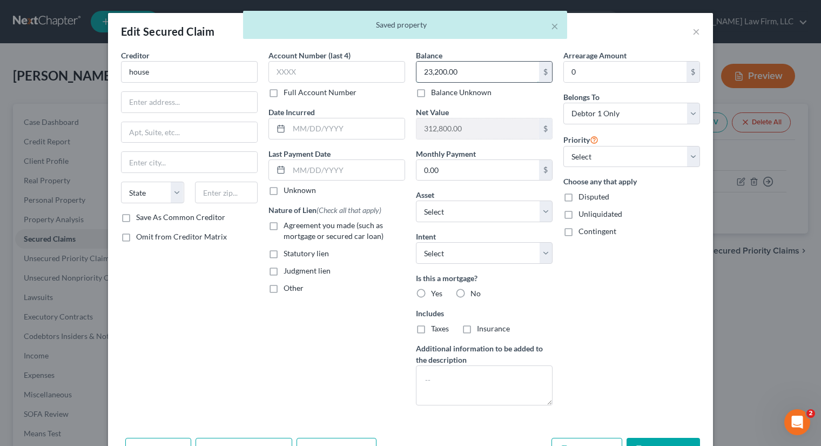
click at [440, 67] on input "23,200.00" at bounding box center [477, 72] width 123 height 21
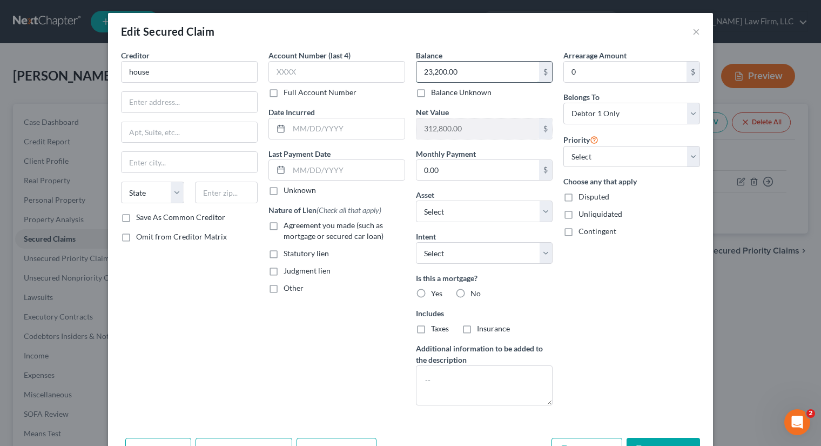
click at [436, 75] on input "23,200.00" at bounding box center [477, 72] width 123 height 21
type input "232,000.00"
click at [645, 441] on button "Save & Close" at bounding box center [662, 448] width 73 height 23
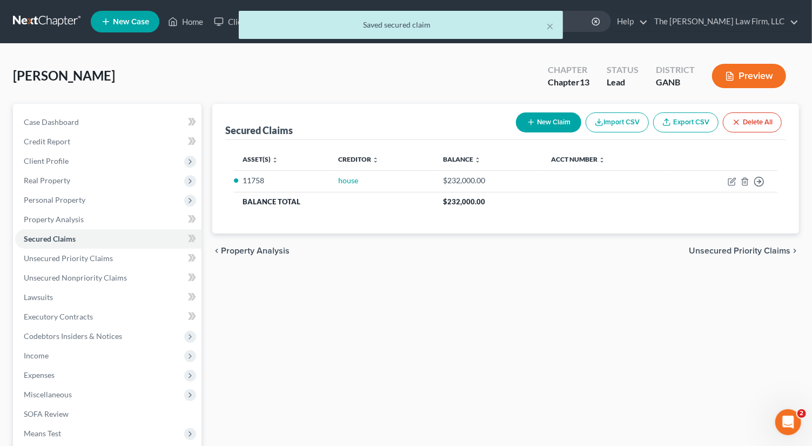
scroll to position [6, 0]
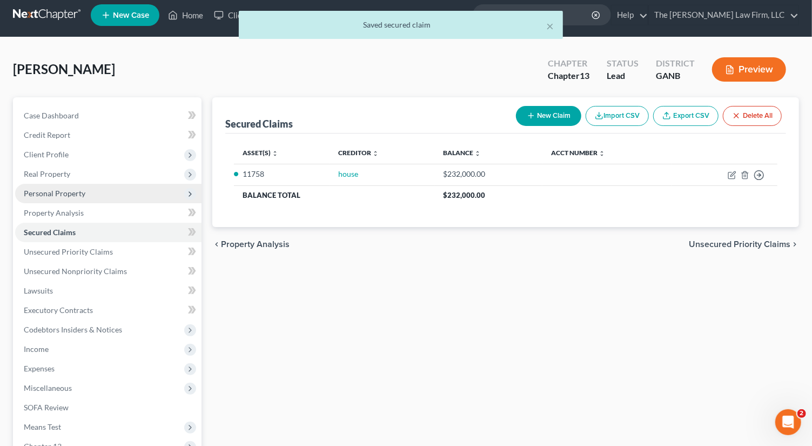
click at [84, 185] on span "Personal Property" at bounding box center [108, 193] width 186 height 19
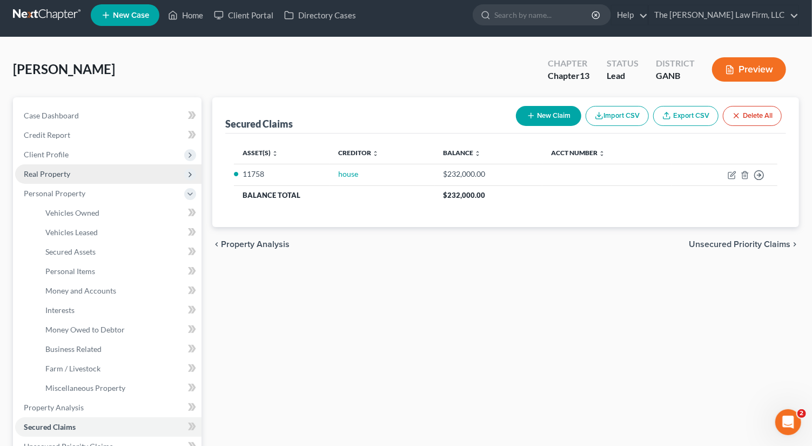
click at [91, 170] on span "Real Property" at bounding box center [108, 173] width 186 height 19
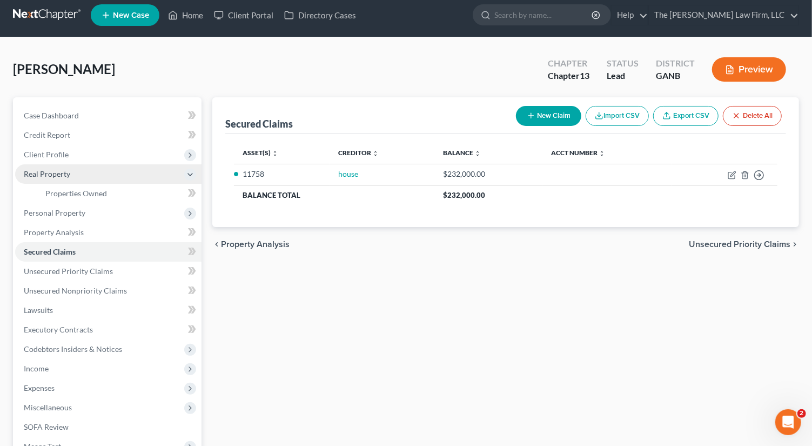
click at [95, 168] on span "Real Property" at bounding box center [108, 173] width 186 height 19
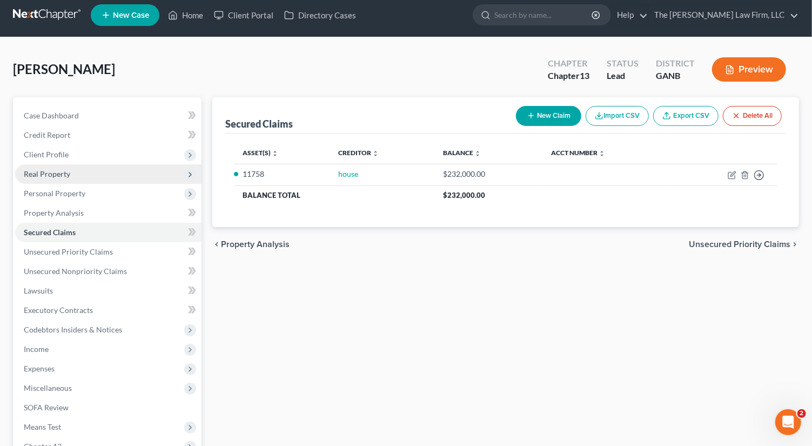
click at [88, 180] on span "Real Property" at bounding box center [108, 173] width 186 height 19
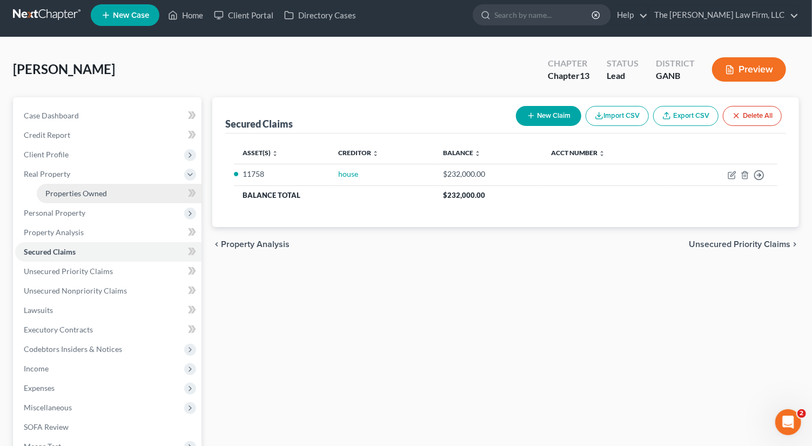
click at [103, 200] on link "Properties Owned" at bounding box center [119, 193] width 165 height 19
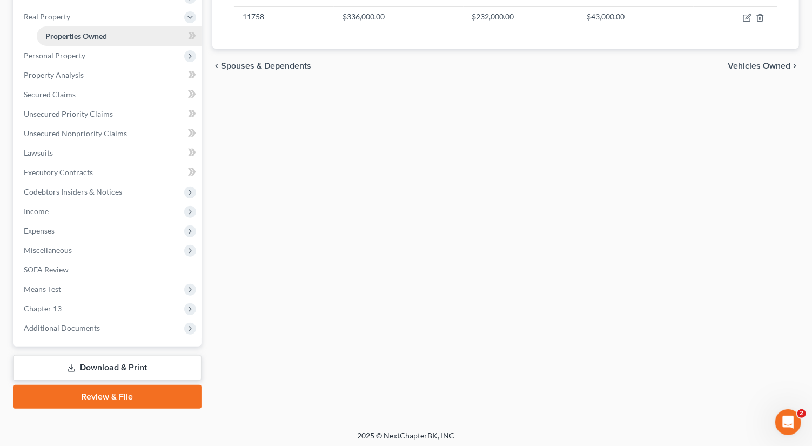
scroll to position [161, 0]
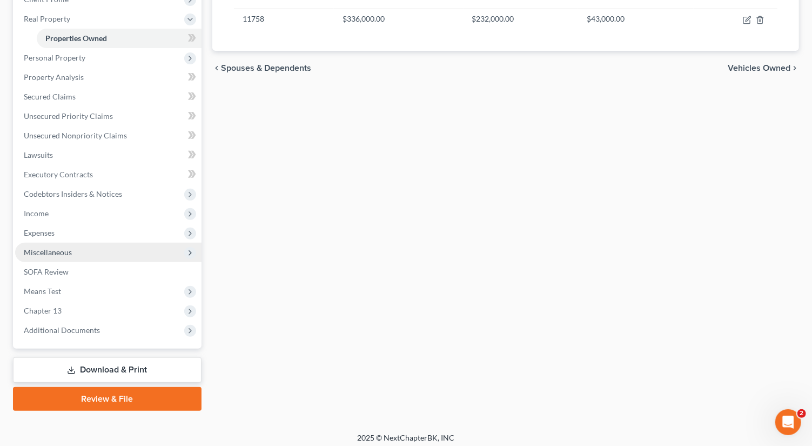
click at [83, 259] on span "Miscellaneous" at bounding box center [108, 251] width 186 height 19
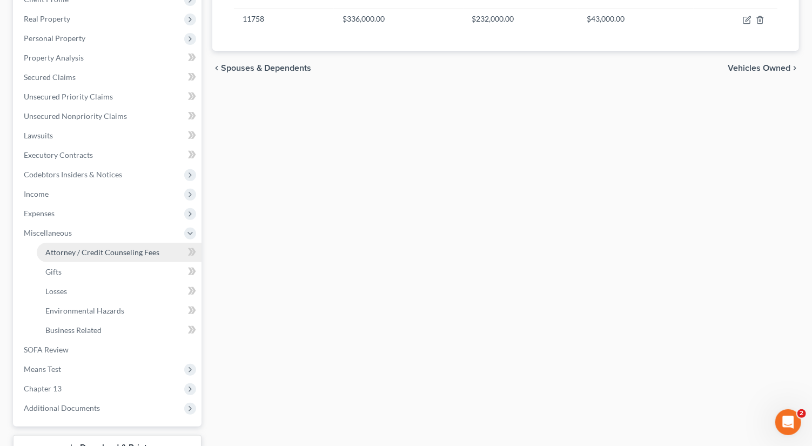
click at [110, 250] on span "Attorney / Credit Counseling Fees" at bounding box center [102, 251] width 114 height 9
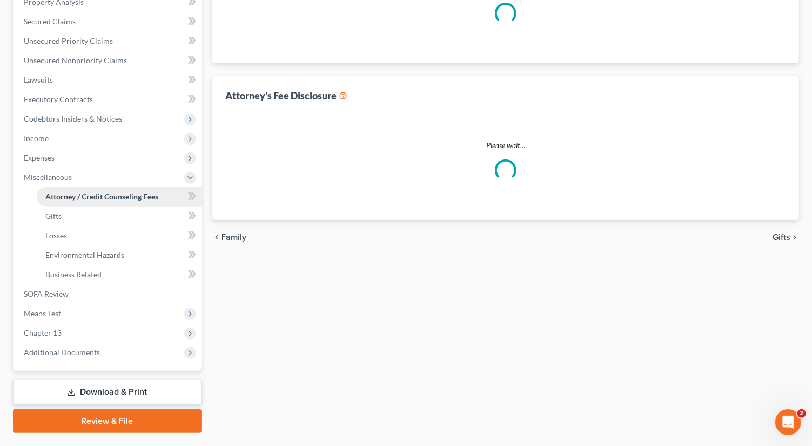
scroll to position [243, 0]
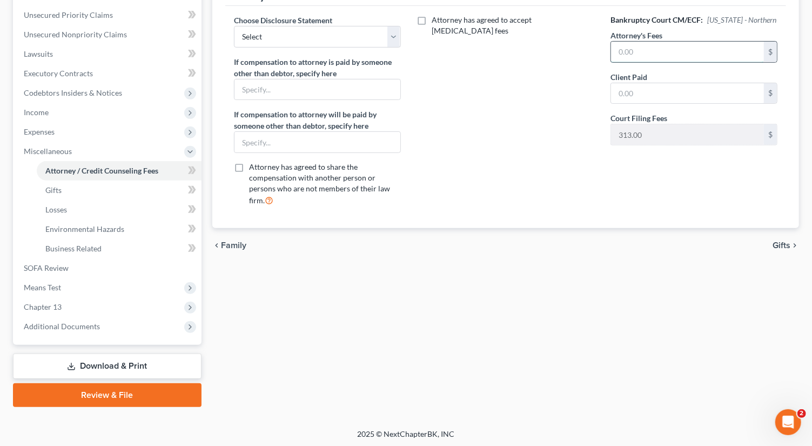
click at [650, 49] on input "text" at bounding box center [687, 52] width 153 height 21
type input "5,950"
click at [322, 29] on select "Select Advanced Fee 13 Joint Hourly fee agreement Chapter 13 Advance Fee Ch 7 S…" at bounding box center [317, 37] width 167 height 22
select select "2"
click at [234, 26] on select "Select Advanced Fee 13 Joint Hourly fee agreement Chapter 13 Advance Fee Ch 7 S…" at bounding box center [317, 37] width 167 height 22
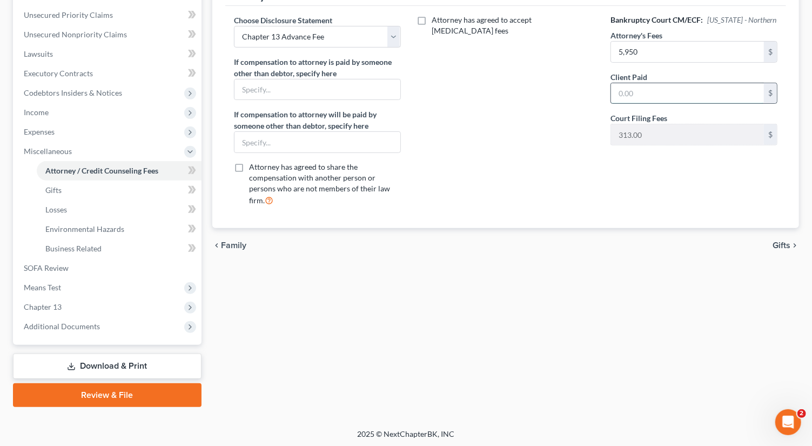
click at [685, 88] on input "text" at bounding box center [687, 93] width 153 height 21
type input "500"
click at [82, 301] on span "Chapter 13" at bounding box center [108, 306] width 186 height 19
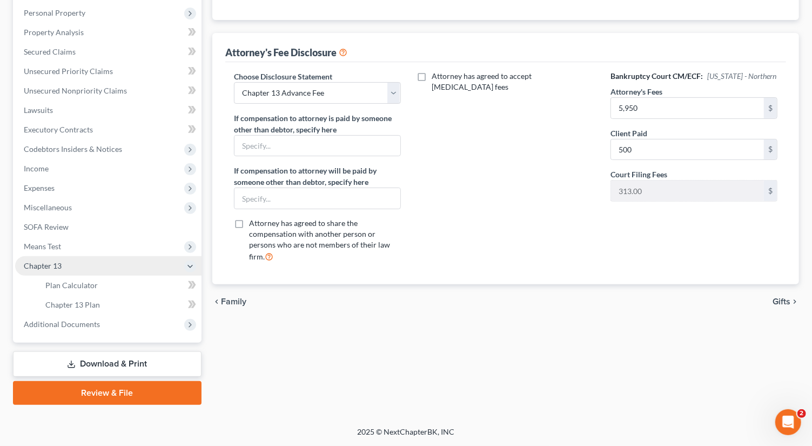
scroll to position [185, 0]
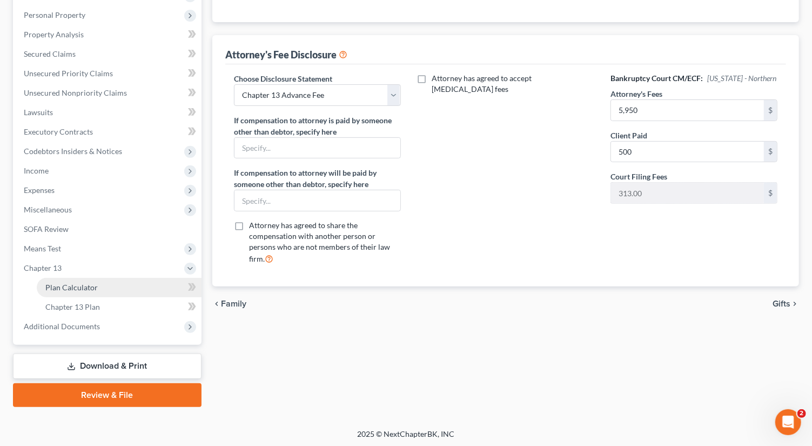
click at [91, 286] on span "Plan Calculator" at bounding box center [71, 286] width 52 height 9
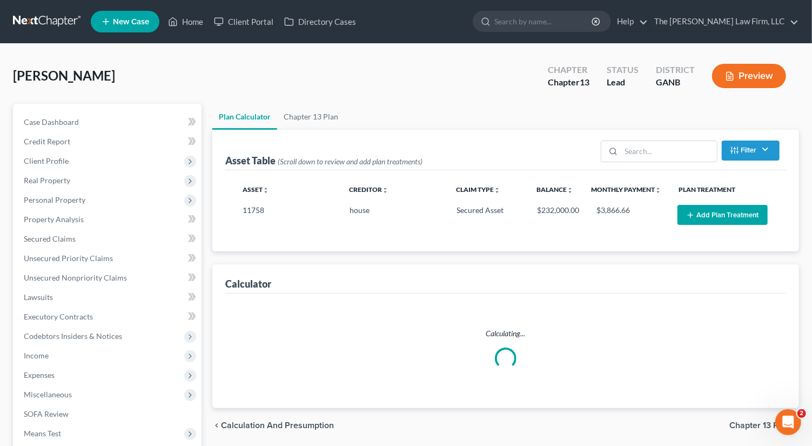
select select "59"
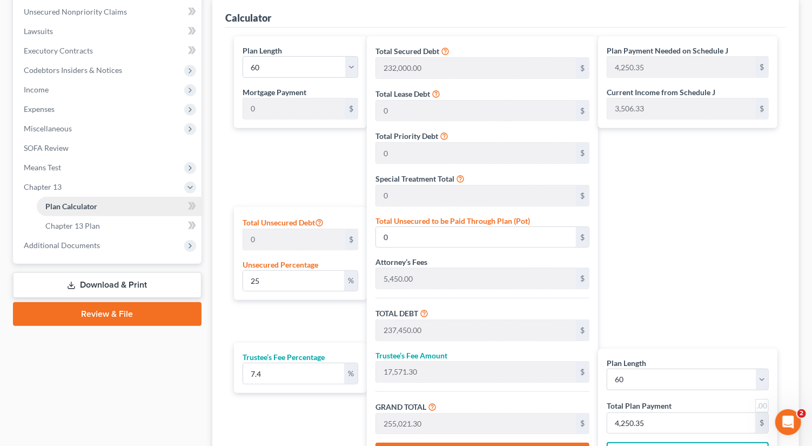
scroll to position [379, 0]
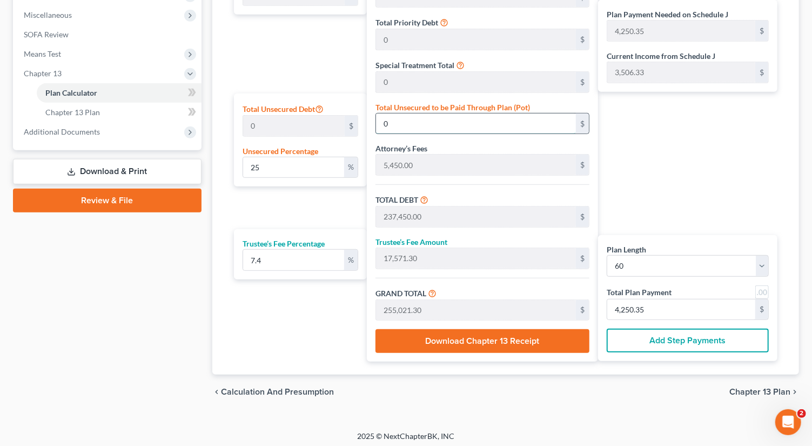
click at [414, 115] on input "0" at bounding box center [476, 123] width 200 height 21
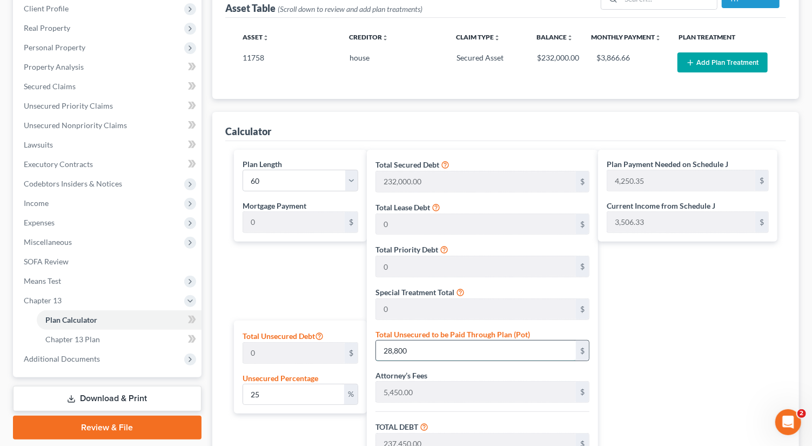
scroll to position [149, 0]
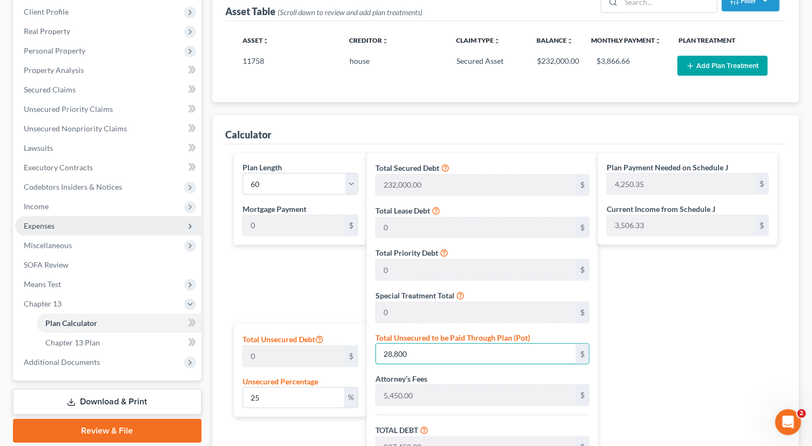
type input "28,800"
click at [87, 227] on span "Expenses" at bounding box center [108, 225] width 186 height 19
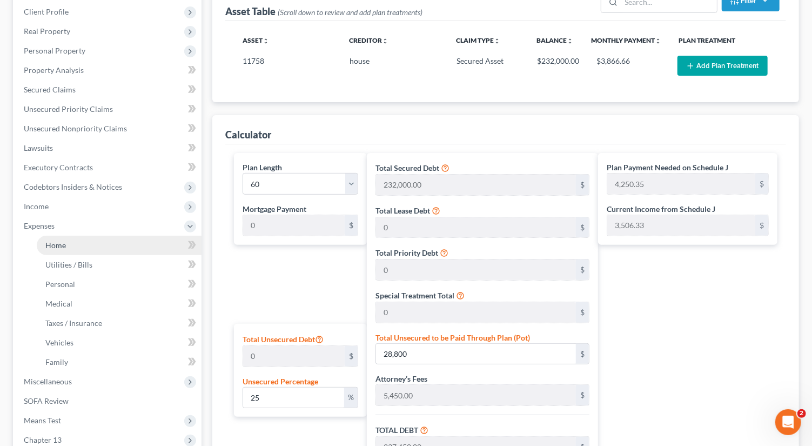
click at [79, 242] on link "Home" at bounding box center [119, 244] width 165 height 19
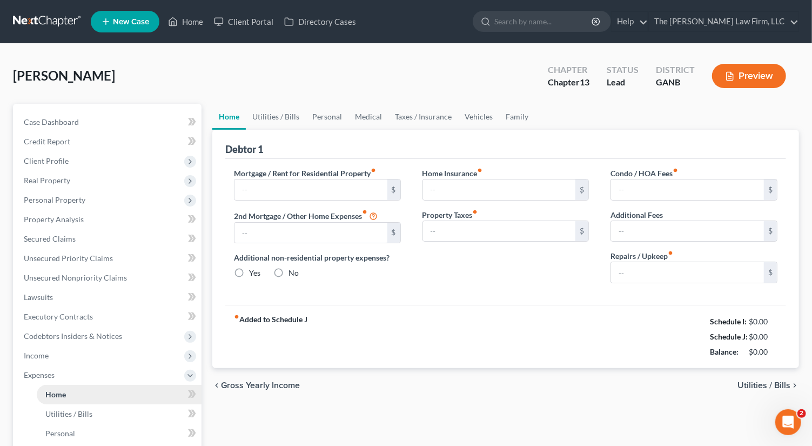
type input "1,577.00"
type input "0.00"
radio input "true"
type input "0.00"
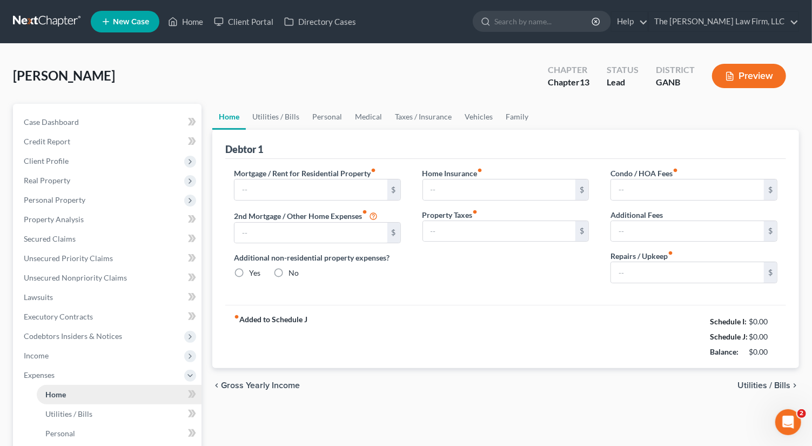
type input "25.00"
type input "0.00"
type input "150.00"
click at [295, 114] on link "Utilities / Bills" at bounding box center [276, 117] width 60 height 26
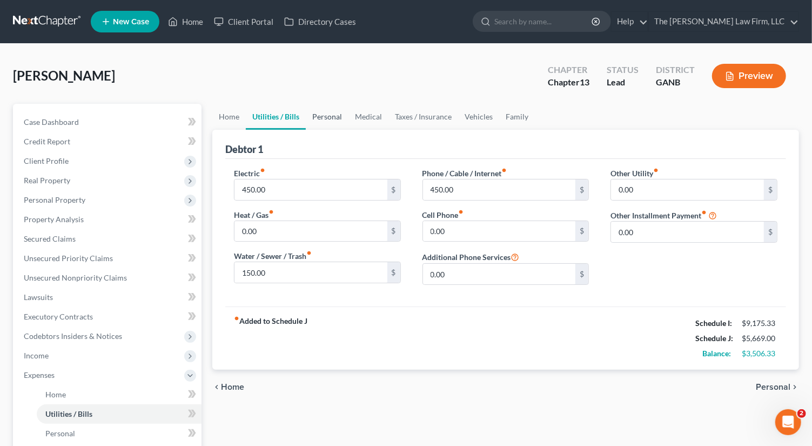
click at [327, 114] on link "Personal" at bounding box center [327, 117] width 43 height 26
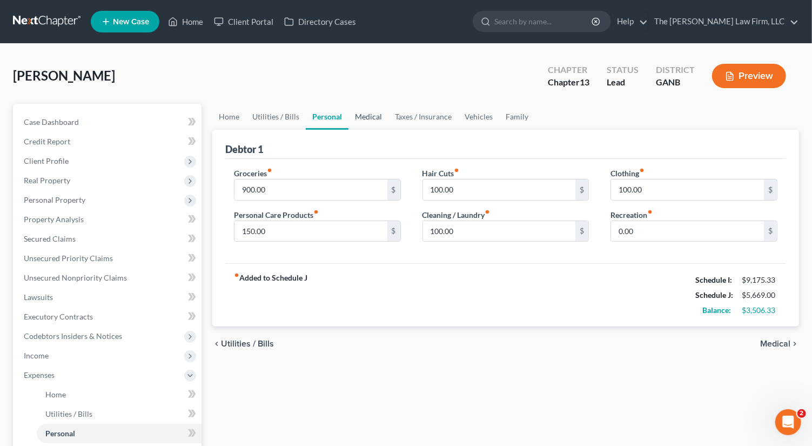
click at [381, 119] on link "Medical" at bounding box center [368, 117] width 40 height 26
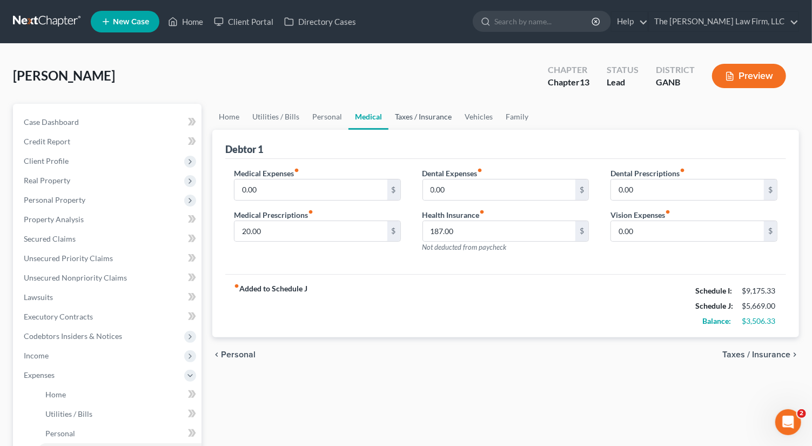
click at [416, 109] on link "Taxes / Insurance" at bounding box center [423, 117] width 70 height 26
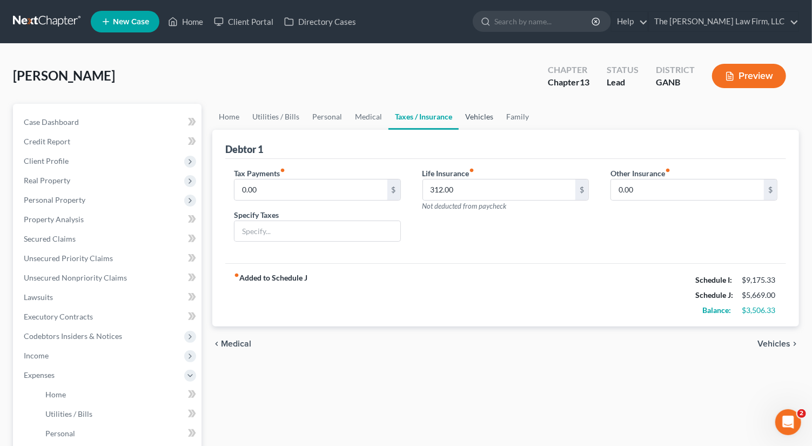
click at [472, 115] on link "Vehicles" at bounding box center [479, 117] width 41 height 26
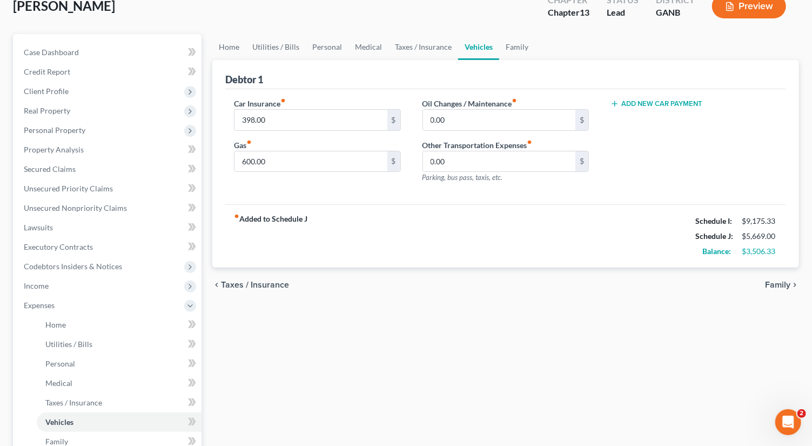
scroll to position [71, 0]
click at [50, 171] on span "Secured Claims" at bounding box center [50, 167] width 52 height 9
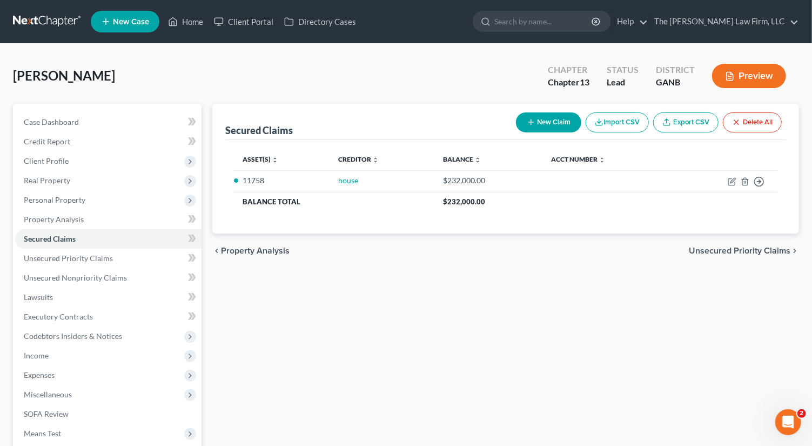
click at [555, 122] on button "New Claim" at bounding box center [548, 122] width 65 height 20
select select "0"
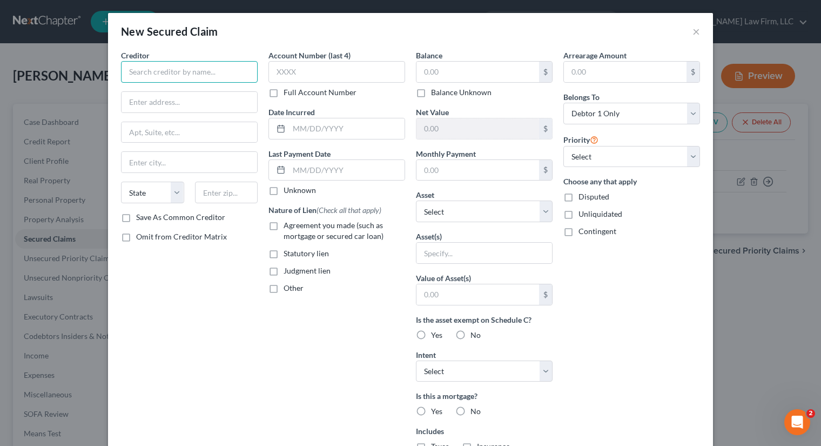
click at [176, 69] on input "text" at bounding box center [189, 72] width 137 height 22
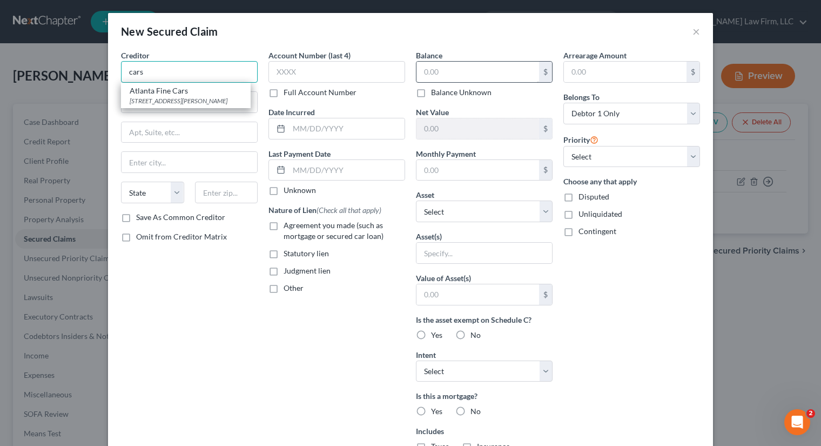
type input "cars"
click at [475, 74] on input "text" at bounding box center [477, 72] width 123 height 21
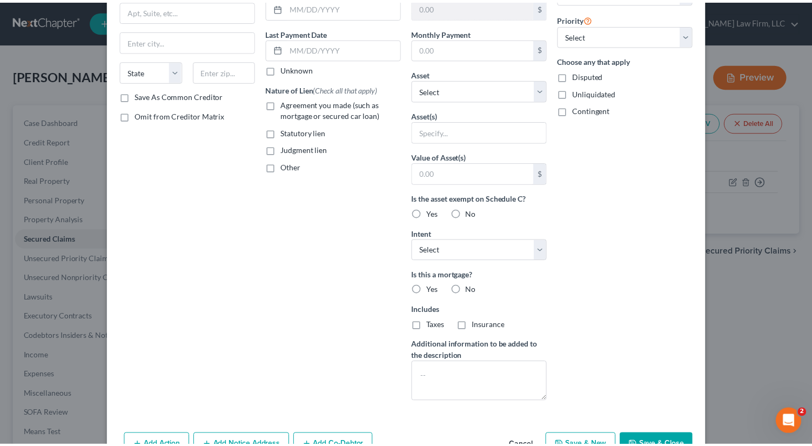
scroll to position [150, 0]
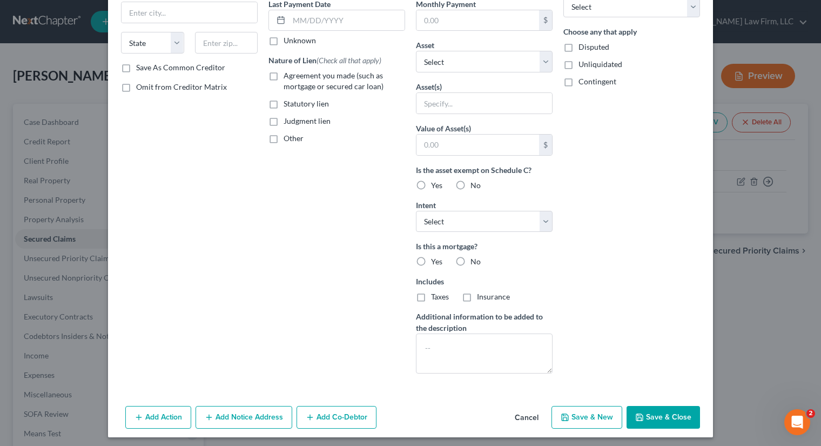
type input "16,000"
click at [666, 415] on button "Save & Close" at bounding box center [662, 417] width 73 height 23
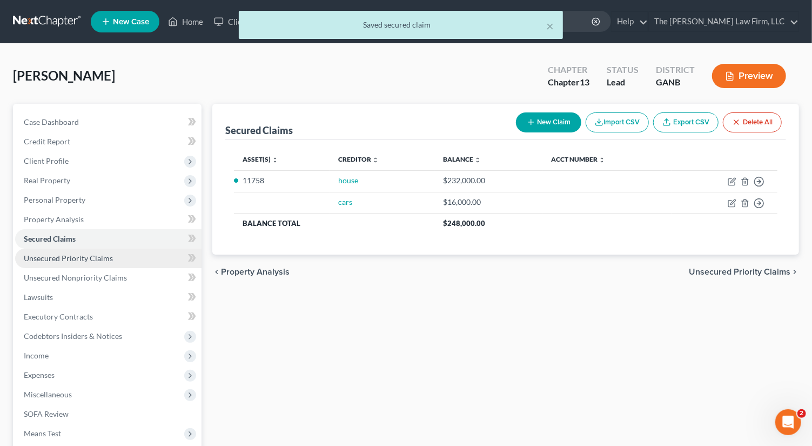
click at [70, 259] on span "Unsecured Priority Claims" at bounding box center [68, 257] width 89 height 9
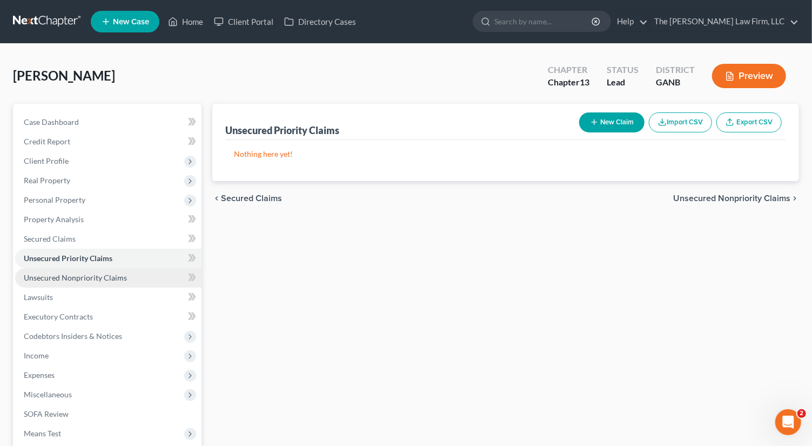
click at [98, 275] on span "Unsecured Nonpriority Claims" at bounding box center [75, 277] width 103 height 9
click at [616, 123] on button "New Claim" at bounding box center [611, 122] width 65 height 20
select select "0"
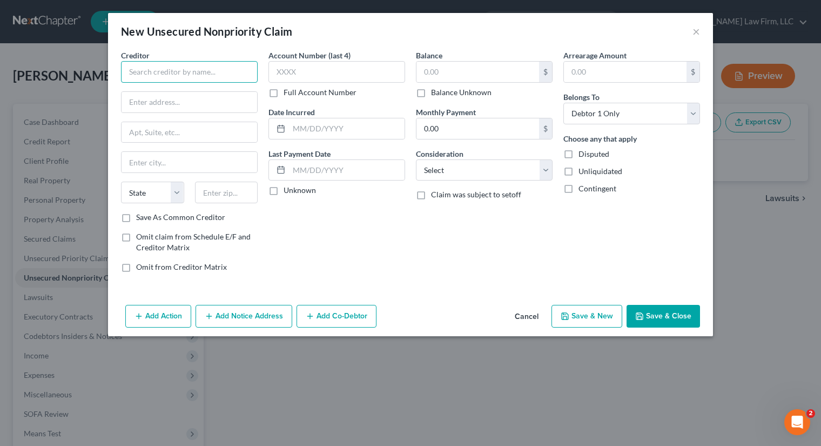
click at [205, 71] on input "text" at bounding box center [189, 72] width 137 height 22
type input "guc"
click at [467, 72] on input "text" at bounding box center [477, 72] width 123 height 21
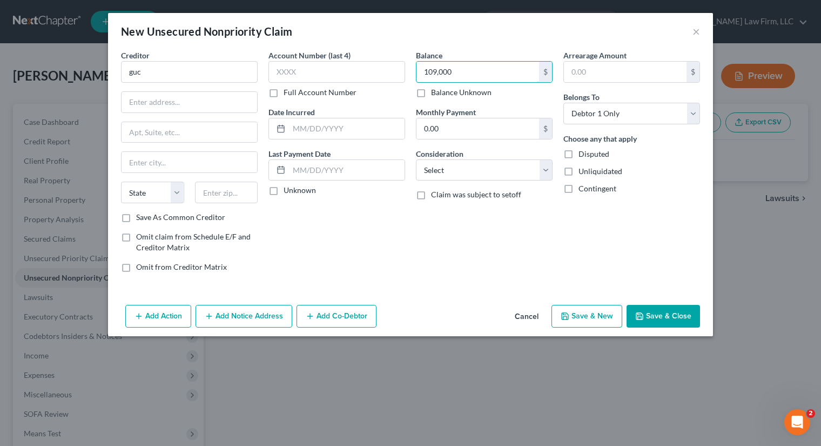
type input "109,000"
click at [667, 311] on button "Save & Close" at bounding box center [662, 316] width 73 height 23
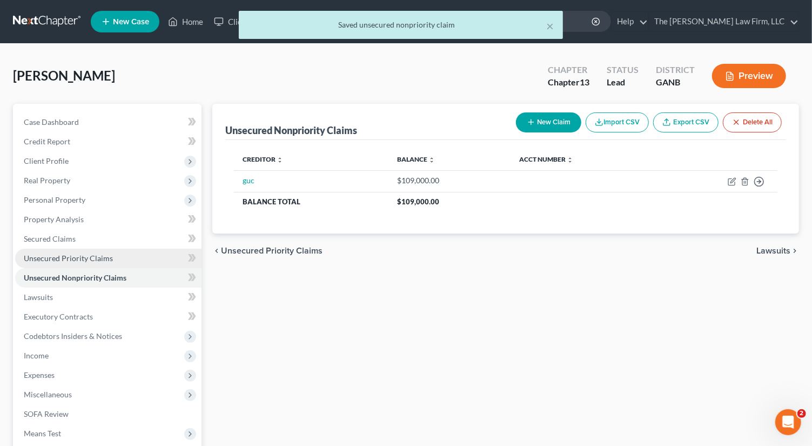
click at [79, 258] on span "Unsecured Priority Claims" at bounding box center [68, 257] width 89 height 9
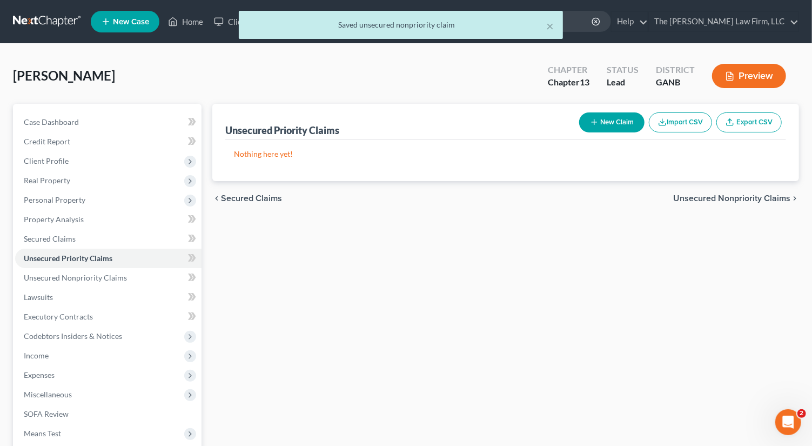
click at [618, 119] on button "New Claim" at bounding box center [611, 122] width 65 height 20
select select "0"
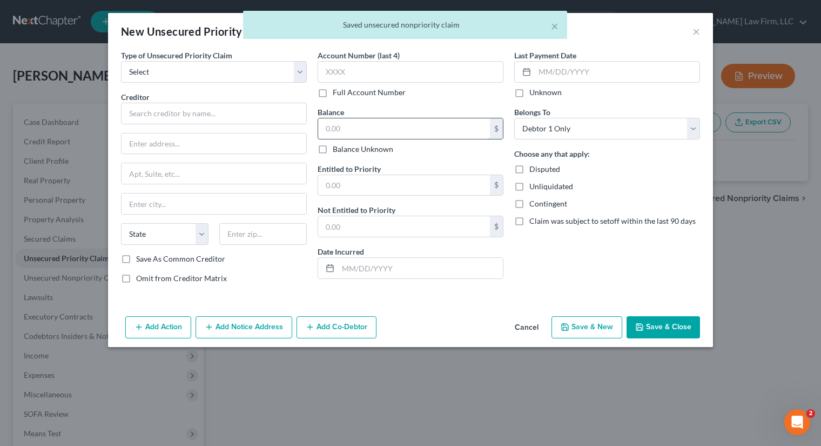
click at [390, 125] on input "text" at bounding box center [404, 128] width 172 height 21
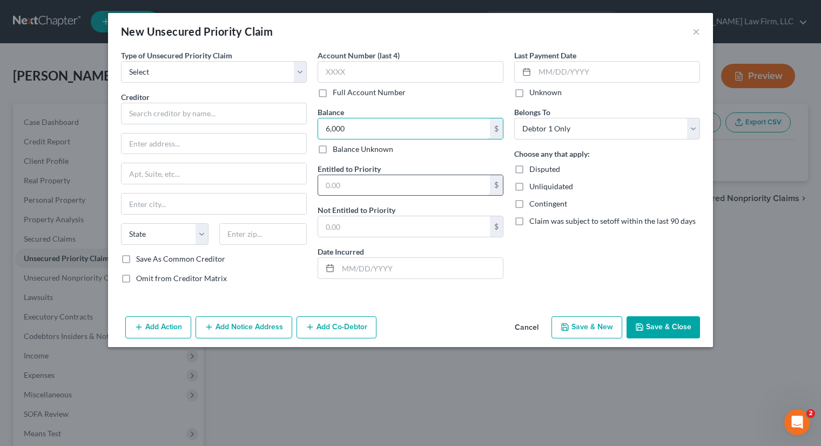
type input "6,000"
click at [389, 181] on input "text" at bounding box center [404, 185] width 172 height 21
type input "6,000"
click at [170, 117] on input "text" at bounding box center [214, 114] width 186 height 22
type input "irs"
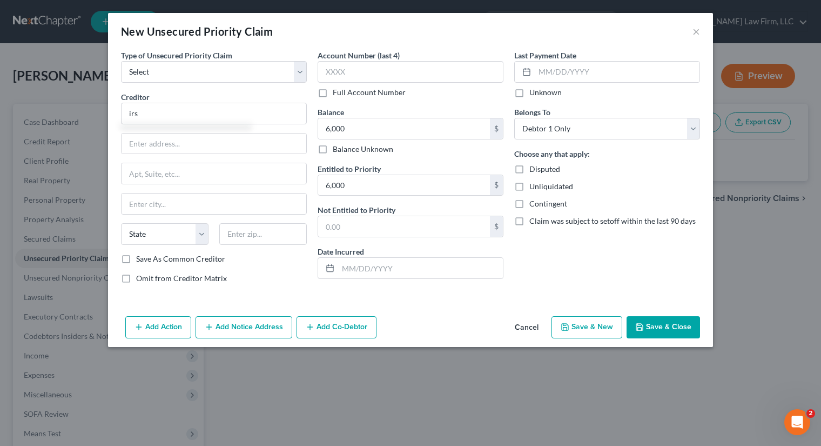
click at [677, 326] on button "Save & Close" at bounding box center [662, 327] width 73 height 23
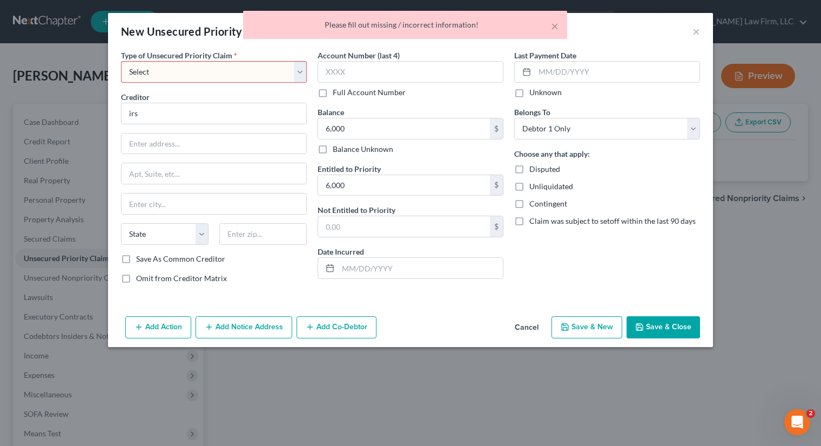
click at [240, 79] on select "Select Taxes & Other Government Units Domestic Support Obligations Extensions o…" at bounding box center [214, 72] width 186 height 22
select select "0"
click at [121, 61] on select "Select Taxes & Other Government Units Domestic Support Obligations Extensions o…" at bounding box center [214, 72] width 186 height 22
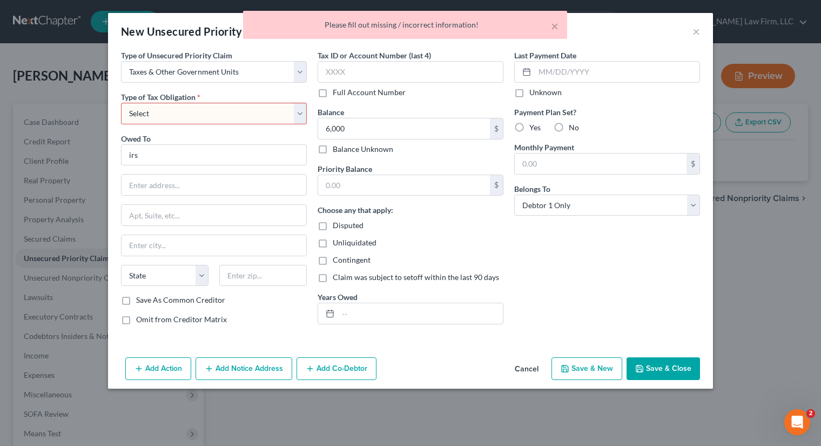
click at [658, 324] on div "Last Payment Date Unknown Payment Plan Set? Yes No Monthly Payment $ Belongs To…" at bounding box center [607, 192] width 197 height 284
click at [679, 365] on button "Save & Close" at bounding box center [662, 368] width 73 height 23
click at [255, 111] on select "Select Federal City State Franchise Tax Board Other" at bounding box center [214, 114] width 186 height 22
select select "0"
click at [121, 103] on select "Select Federal City State Franchise Tax Board Other" at bounding box center [214, 114] width 186 height 22
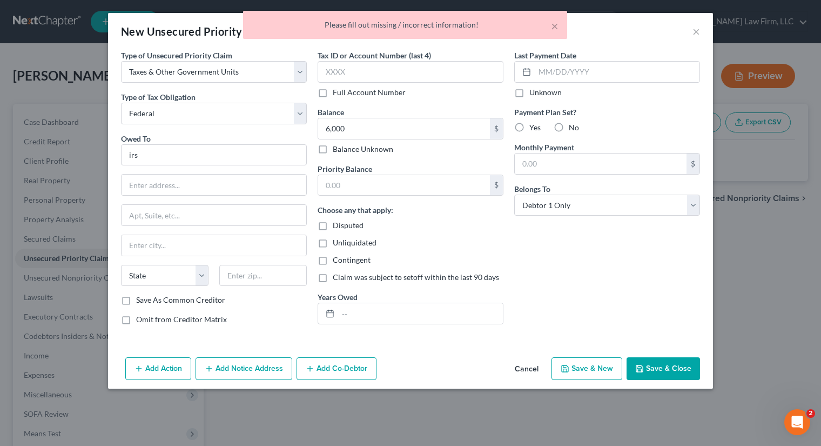
click at [666, 364] on button "Save & Close" at bounding box center [662, 368] width 73 height 23
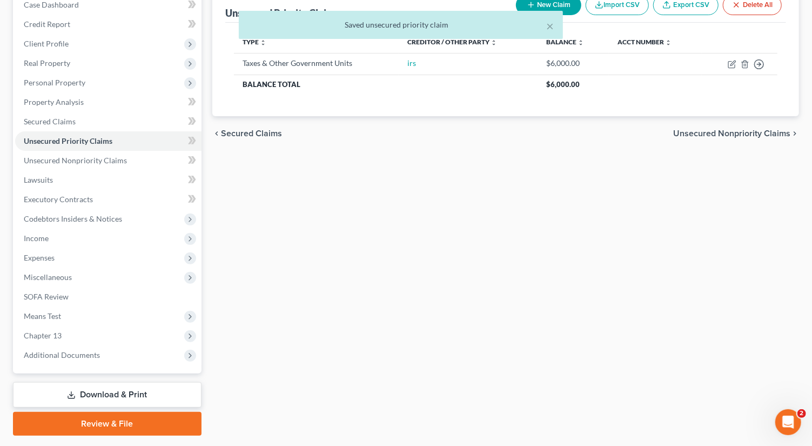
scroll to position [114, 0]
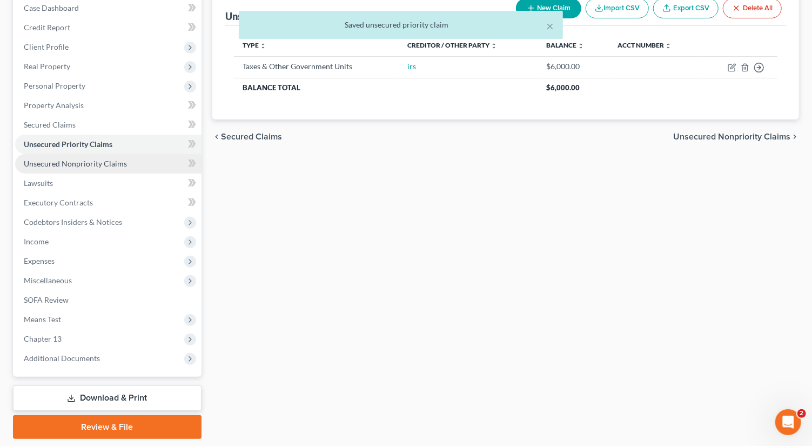
click at [74, 161] on span "Unsecured Nonpriority Claims" at bounding box center [75, 163] width 103 height 9
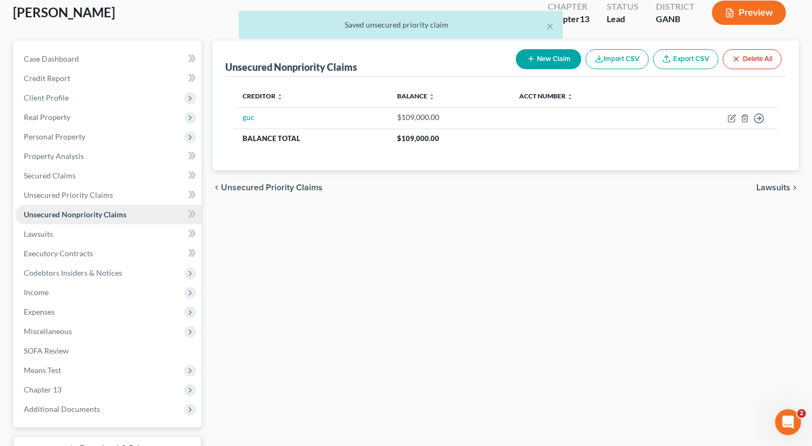
scroll to position [146, 0]
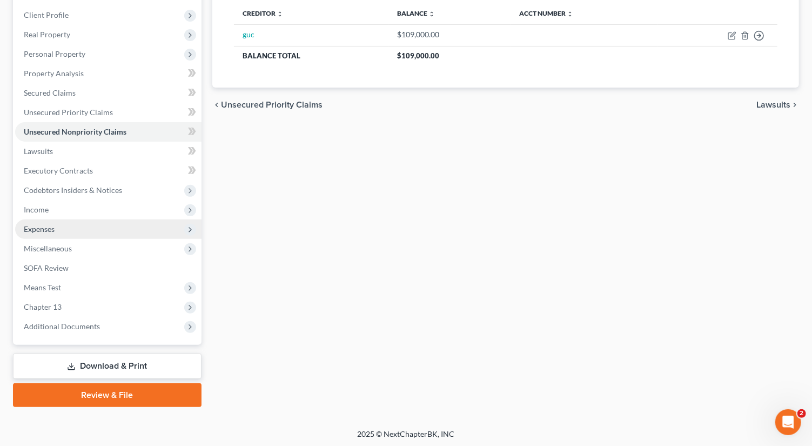
click at [103, 227] on span "Expenses" at bounding box center [108, 228] width 186 height 19
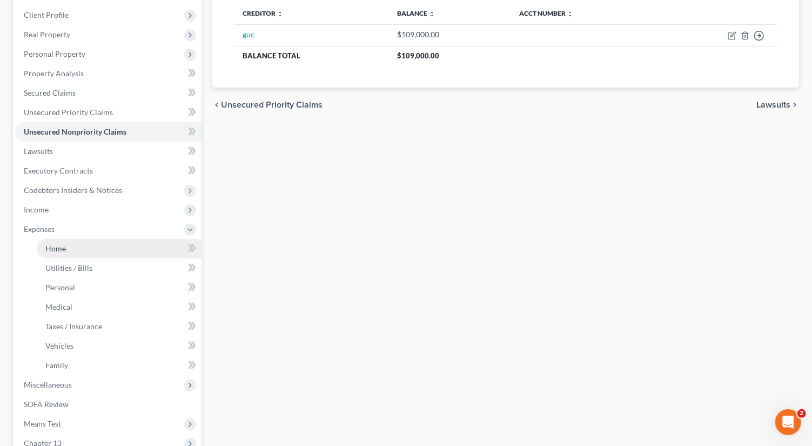
click at [106, 248] on link "Home" at bounding box center [119, 248] width 165 height 19
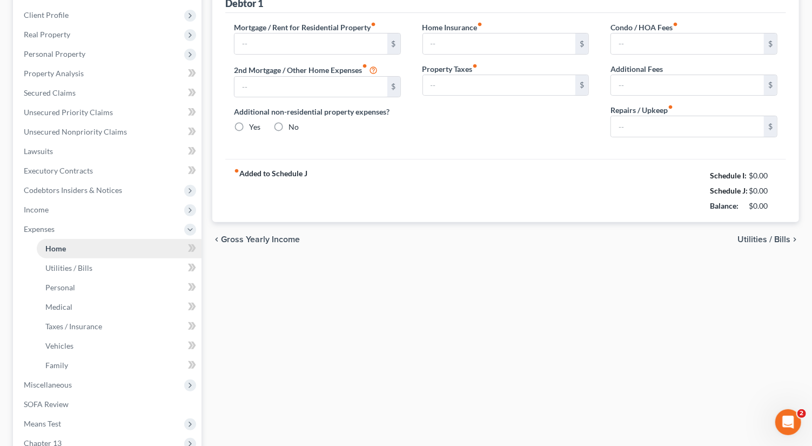
scroll to position [56, 0]
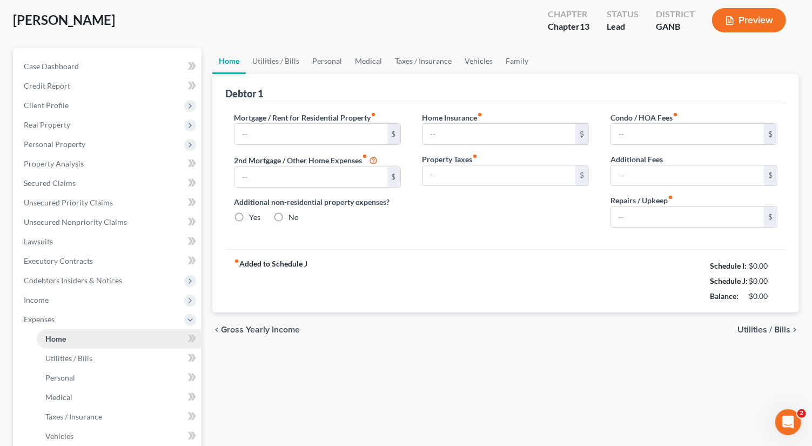
type input "1,577.00"
type input "0.00"
radio input "true"
type input "0.00"
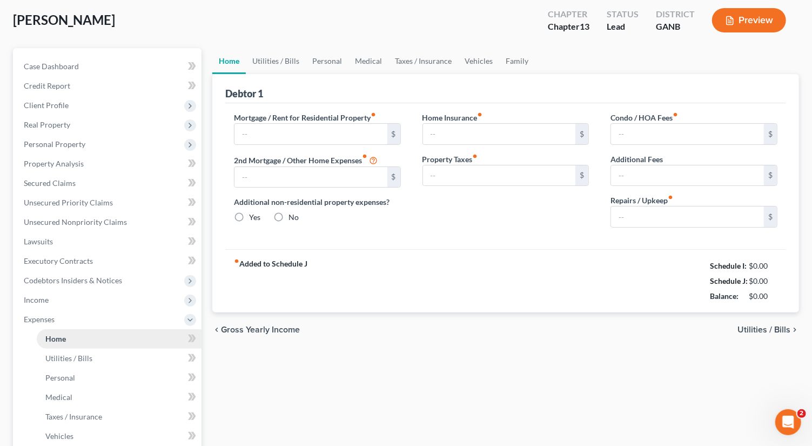
type input "25.00"
type input "0.00"
type input "150.00"
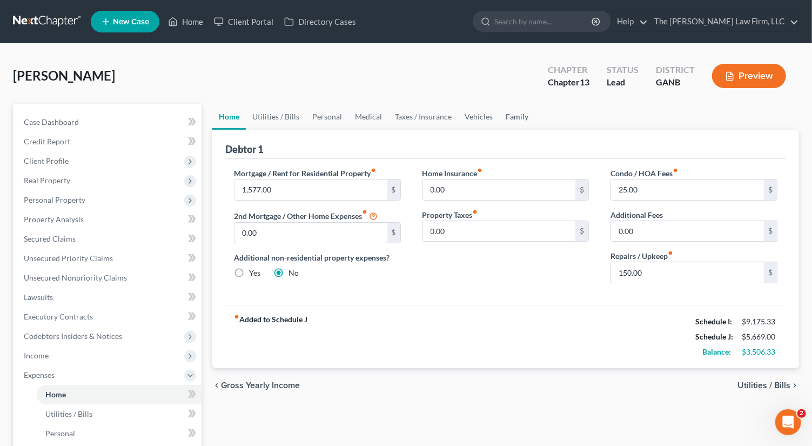
click at [512, 113] on link "Family" at bounding box center [517, 117] width 36 height 26
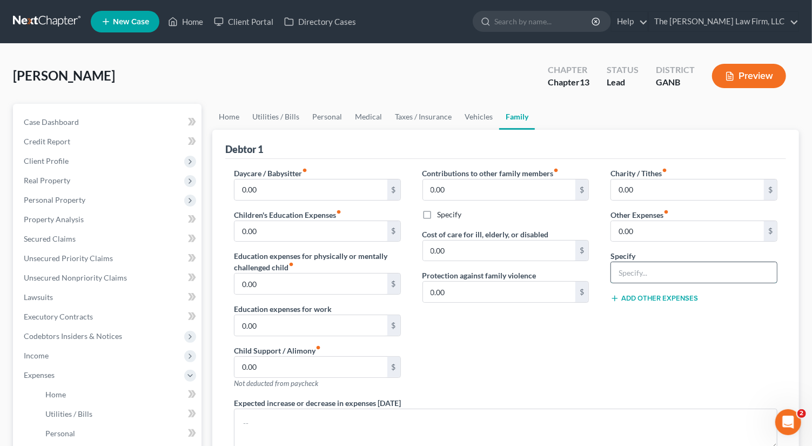
click at [659, 271] on input "text" at bounding box center [694, 272] width 166 height 21
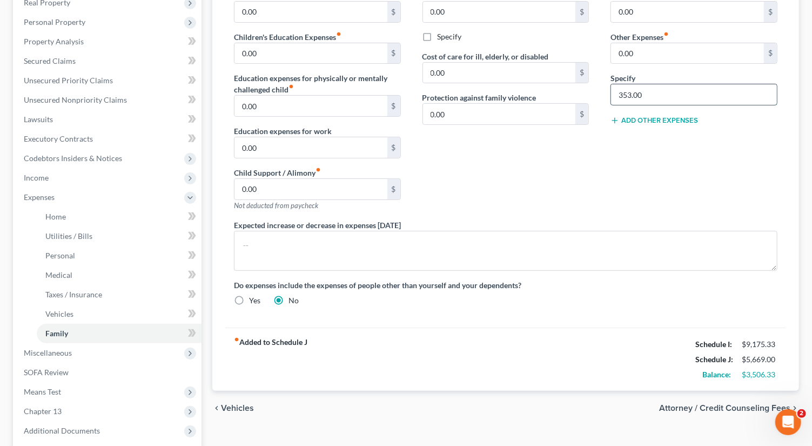
scroll to position [184, 0]
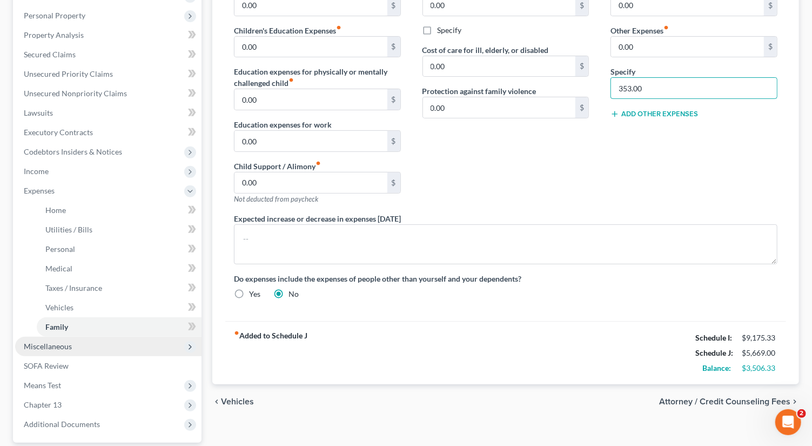
type input "353.00"
click at [79, 349] on span "Miscellaneous" at bounding box center [108, 345] width 186 height 19
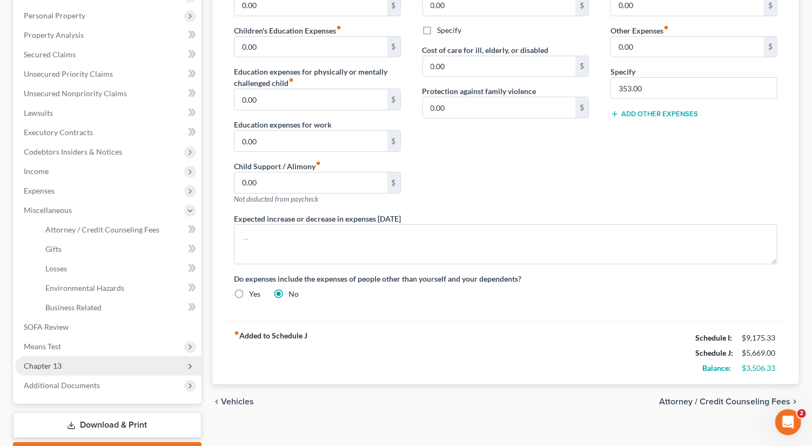
click at [89, 373] on span "Chapter 13" at bounding box center [108, 365] width 186 height 19
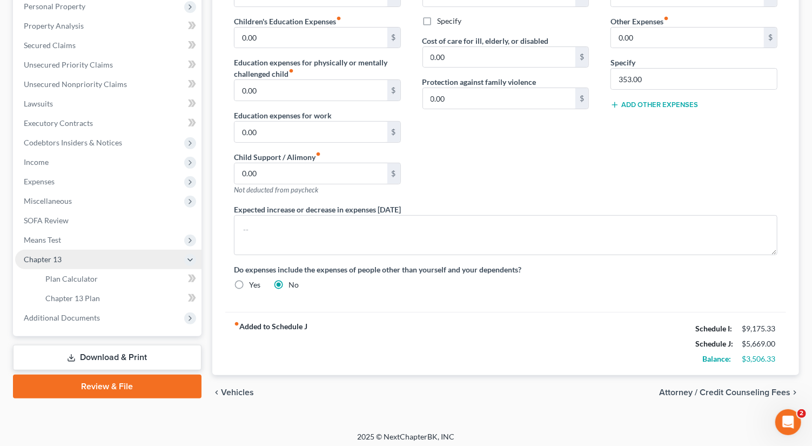
scroll to position [189, 0]
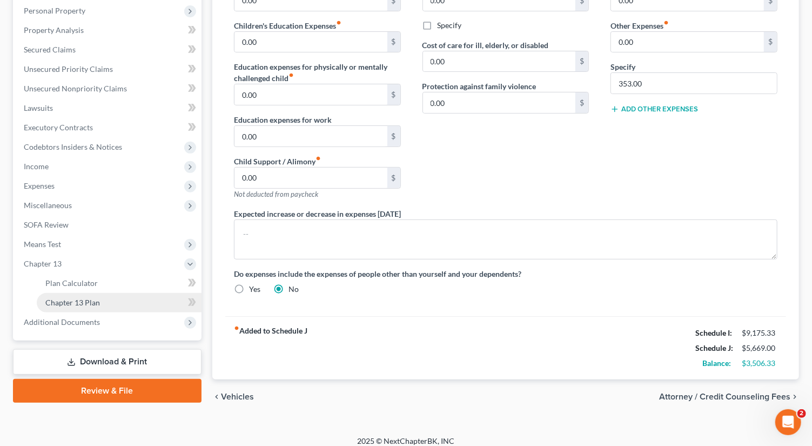
click at [104, 297] on link "Chapter 13 Plan" at bounding box center [119, 302] width 165 height 19
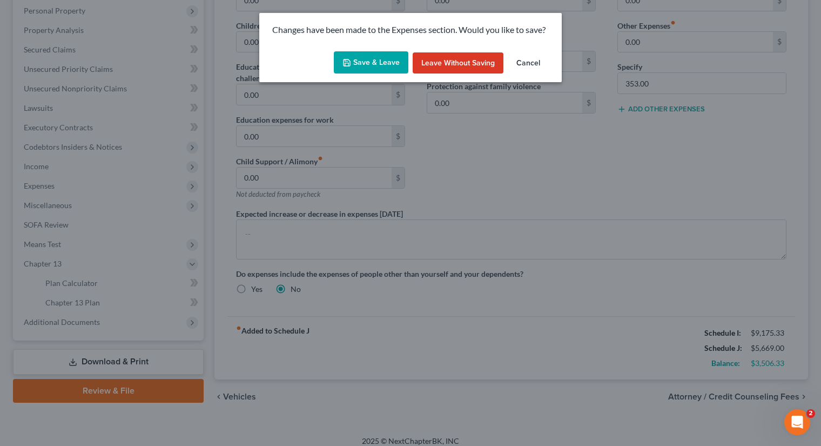
click at [366, 53] on button "Save & Leave" at bounding box center [371, 62] width 75 height 23
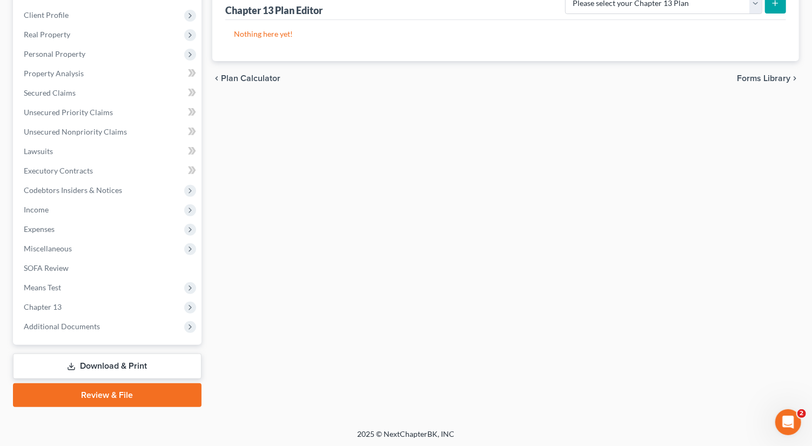
scroll to position [139, 0]
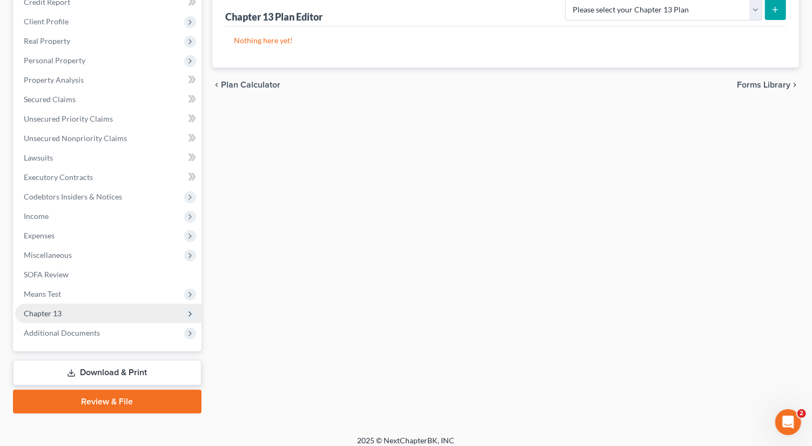
click at [70, 307] on span "Chapter 13" at bounding box center [108, 313] width 186 height 19
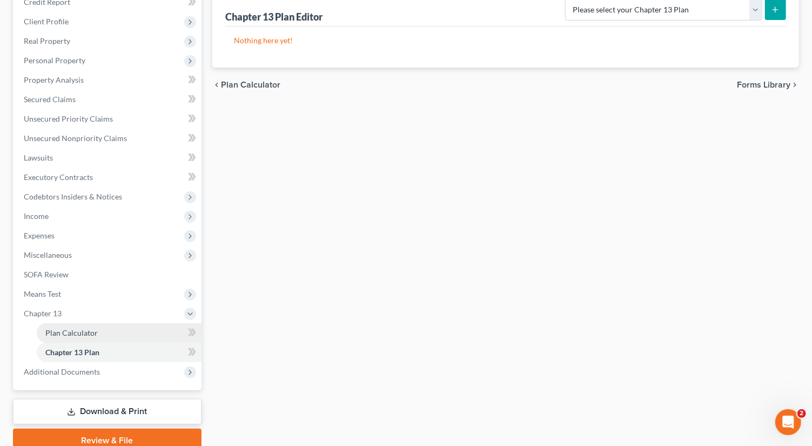
click at [90, 328] on span "Plan Calculator" at bounding box center [71, 332] width 52 height 9
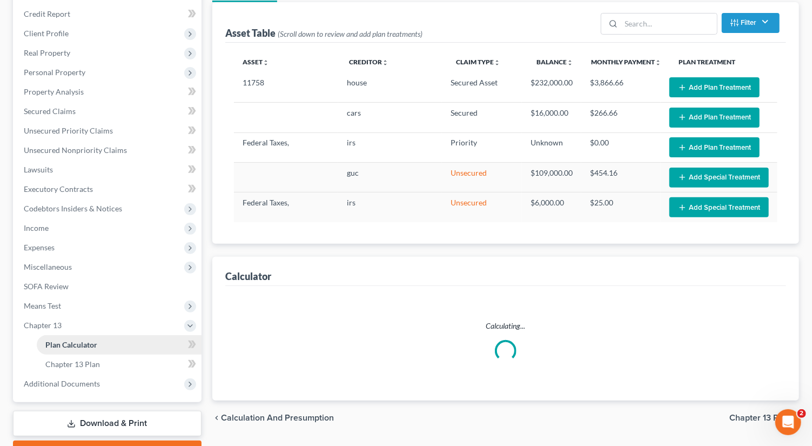
scroll to position [157, 0]
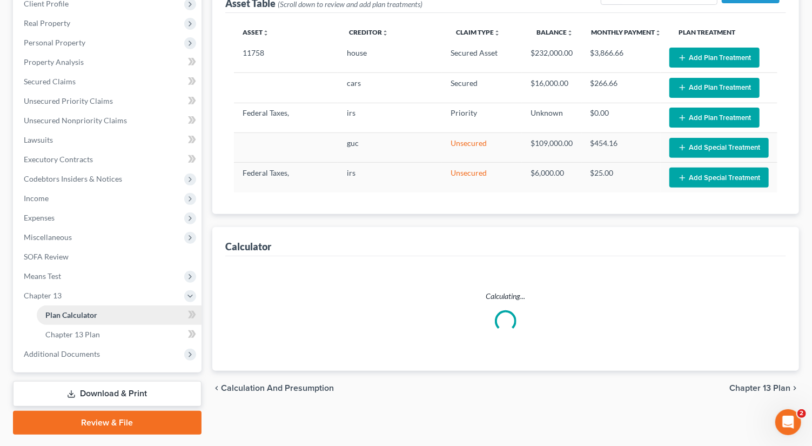
select select "59"
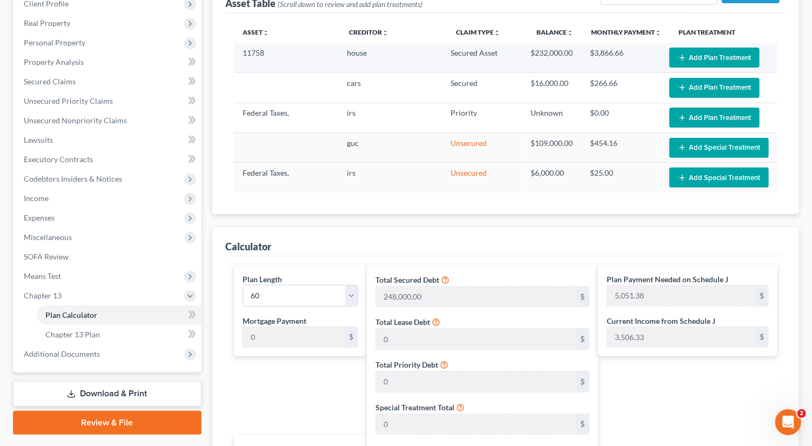
click at [716, 63] on button "Add Plan Treatment" at bounding box center [714, 58] width 90 height 20
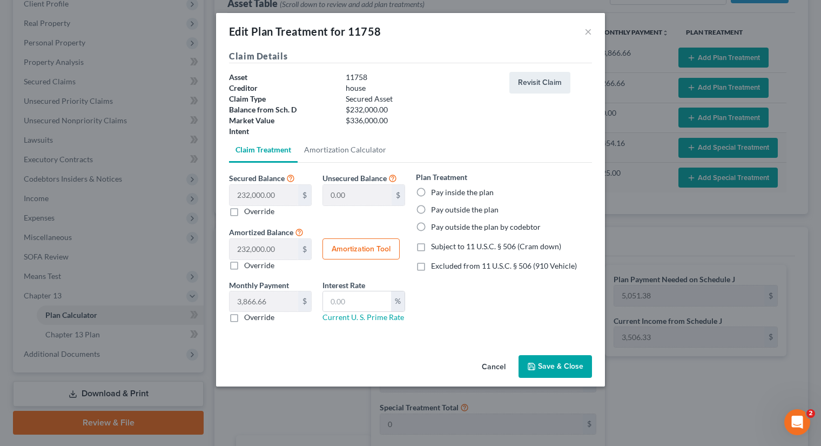
click at [431, 193] on label "Pay inside the plan" at bounding box center [462, 192] width 63 height 11
click at [435, 193] on input "Pay inside the plan" at bounding box center [438, 190] width 7 height 7
radio input "true"
click at [431, 209] on label "Pay outside the plan" at bounding box center [465, 209] width 68 height 11
click at [435, 209] on input "Pay outside the plan" at bounding box center [438, 207] width 7 height 7
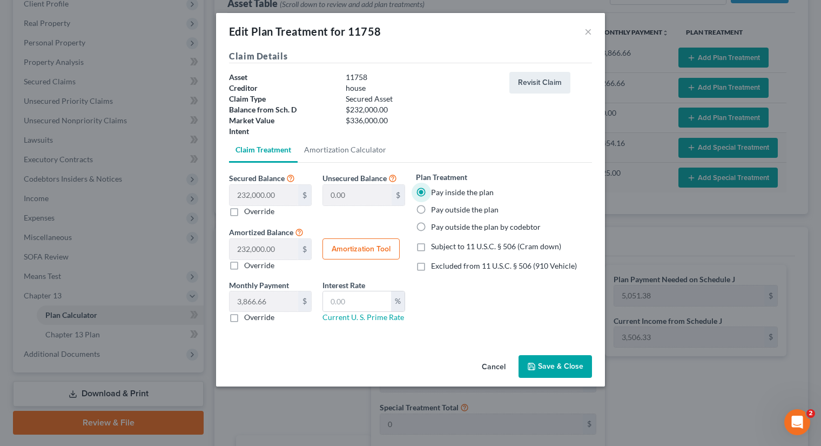
radio input "true"
click at [564, 367] on button "Save & Close" at bounding box center [554, 366] width 73 height 23
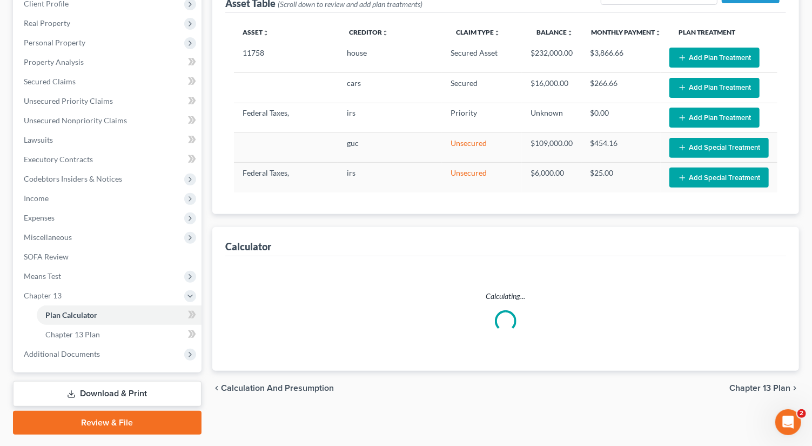
select select "59"
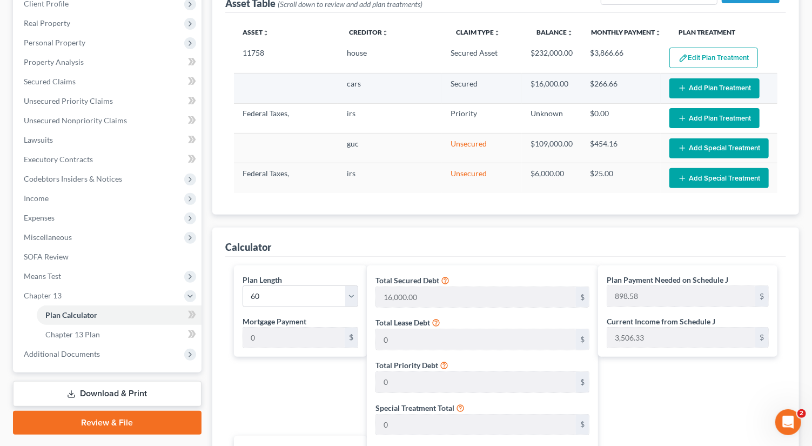
click at [714, 89] on button "Add Plan Treatment" at bounding box center [714, 88] width 90 height 20
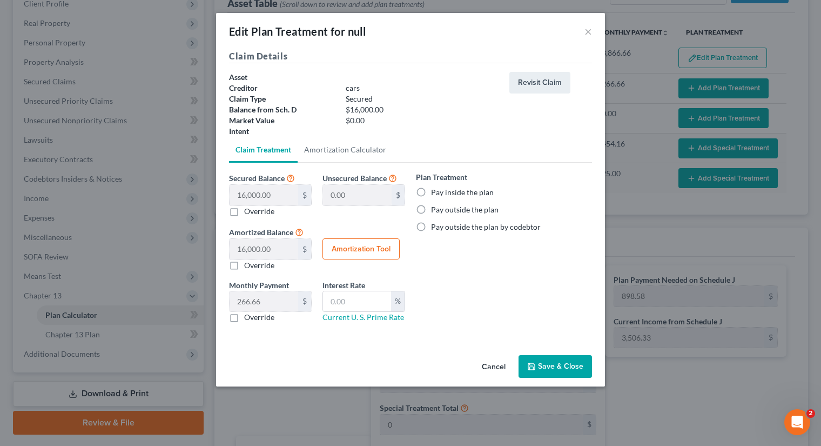
click at [356, 250] on button "Amortization Tool" at bounding box center [360, 249] width 77 height 22
type input "16,000.00"
type input "60"
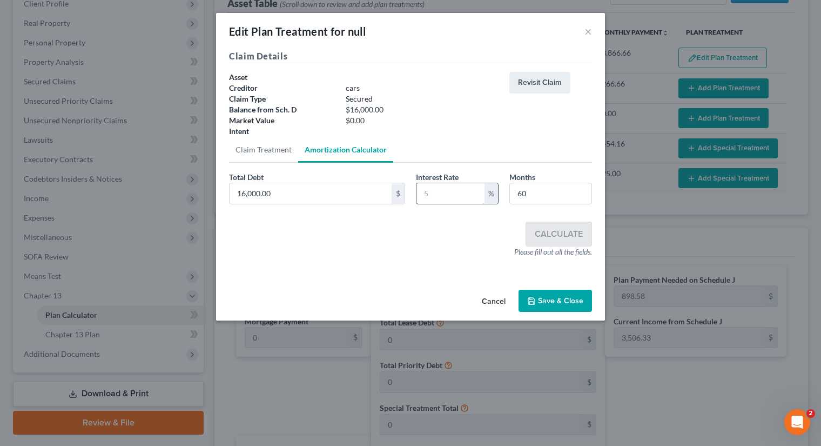
click at [449, 190] on input "text" at bounding box center [450, 193] width 68 height 21
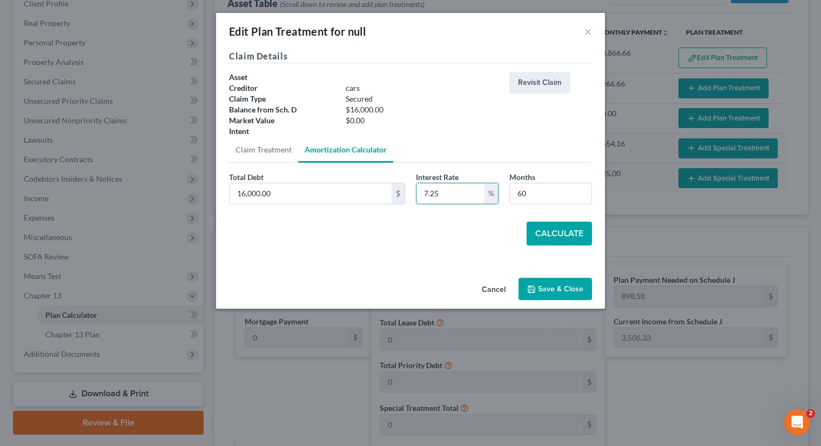
type input "7.25"
click at [564, 230] on button "Calculate" at bounding box center [559, 233] width 65 height 24
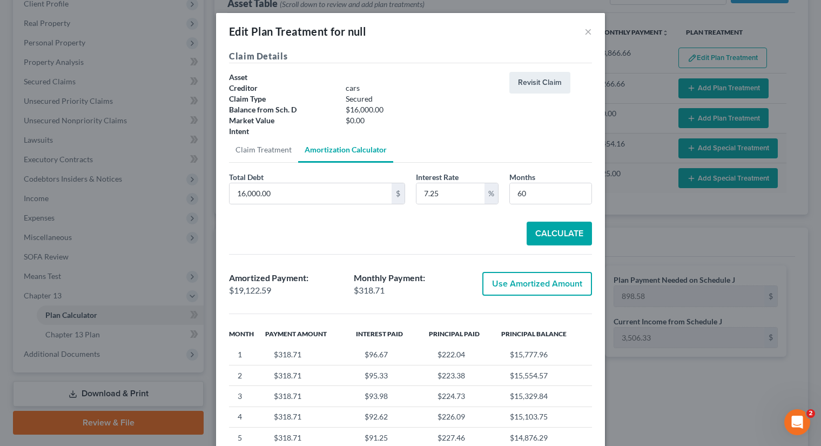
click at [532, 280] on button "Use Amortized Amount" at bounding box center [537, 284] width 110 height 24
type input "19,122.58"
checkbox input "true"
type input "318.70"
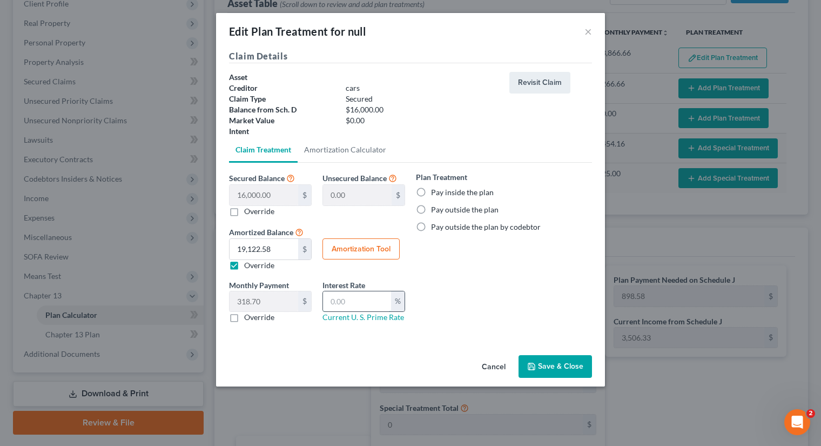
click at [352, 299] on input "text" at bounding box center [357, 301] width 68 height 21
type input "7.25"
click at [559, 357] on button "Save & Close" at bounding box center [554, 366] width 73 height 23
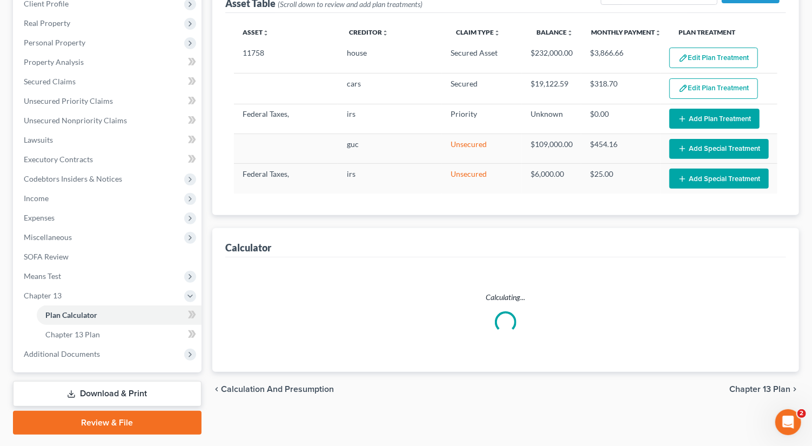
select select "59"
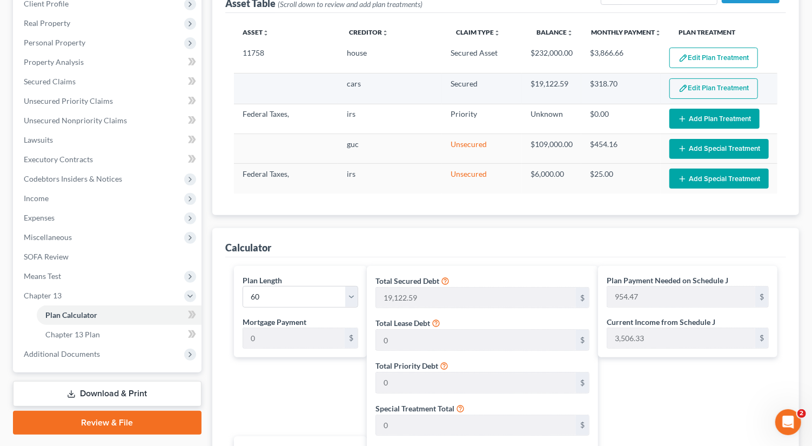
click at [713, 85] on button "Edit Plan Treatment" at bounding box center [713, 88] width 89 height 21
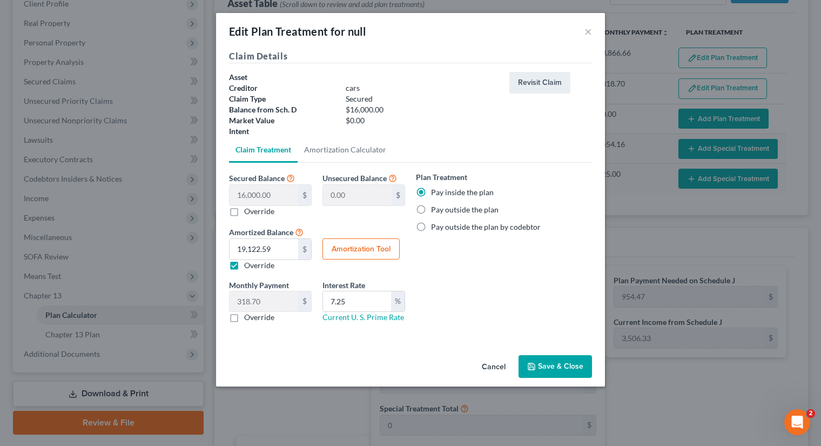
click at [431, 187] on label "Pay inside the plan" at bounding box center [462, 192] width 63 height 11
click at [435, 187] on input "Pay inside the plan" at bounding box center [438, 190] width 7 height 7
click at [554, 365] on button "Save & Close" at bounding box center [554, 366] width 73 height 23
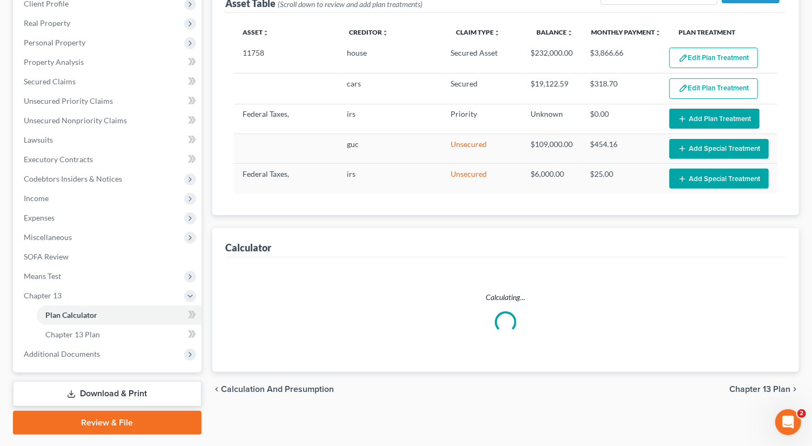
select select "59"
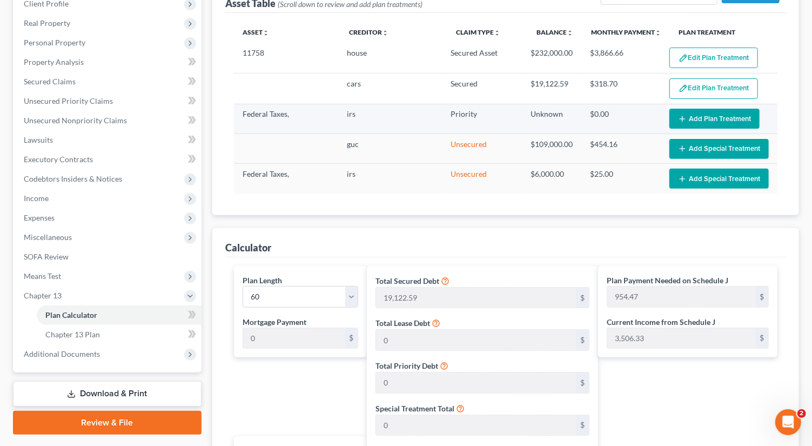
click at [705, 116] on button "Add Plan Treatment" at bounding box center [714, 119] width 90 height 20
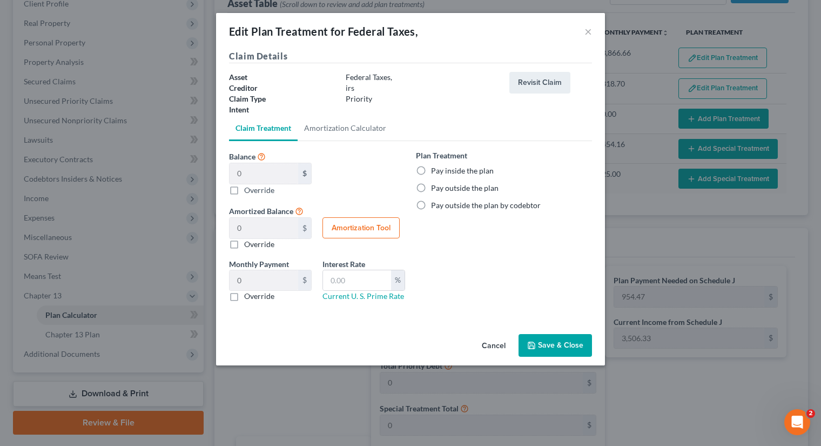
click at [431, 169] on label "Pay inside the plan" at bounding box center [462, 170] width 63 height 11
click at [435, 169] on input "Pay inside the plan" at bounding box center [438, 168] width 7 height 7
radio input "true"
click at [555, 354] on button "Save & Close" at bounding box center [554, 345] width 73 height 23
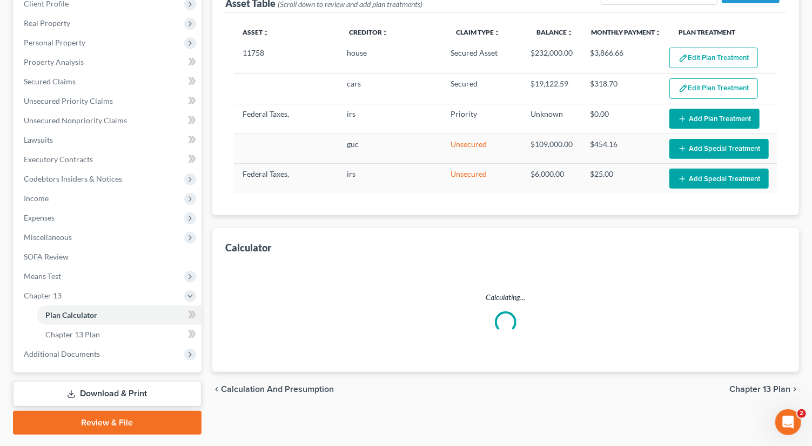
select select "59"
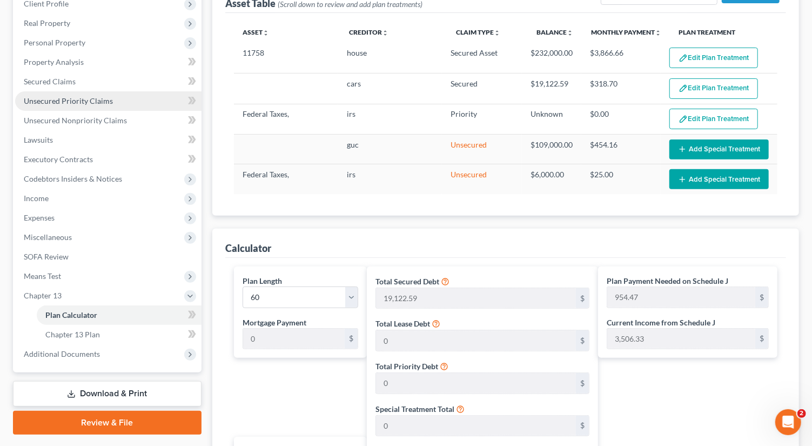
click at [70, 100] on span "Unsecured Priority Claims" at bounding box center [68, 100] width 89 height 9
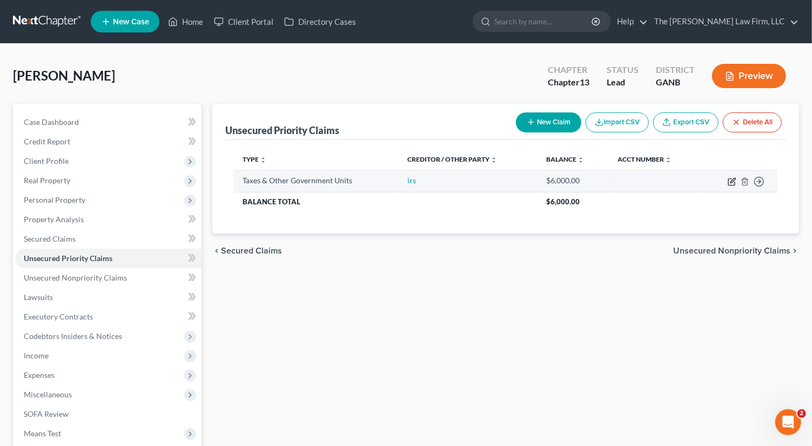
click at [734, 180] on icon "button" at bounding box center [731, 181] width 9 height 9
select select "0"
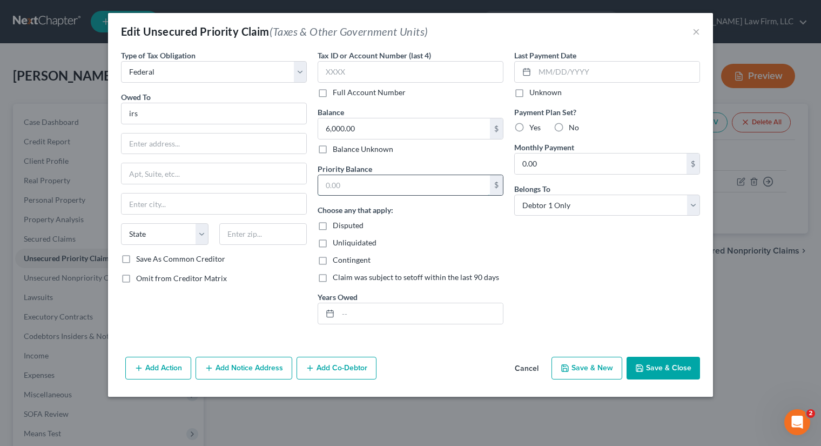
click at [373, 180] on input "text" at bounding box center [404, 185] width 172 height 21
type input "6,000"
click at [673, 364] on button "Save & Close" at bounding box center [662, 367] width 73 height 23
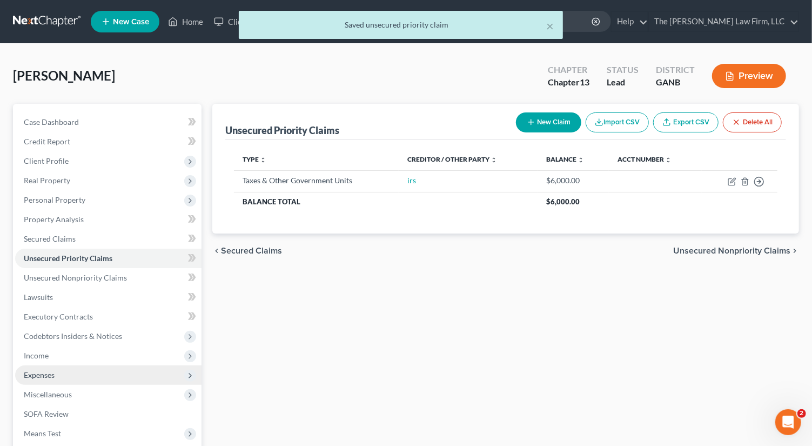
click at [76, 376] on span "Expenses" at bounding box center [108, 374] width 186 height 19
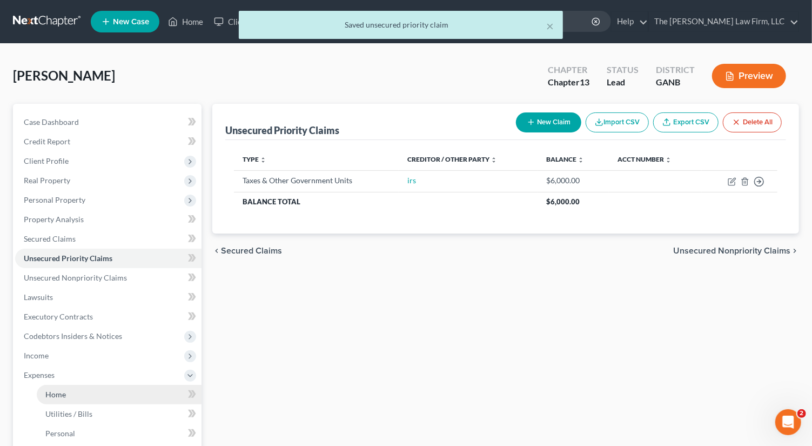
click at [79, 395] on link "Home" at bounding box center [119, 394] width 165 height 19
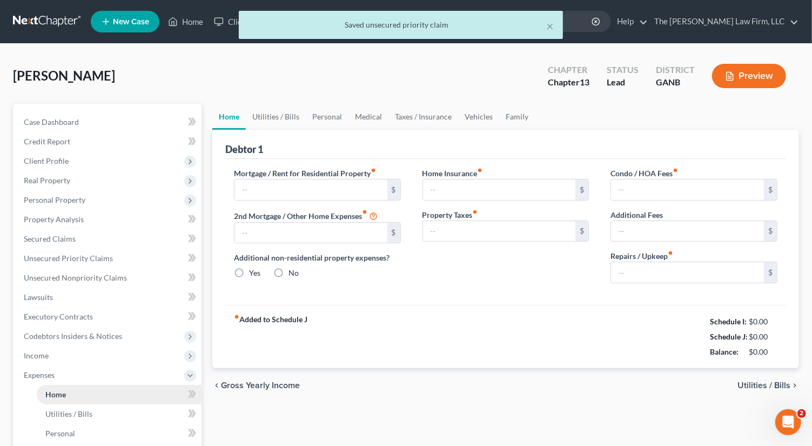
type input "1,577.00"
type input "0.00"
radio input "true"
type input "0.00"
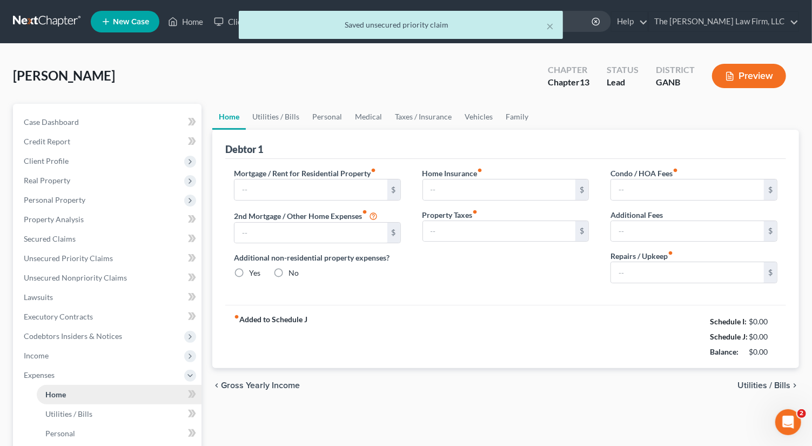
type input "25.00"
type input "0.00"
type input "150.00"
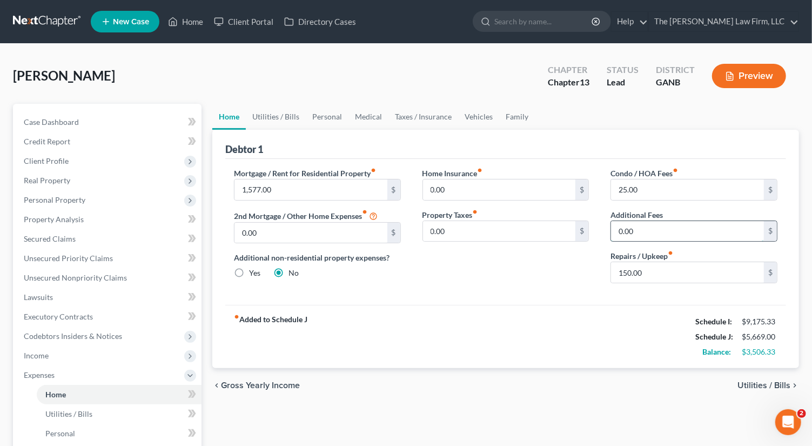
click at [663, 230] on input "0.00" at bounding box center [687, 231] width 153 height 21
type input "121"
click at [485, 188] on input "0.00" at bounding box center [499, 189] width 153 height 21
type input "85"
click at [268, 128] on link "Utilities / Bills" at bounding box center [276, 117] width 60 height 26
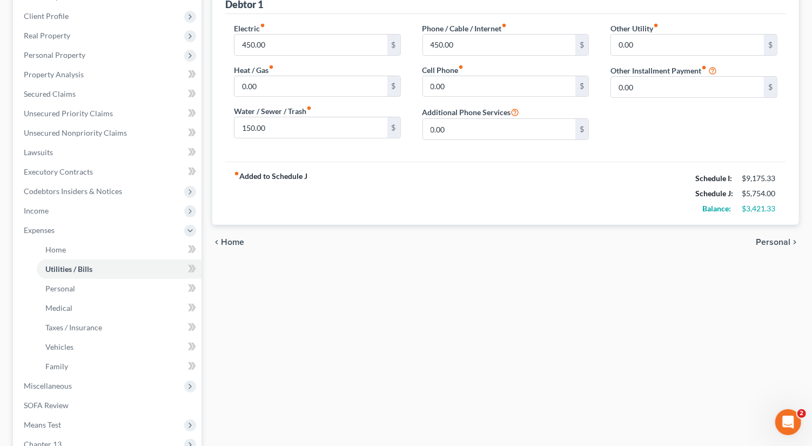
scroll to position [204, 0]
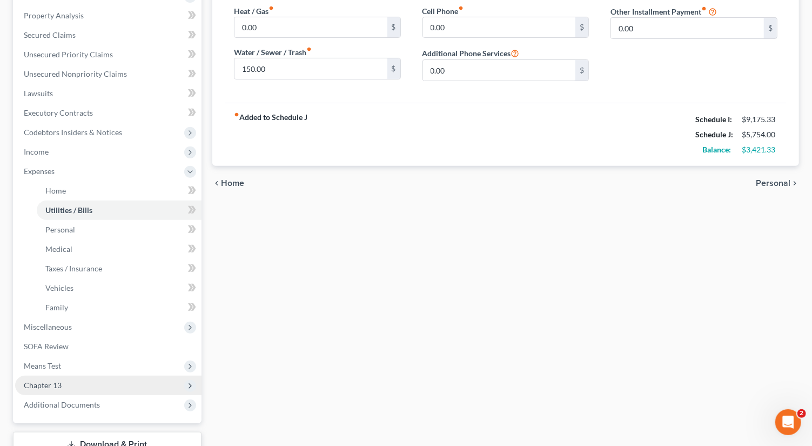
click at [85, 379] on span "Chapter 13" at bounding box center [108, 384] width 186 height 19
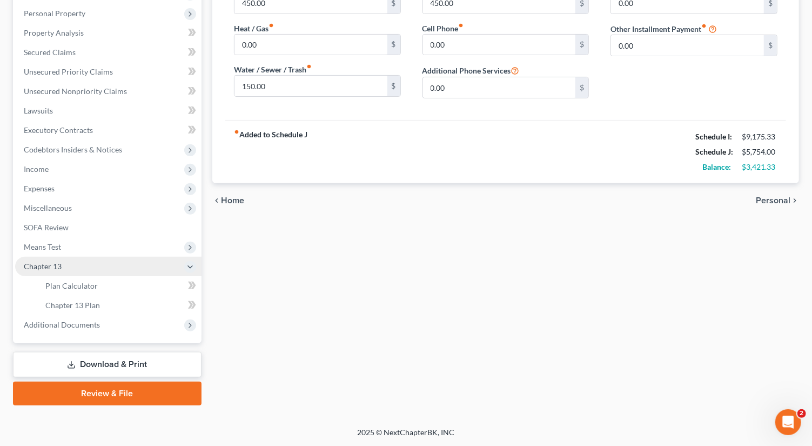
scroll to position [185, 0]
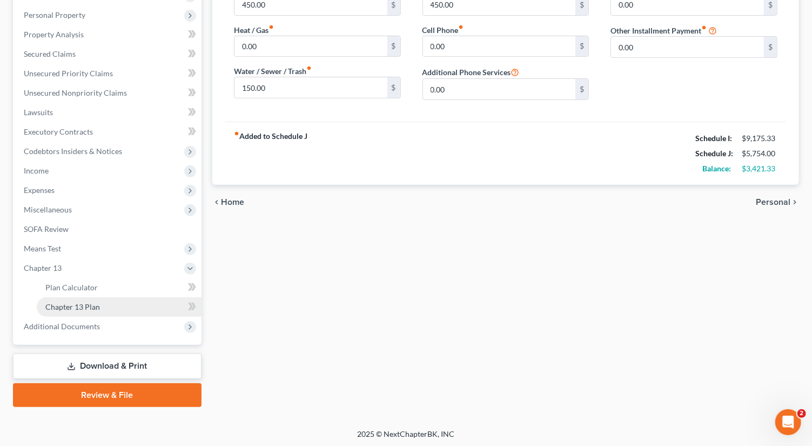
click at [111, 308] on link "Chapter 13 Plan" at bounding box center [119, 306] width 165 height 19
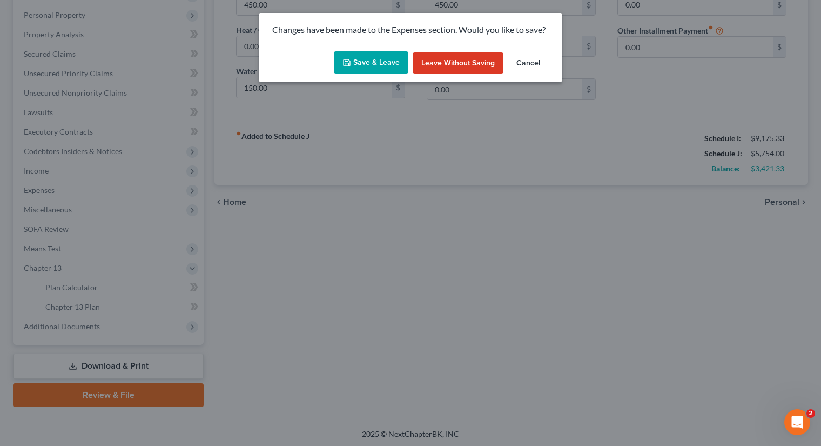
click at [378, 60] on button "Save & Leave" at bounding box center [371, 62] width 75 height 23
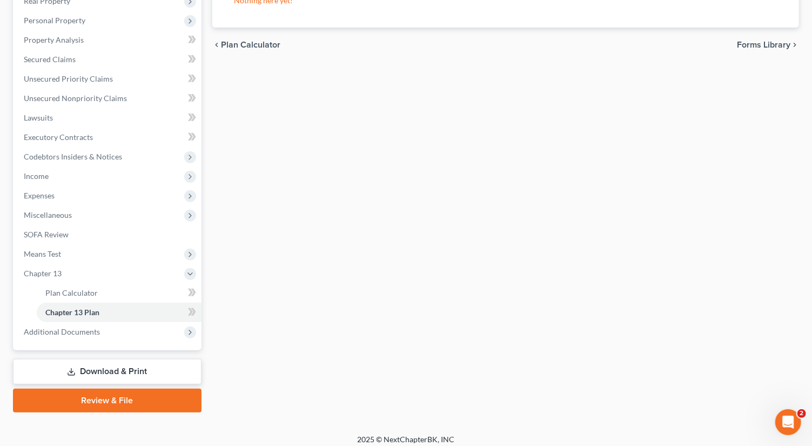
scroll to position [185, 0]
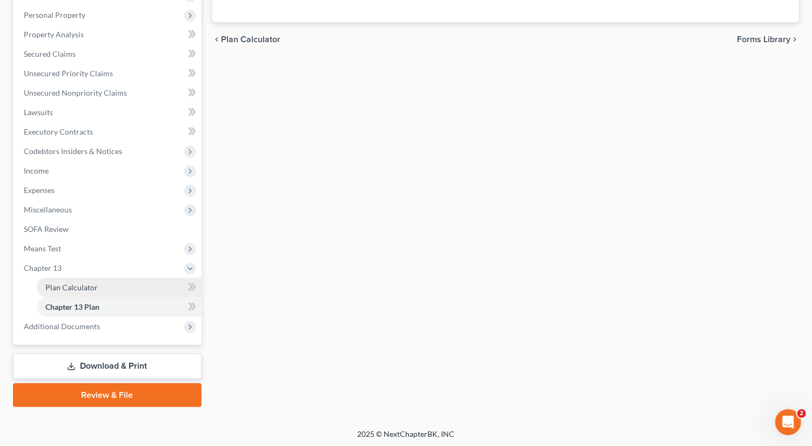
click at [79, 285] on span "Plan Calculator" at bounding box center [71, 286] width 52 height 9
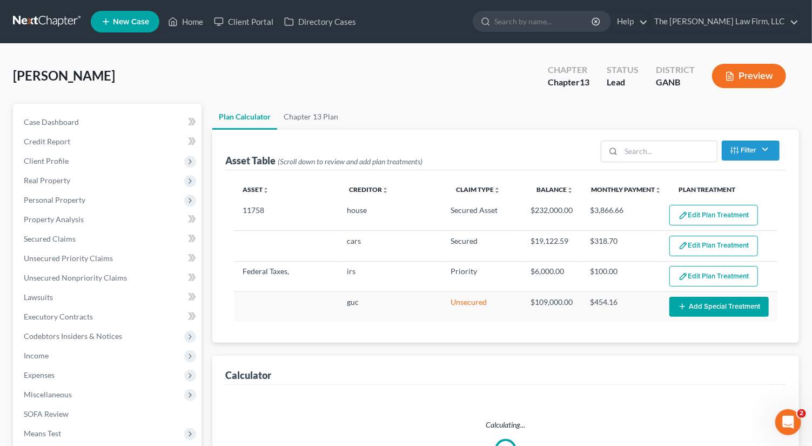
select select "59"
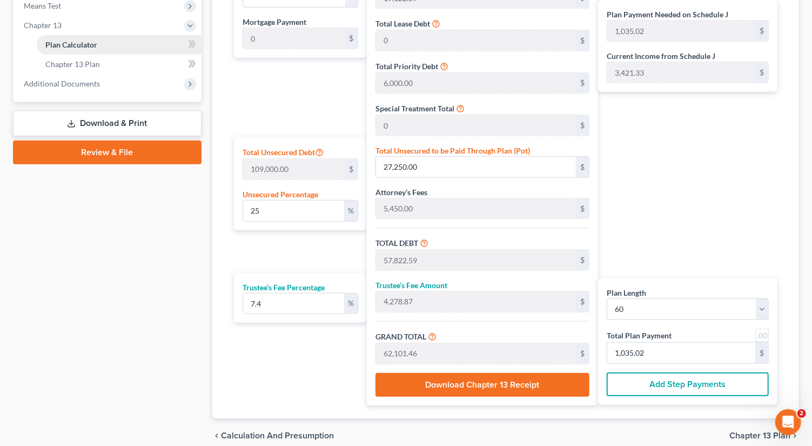
scroll to position [446, 0]
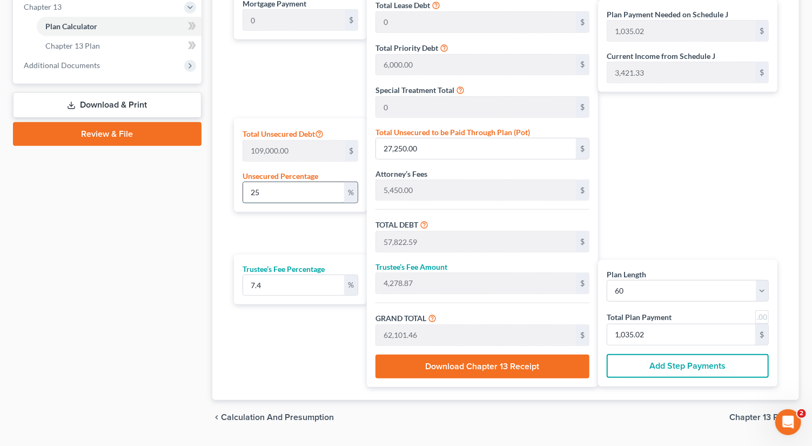
click at [265, 183] on input "25" at bounding box center [294, 192] width 102 height 21
type input "2"
type input "2,180.00"
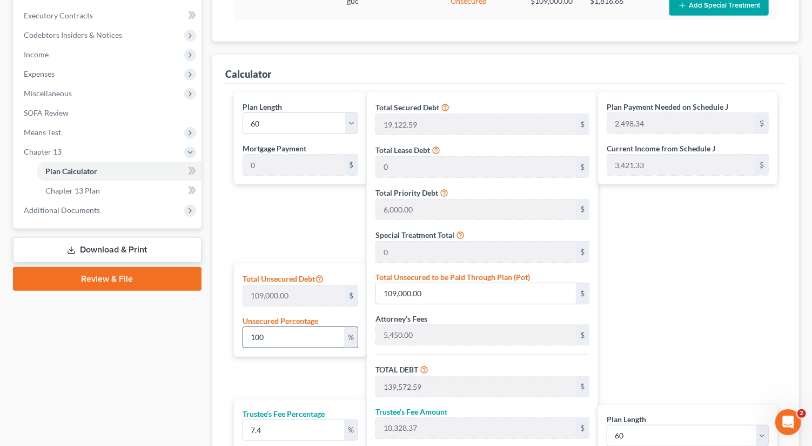
scroll to position [302, 0]
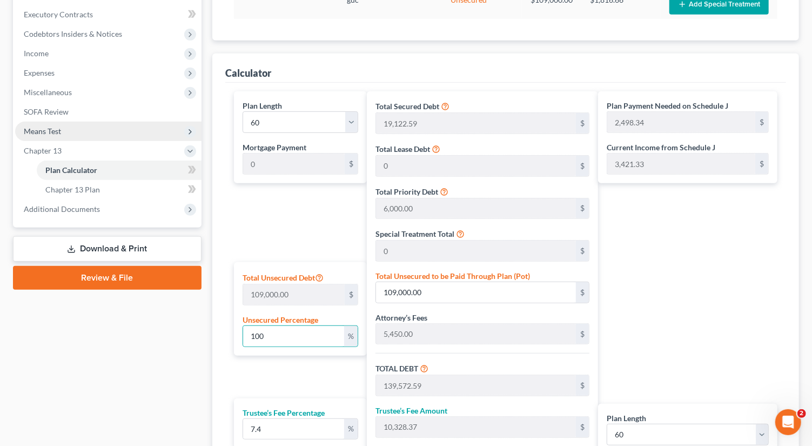
click at [58, 130] on span "Means Test" at bounding box center [42, 130] width 37 height 9
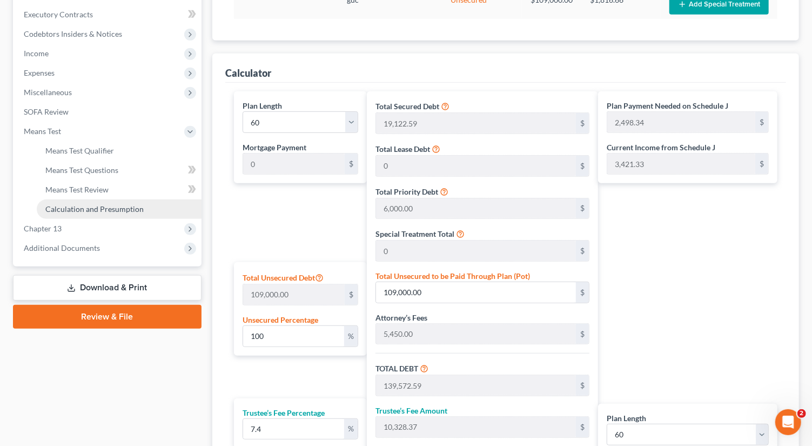
click at [104, 205] on span "Calculation and Presumption" at bounding box center [94, 208] width 98 height 9
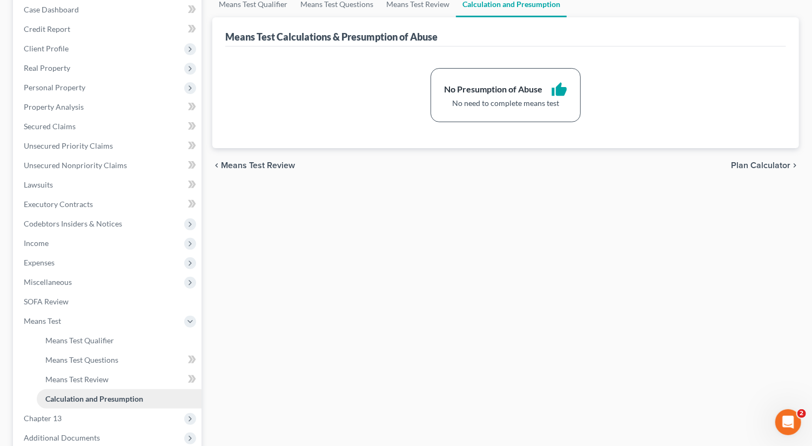
scroll to position [224, 0]
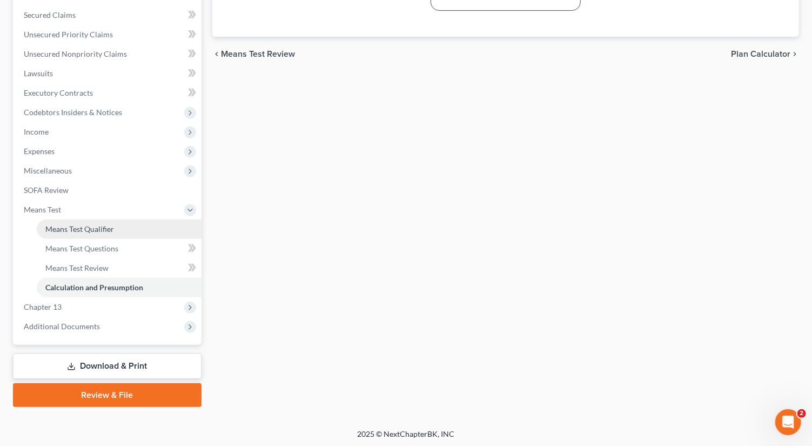
click at [80, 231] on span "Means Test Qualifier" at bounding box center [79, 228] width 69 height 9
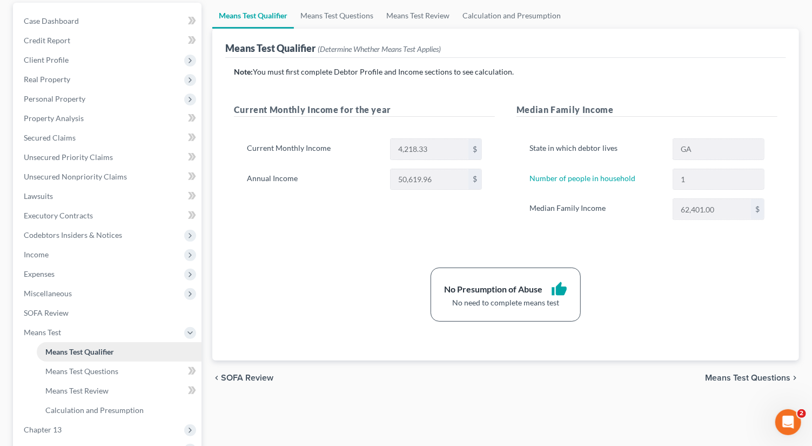
scroll to position [184, 0]
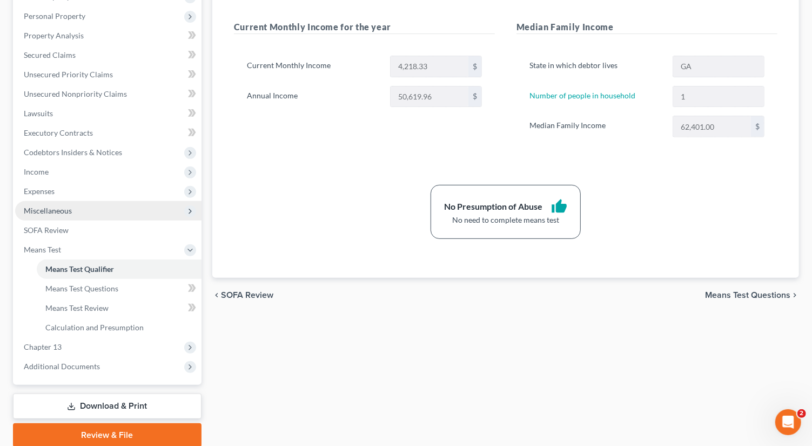
click at [69, 204] on span "Miscellaneous" at bounding box center [108, 210] width 186 height 19
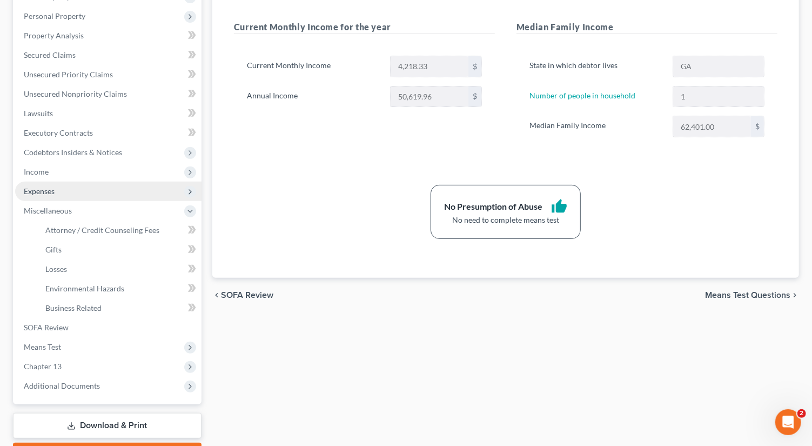
click at [62, 188] on span "Expenses" at bounding box center [108, 190] width 186 height 19
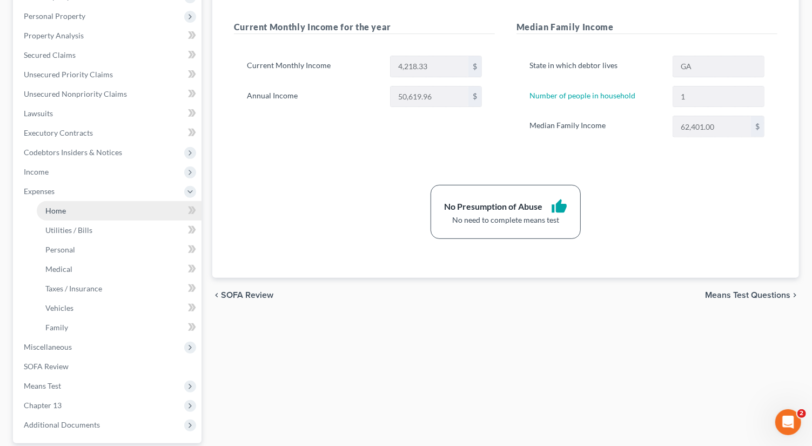
click at [82, 205] on link "Home" at bounding box center [119, 210] width 165 height 19
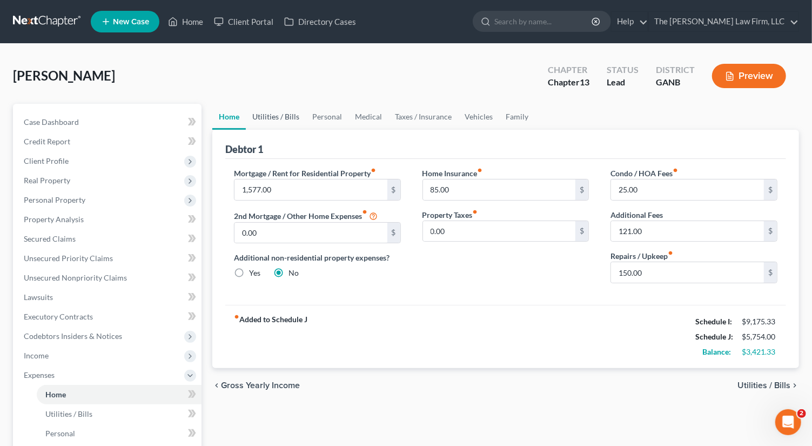
click at [297, 111] on link "Utilities / Bills" at bounding box center [276, 117] width 60 height 26
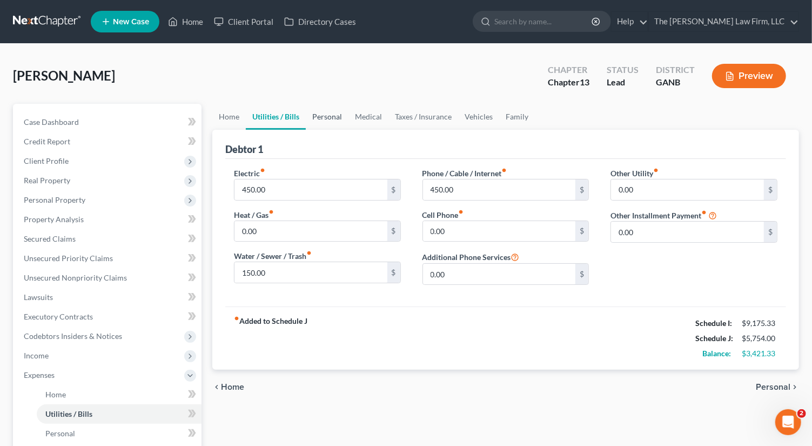
click at [328, 116] on link "Personal" at bounding box center [327, 117] width 43 height 26
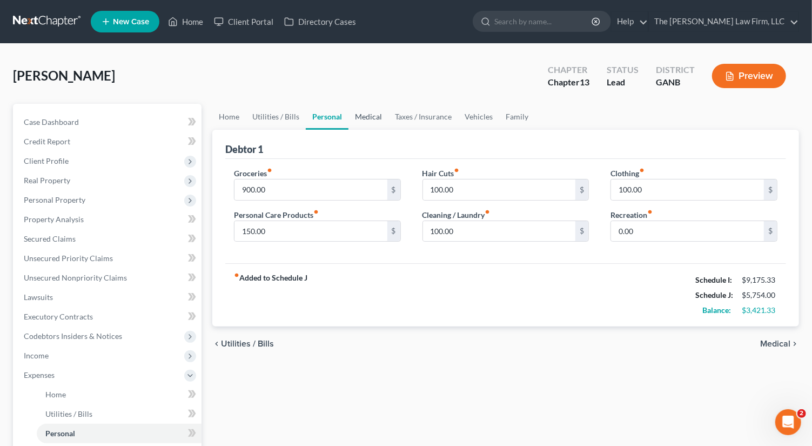
click at [365, 116] on link "Medical" at bounding box center [368, 117] width 40 height 26
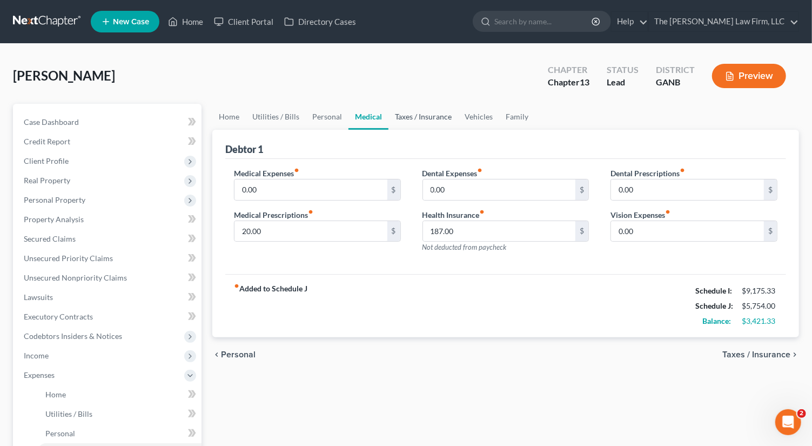
click at [419, 117] on link "Taxes / Insurance" at bounding box center [423, 117] width 70 height 26
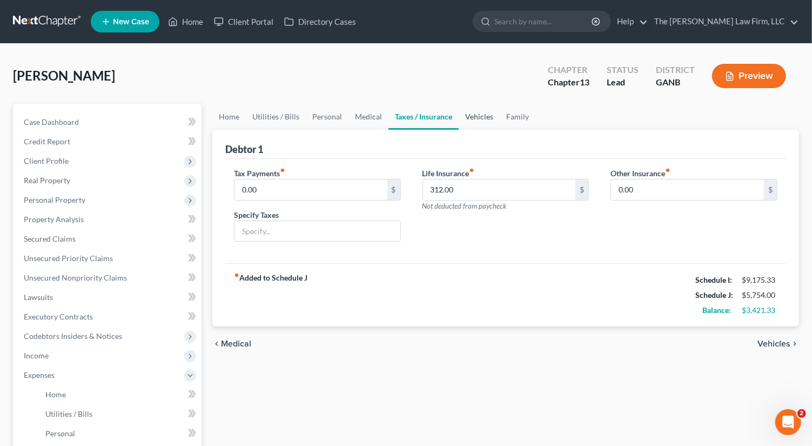
click at [481, 119] on link "Vehicles" at bounding box center [479, 117] width 41 height 26
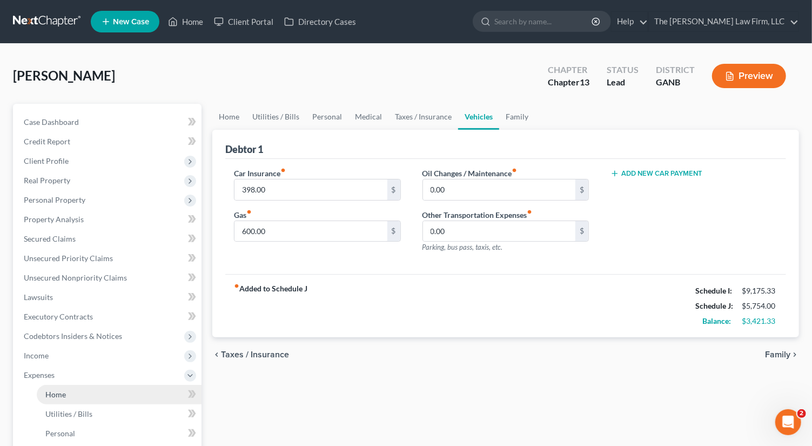
click at [73, 398] on link "Home" at bounding box center [119, 394] width 165 height 19
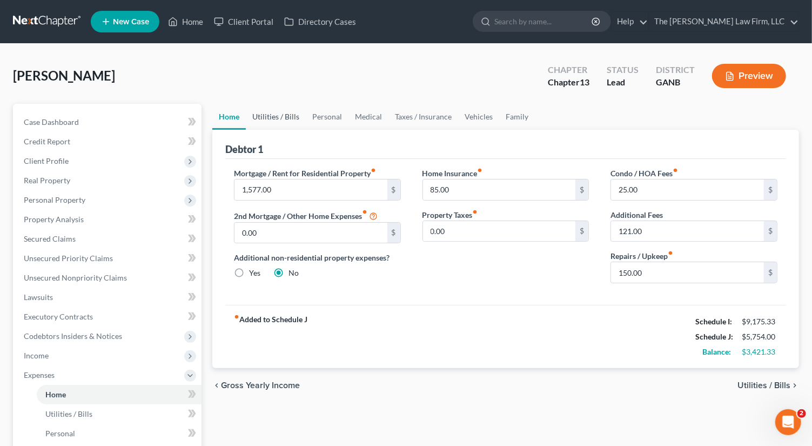
click at [280, 126] on link "Utilities / Bills" at bounding box center [276, 117] width 60 height 26
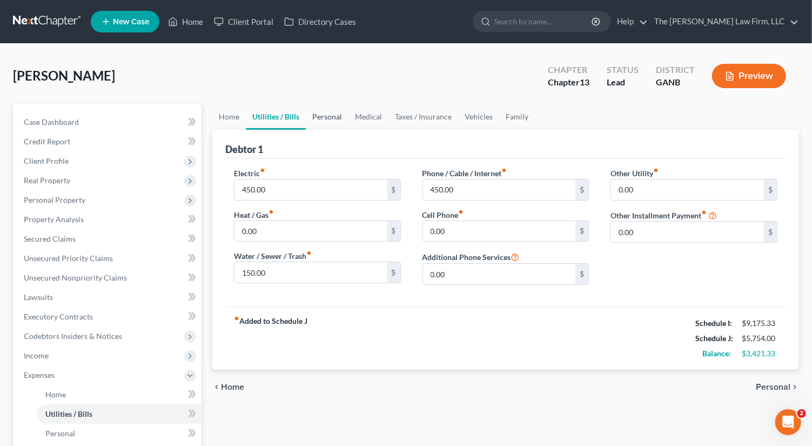
click at [339, 115] on link "Personal" at bounding box center [327, 117] width 43 height 26
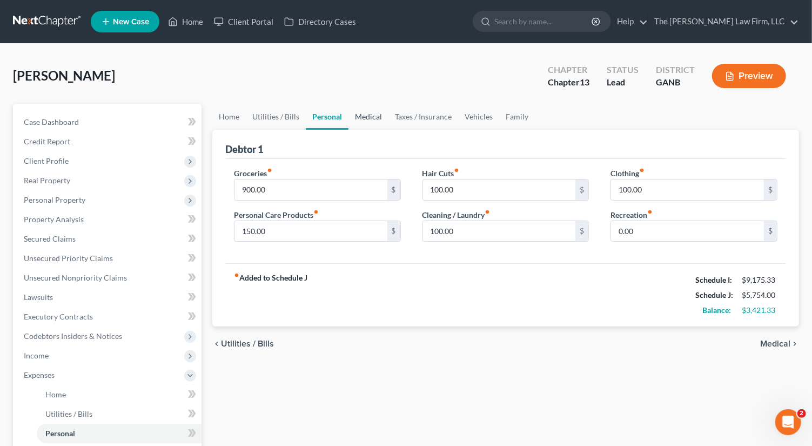
click at [352, 112] on link "Medical" at bounding box center [368, 117] width 40 height 26
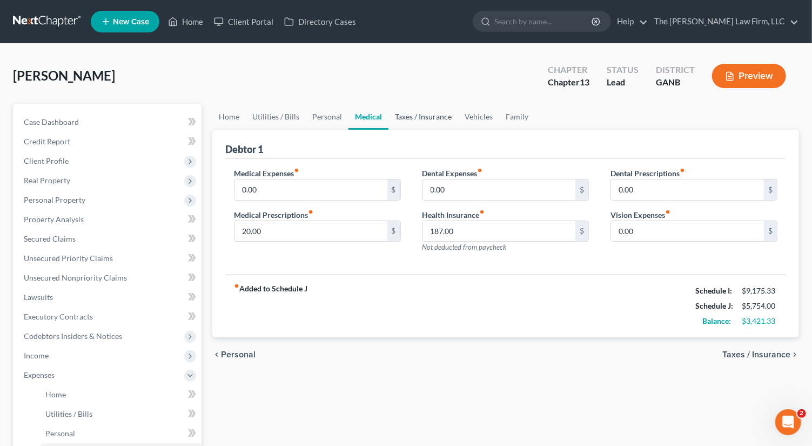
click at [410, 120] on link "Taxes / Insurance" at bounding box center [423, 117] width 70 height 26
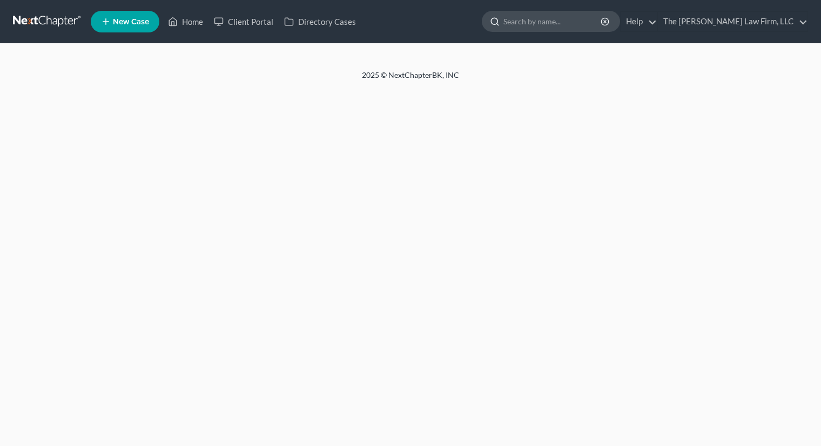
click at [565, 23] on input "search" at bounding box center [552, 21] width 99 height 20
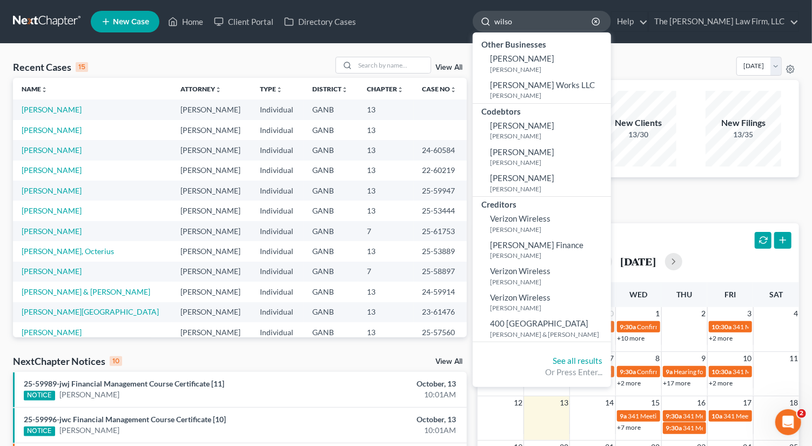
type input "wilson"
